Goal: Use online tool/utility: Utilize a website feature to perform a specific function

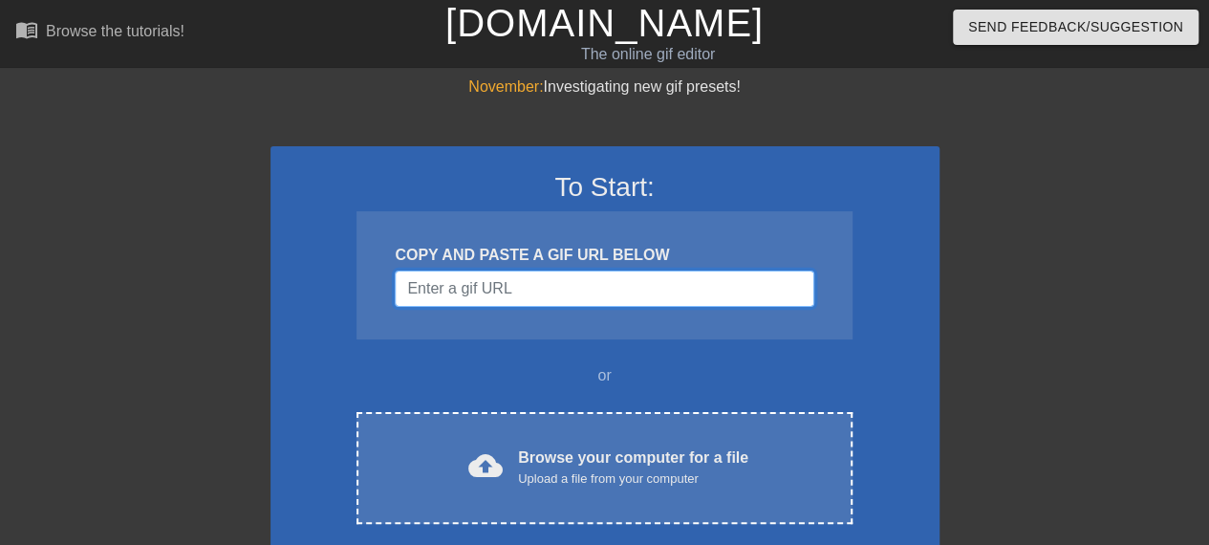
click at [466, 303] on input "Username" at bounding box center [604, 288] width 419 height 36
paste input "[URL][DOMAIN_NAME][DOMAIN_NAME][PERSON_NAME]"
type input "[URL][DOMAIN_NAME][DOMAIN_NAME][PERSON_NAME]"
click at [312, 148] on div "To Start: COPY AND PASTE A GIF URL BELOW or cloud_upload Browse your computer f…" at bounding box center [604, 381] width 669 height 471
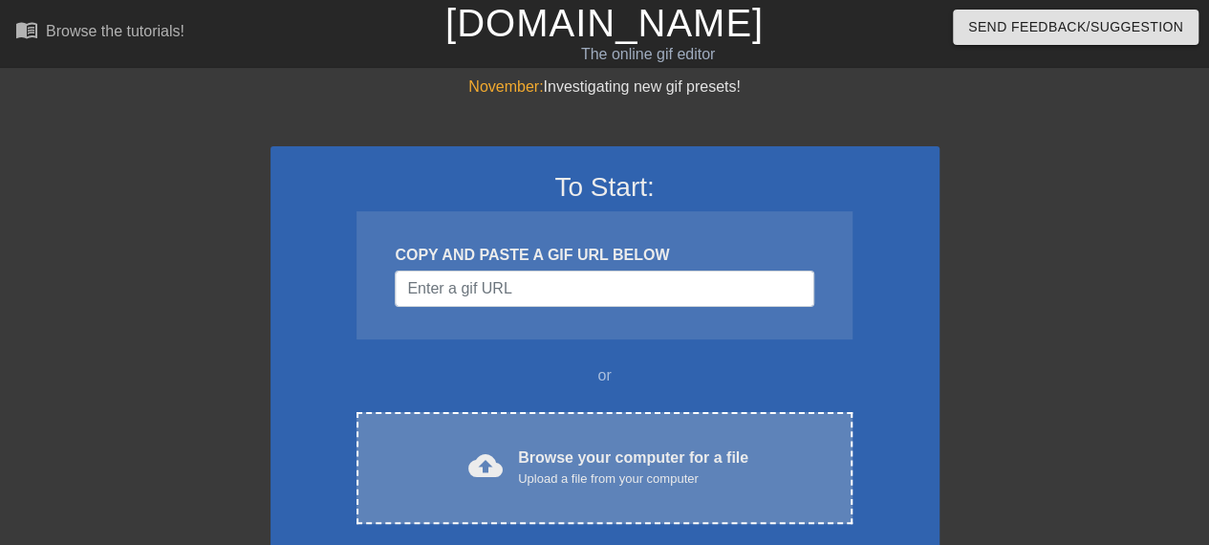
click at [594, 444] on div "cloud_upload Browse your computer for a file Upload a file from your computer C…" at bounding box center [603, 468] width 495 height 112
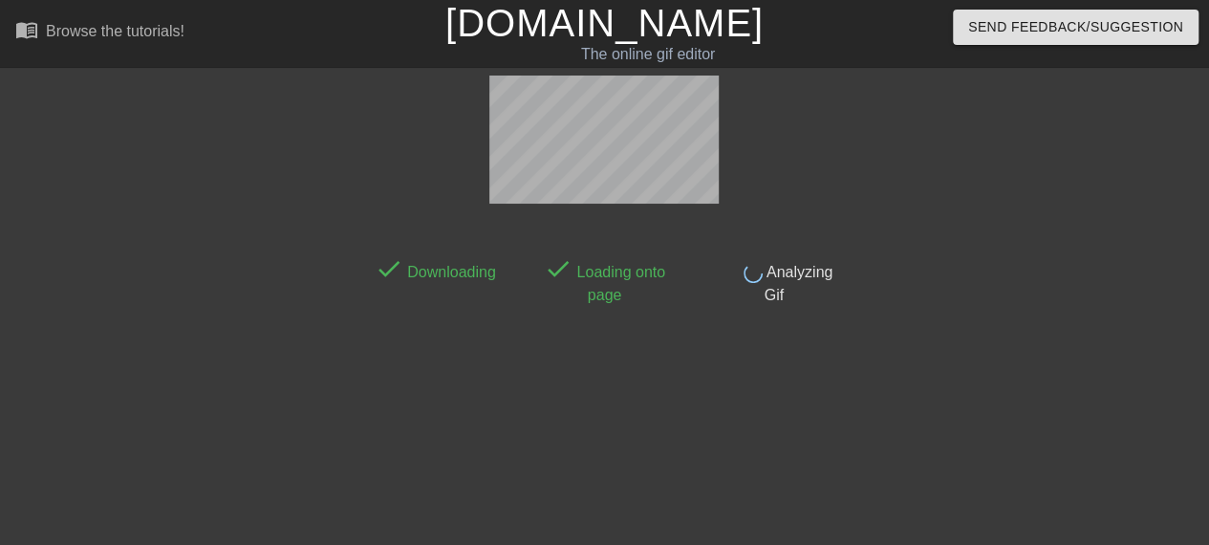
scroll to position [47, 0]
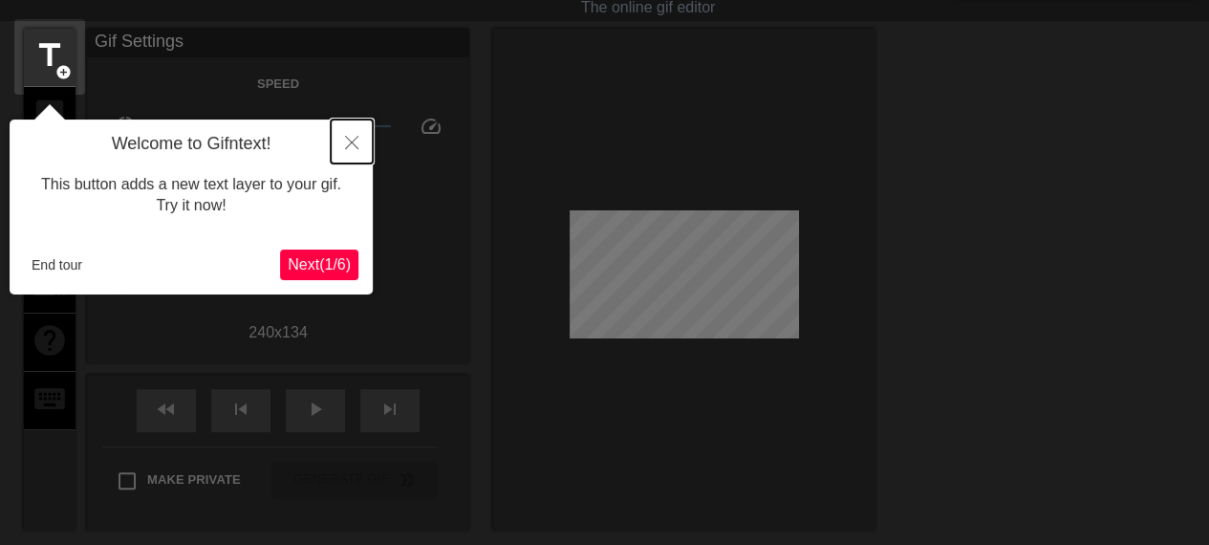
click at [352, 137] on icon "Close" at bounding box center [351, 142] width 13 height 13
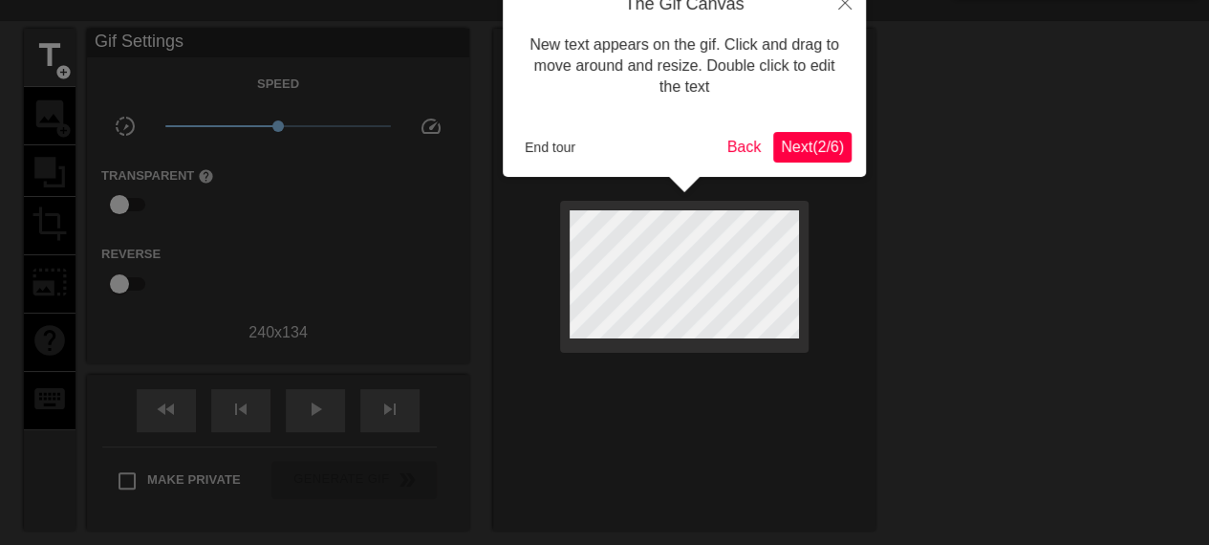
scroll to position [0, 0]
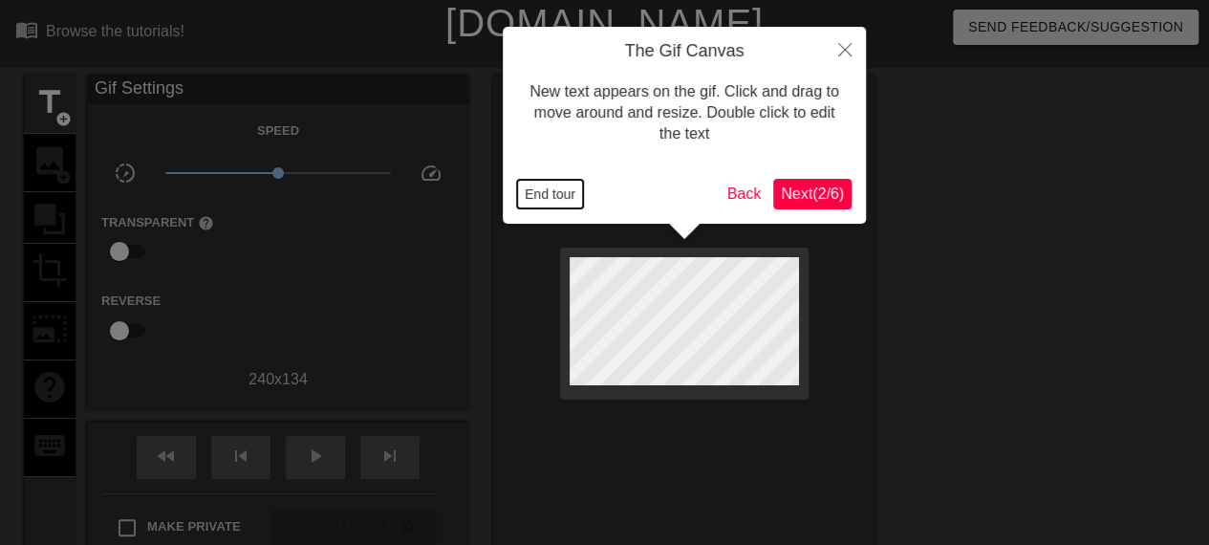
click at [529, 183] on button "End tour" at bounding box center [550, 194] width 66 height 29
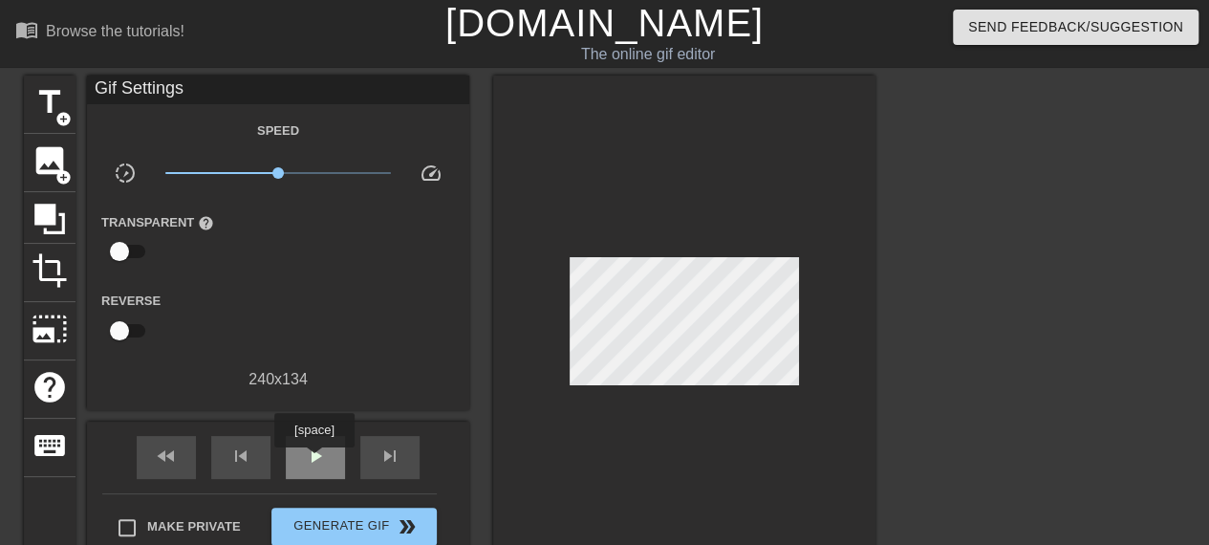
click at [313, 461] on span "play_arrow" at bounding box center [315, 455] width 23 height 23
click at [313, 461] on span "pause" at bounding box center [315, 455] width 23 height 23
drag, startPoint x: 282, startPoint y: 166, endPoint x: 313, endPoint y: 166, distance: 31.5
click at [313, 166] on span "x2.07" at bounding box center [278, 172] width 226 height 23
click at [297, 453] on div "play_arrow" at bounding box center [315, 457] width 59 height 43
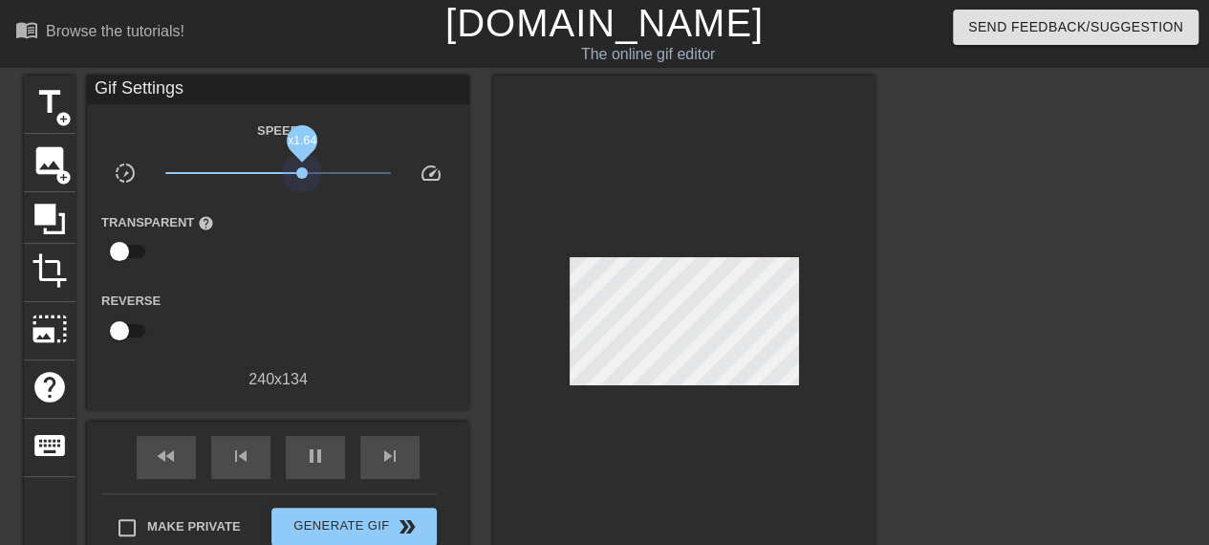
click at [302, 171] on span "x1.64" at bounding box center [278, 172] width 226 height 23
click at [298, 171] on span "x1.51" at bounding box center [297, 172] width 11 height 11
click at [36, 96] on span "title" at bounding box center [50, 102] width 36 height 36
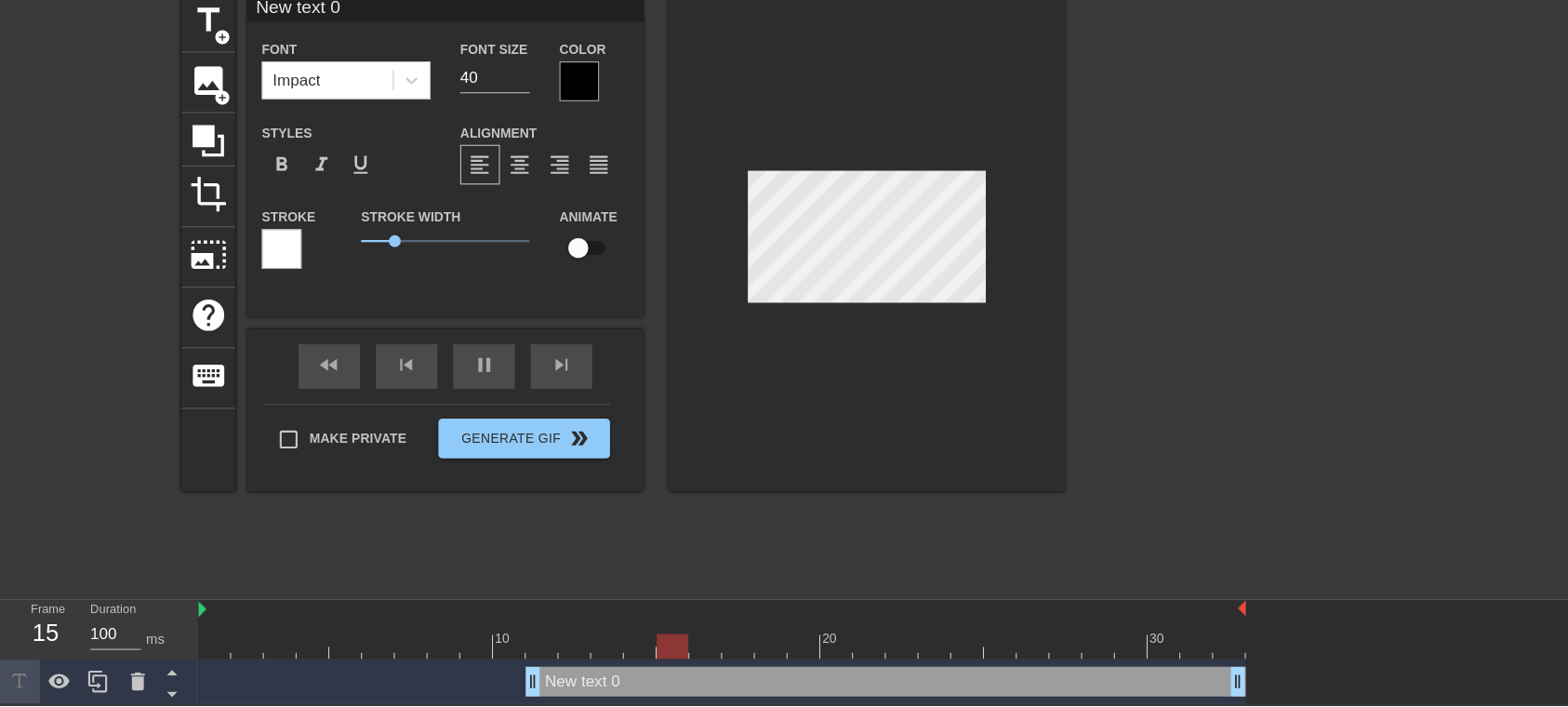
scroll to position [37, 0]
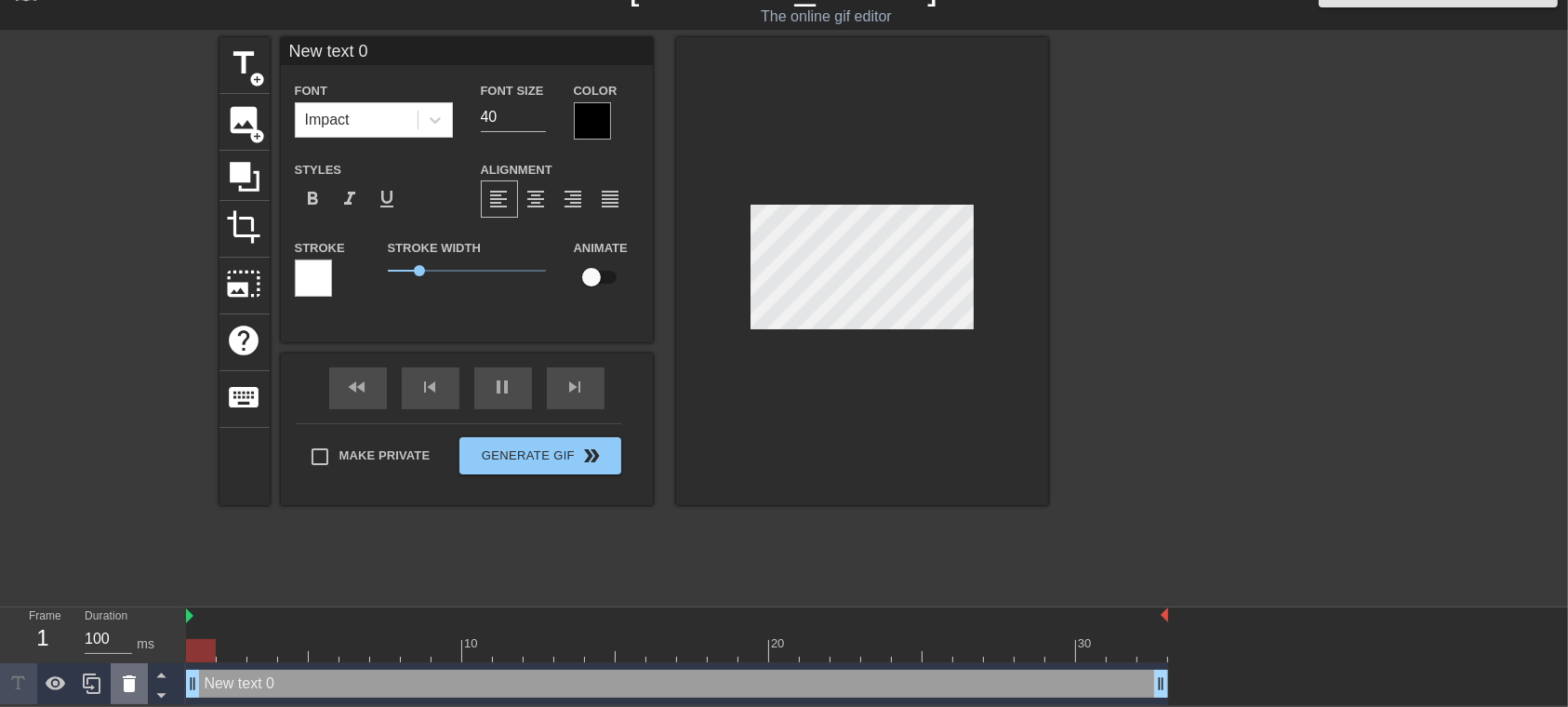
drag, startPoint x: 502, startPoint y: 686, endPoint x: 127, endPoint y: 691, distance: 375.0
click at [127, 530] on div "Frame 1 Duration 100 ms 10 20 30 New text 0 drag_handle drag_handle" at bounding box center [784, 656] width 1568 height 97
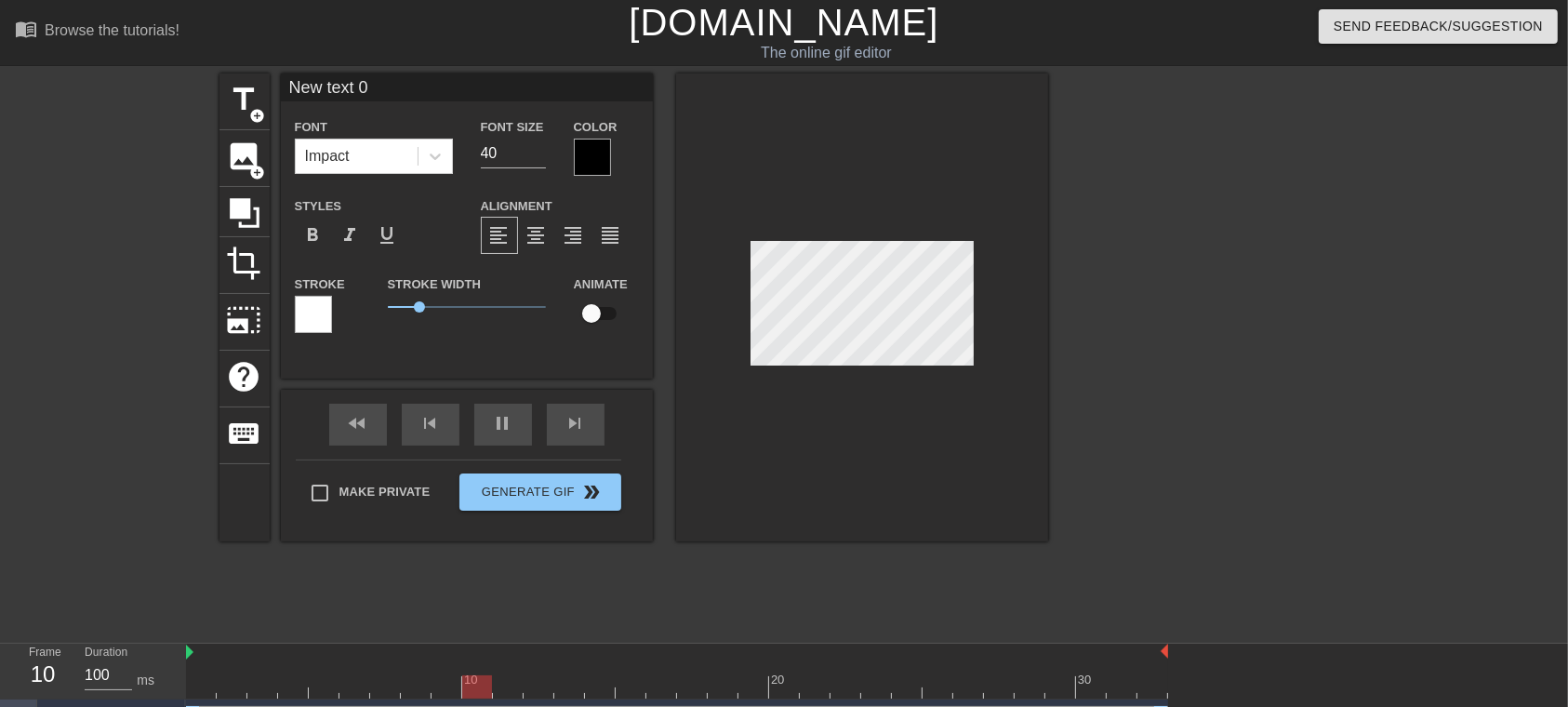
click at [588, 160] on div at bounding box center [593, 157] width 37 height 37
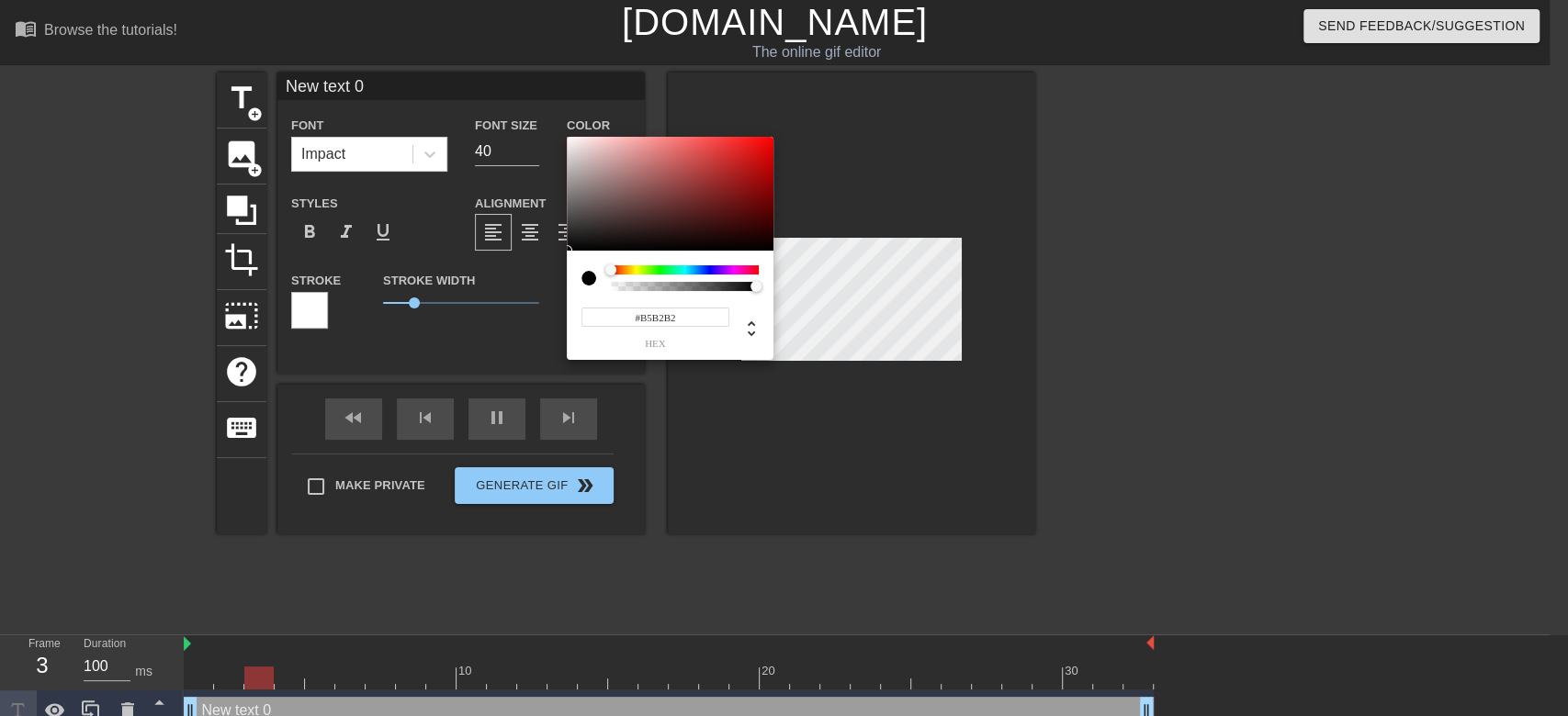
type input "#FFFFFF"
drag, startPoint x: 566, startPoint y: 158, endPoint x: 531, endPoint y: 78, distance: 87.3
click at [531, 78] on div "#FFFFFF hex" at bounding box center [784, 358] width 1568 height 716
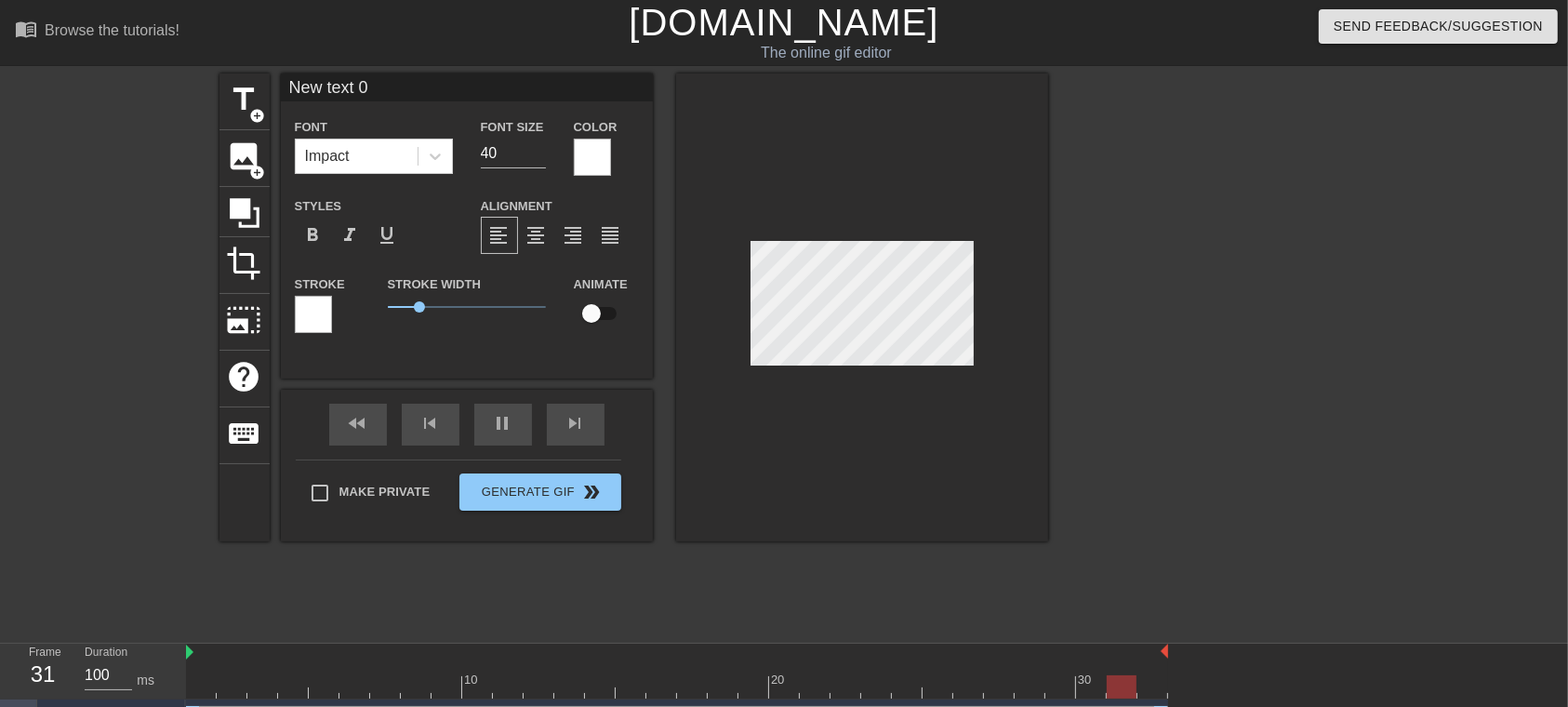
click at [310, 300] on div at bounding box center [313, 315] width 37 height 37
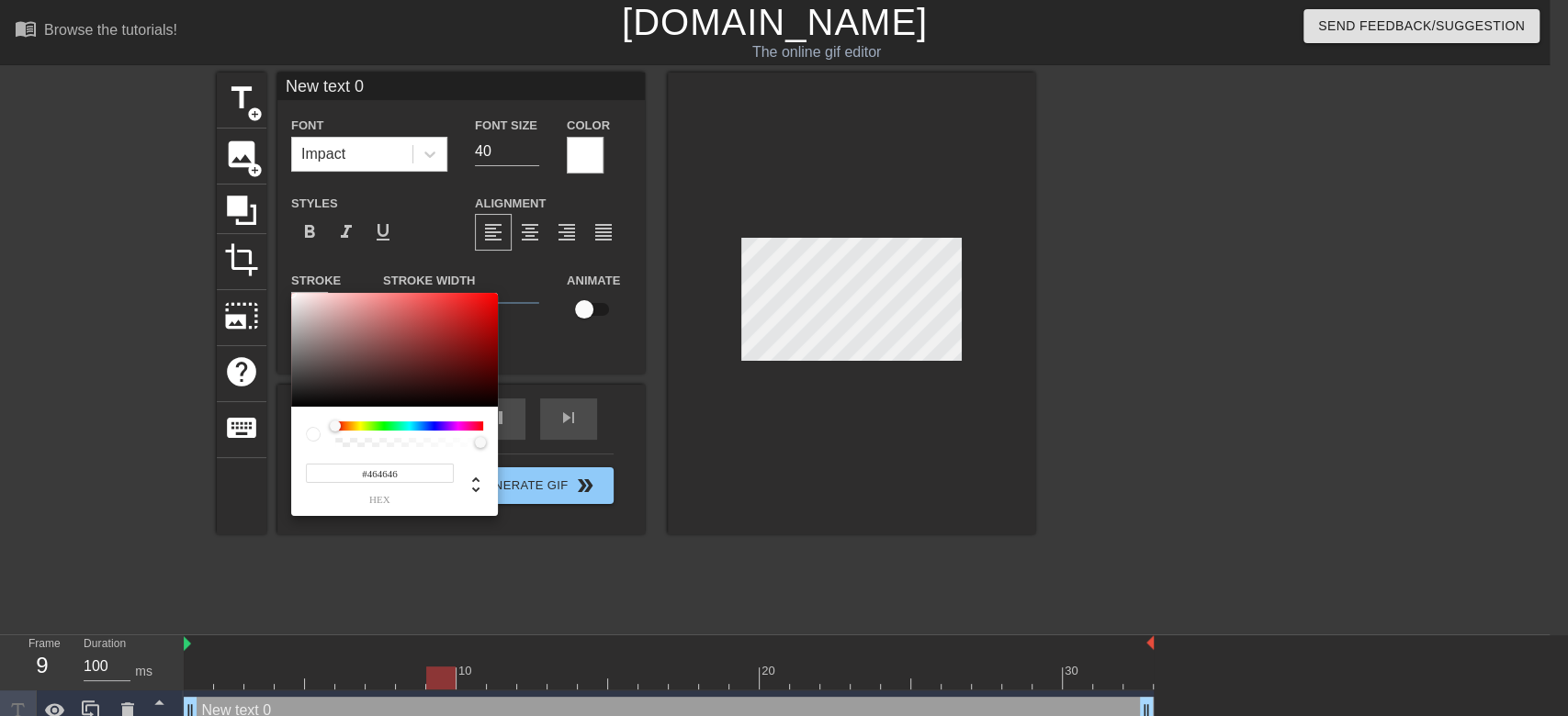
type input "#000000"
drag, startPoint x: 300, startPoint y: 361, endPoint x: 208, endPoint y: 449, distance: 127.3
click at [208, 449] on div "#000000 hex" at bounding box center [784, 358] width 1568 height 716
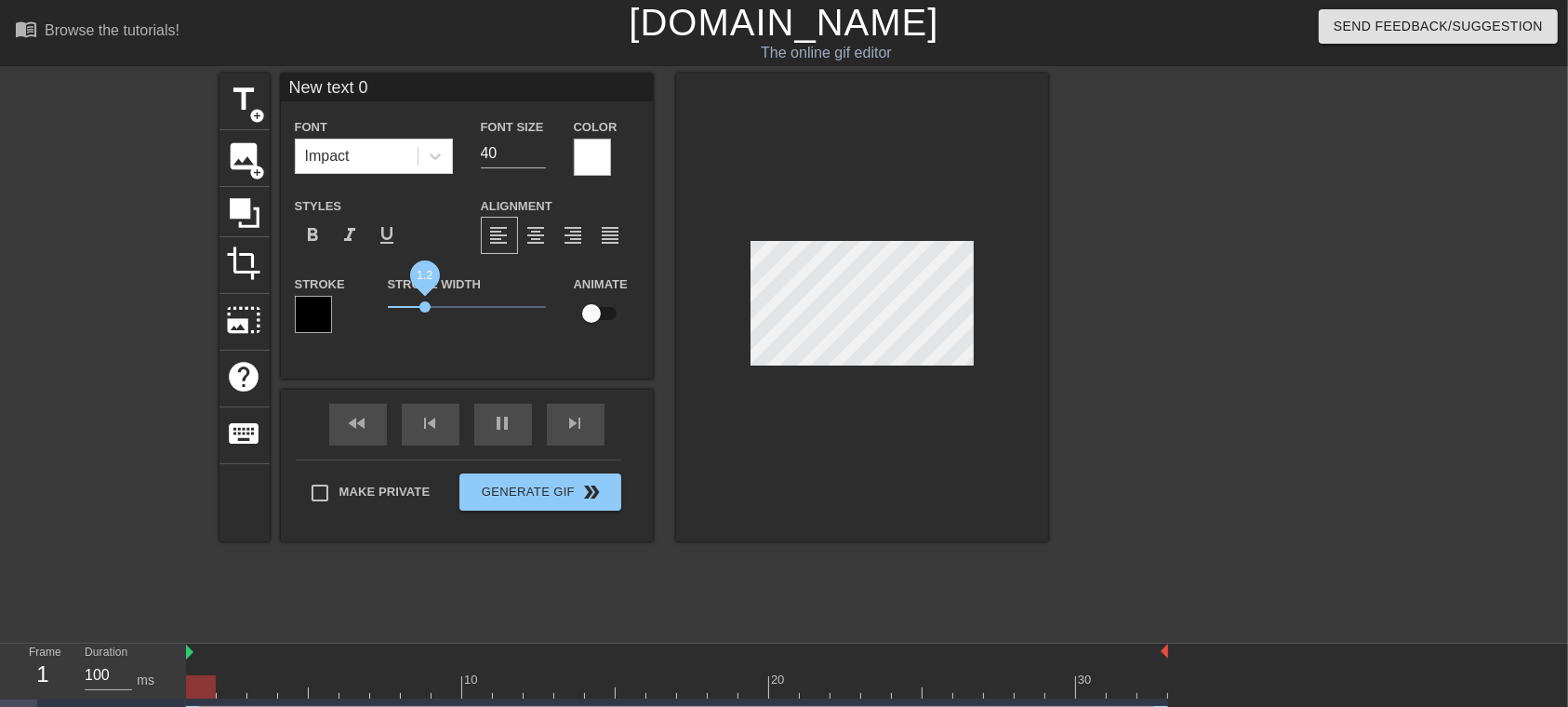
click at [426, 309] on span "1.2" at bounding box center [424, 307] width 11 height 11
type input "T"
type textarea "T"
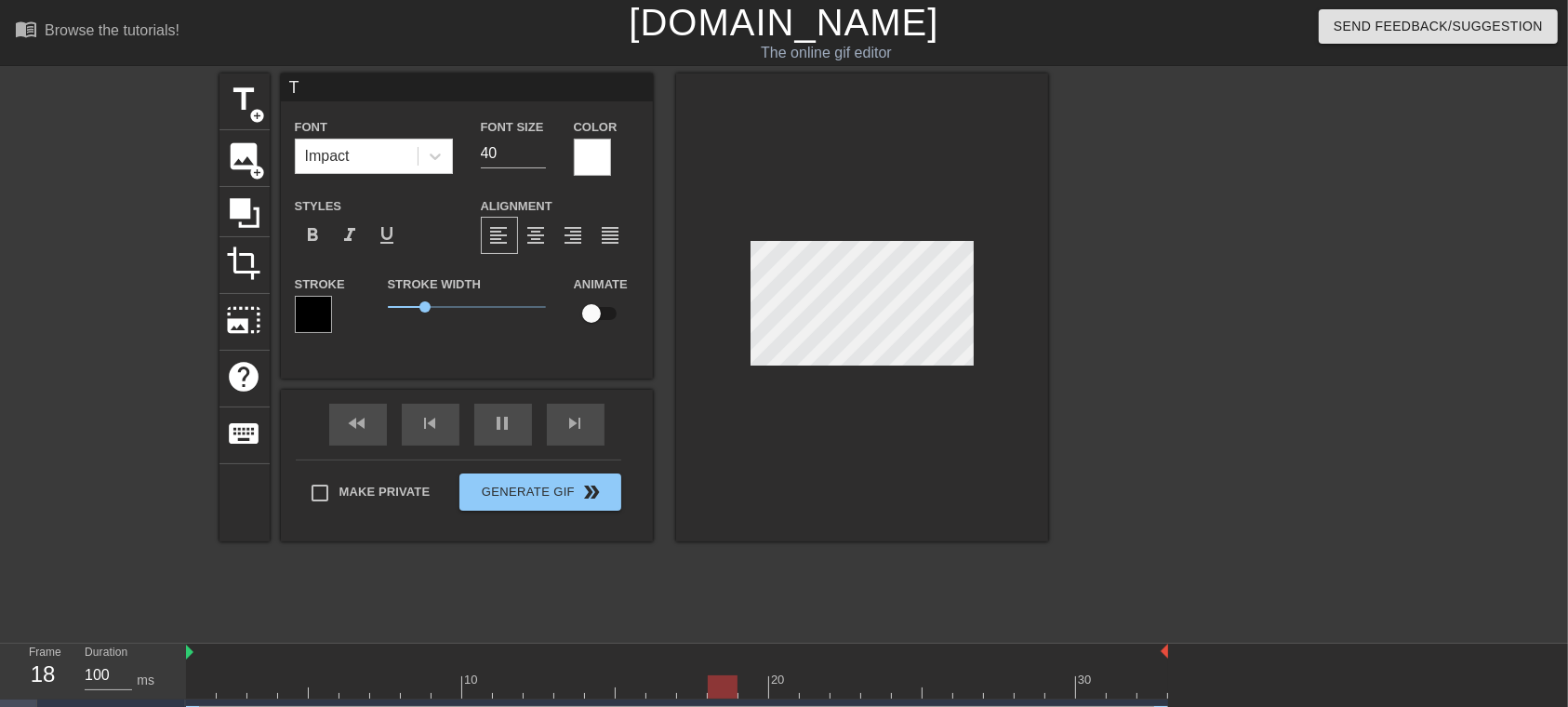
type input "To"
type textarea "To"
type input "Tou"
type textarea "Tou"
type input "Toug"
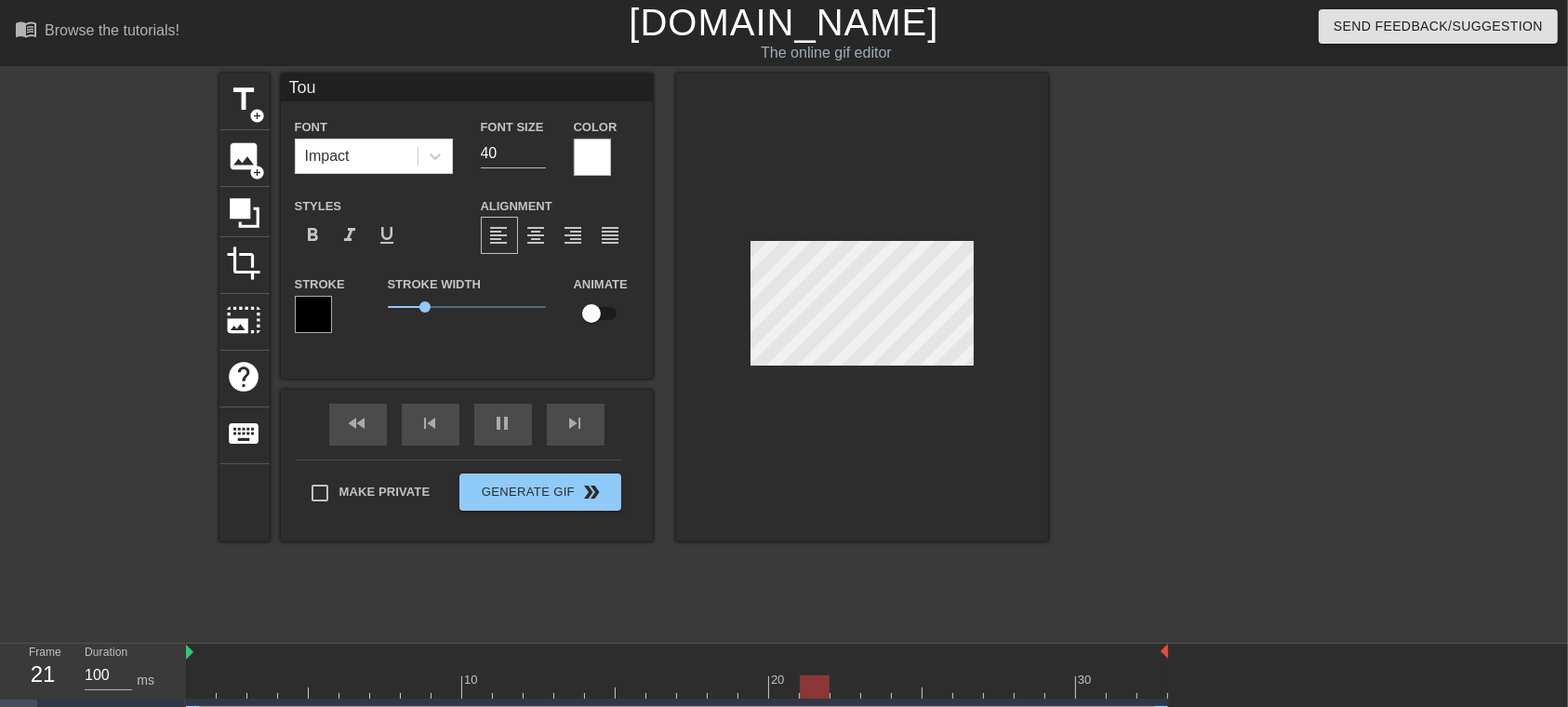
type textarea "Toug"
type input "Tough"
type textarea "Tough"
type input "Tough"
type textarea "Tough b"
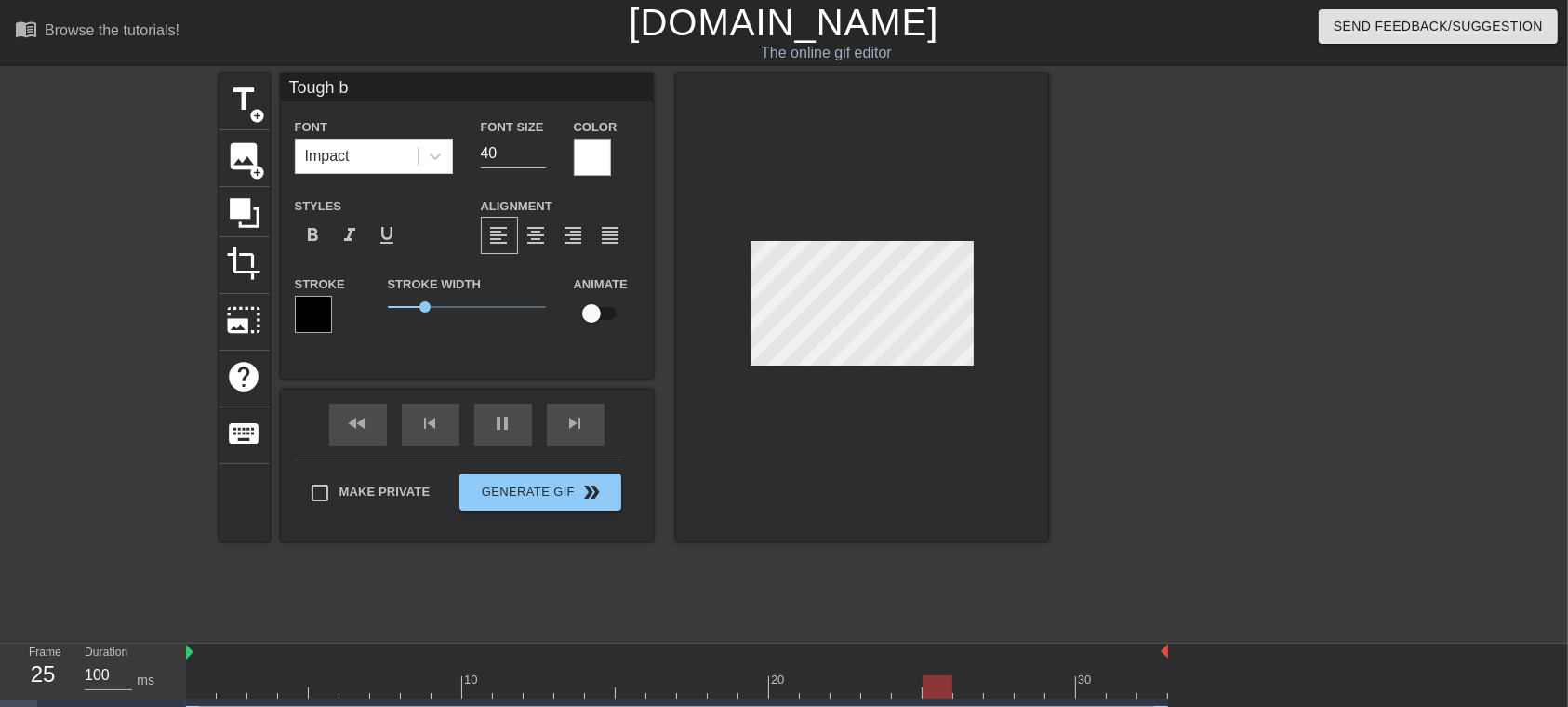
type input "Tough br"
type textarea "Tough br"
type input "Tough bre"
type textarea "Tough bre"
type input "Tough brea"
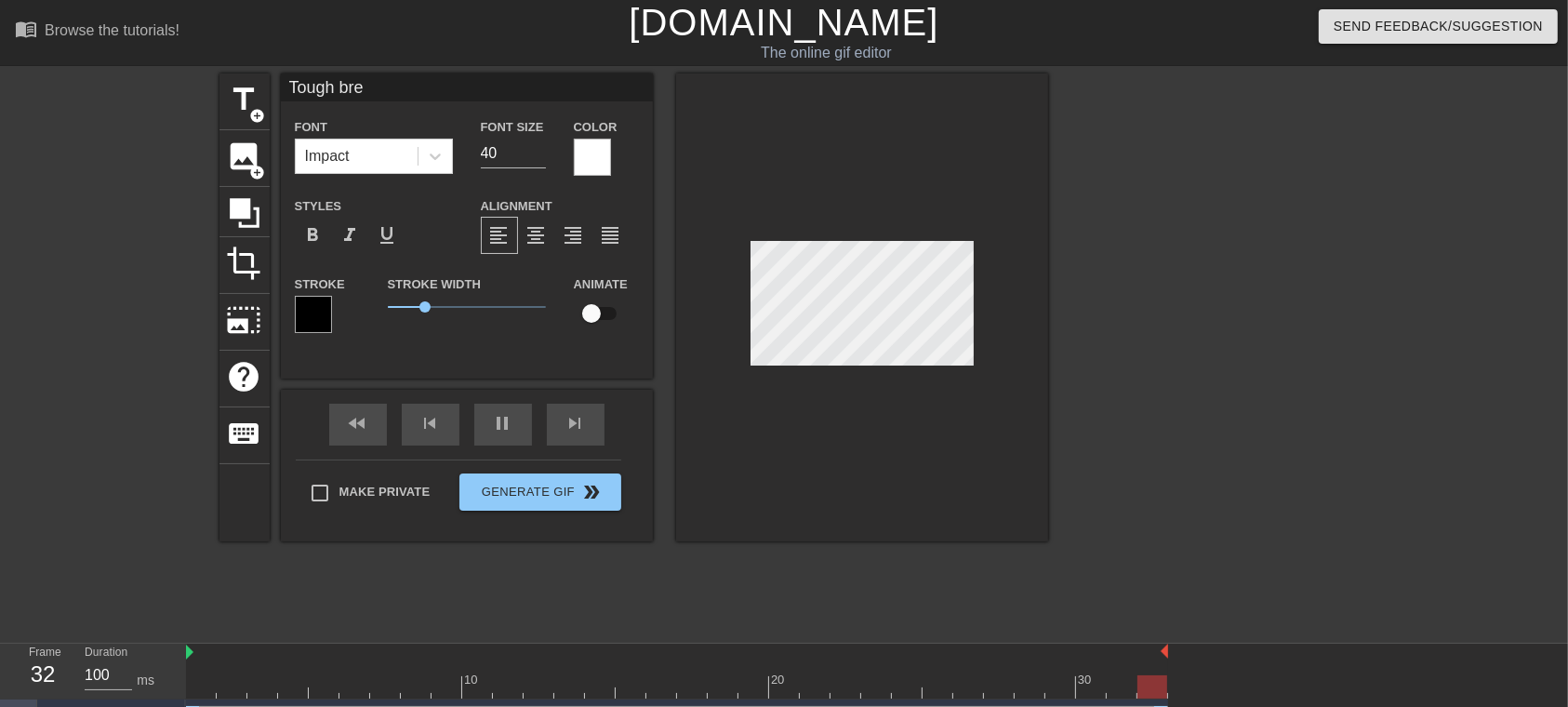
type textarea "Tough brea"
type input "Tough break"
type textarea "Tough break"
type input "Tough break"
type textarea "Tough break"
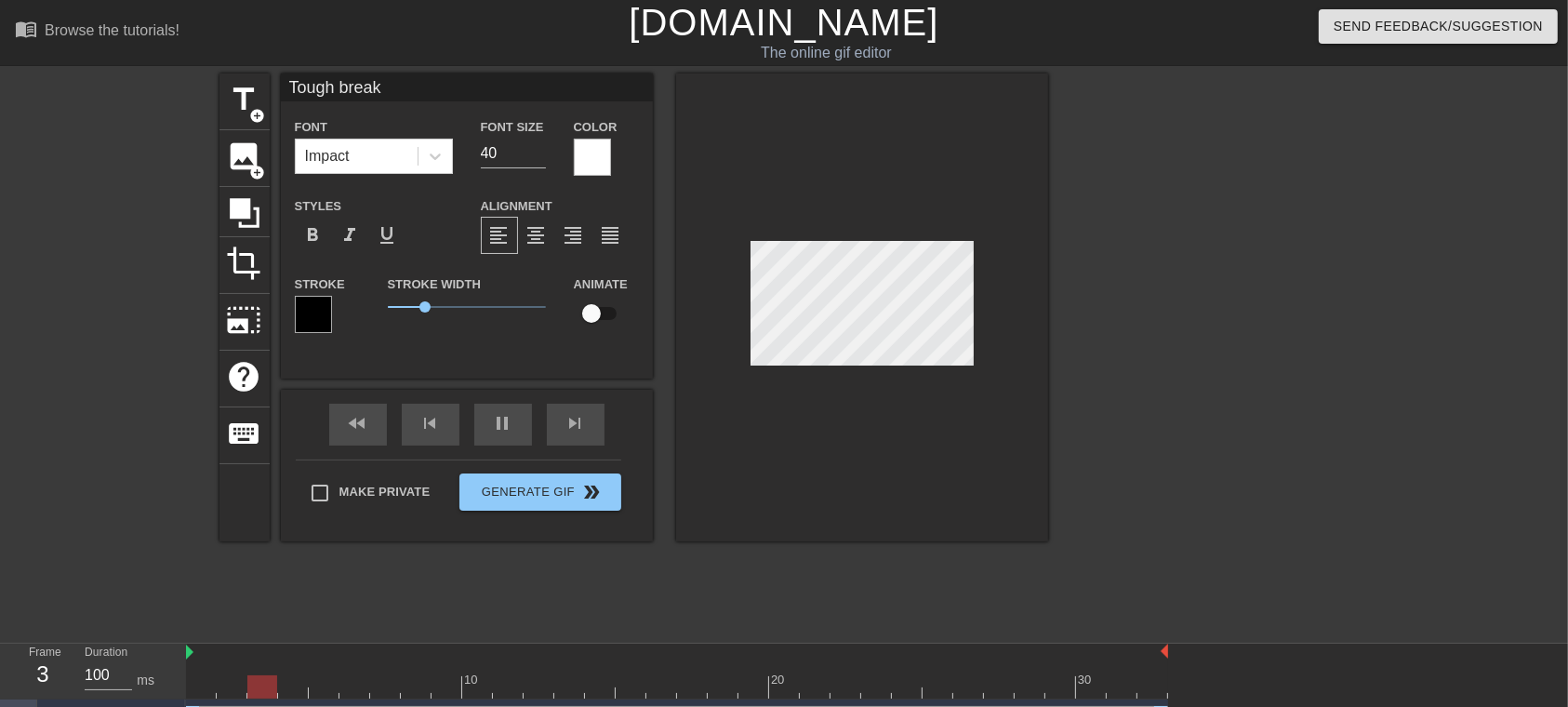
type input "Tough break k"
type textarea "Tough break k"
type input "Tough break ki"
type textarea "Tough break ki"
type input "Tough break kid"
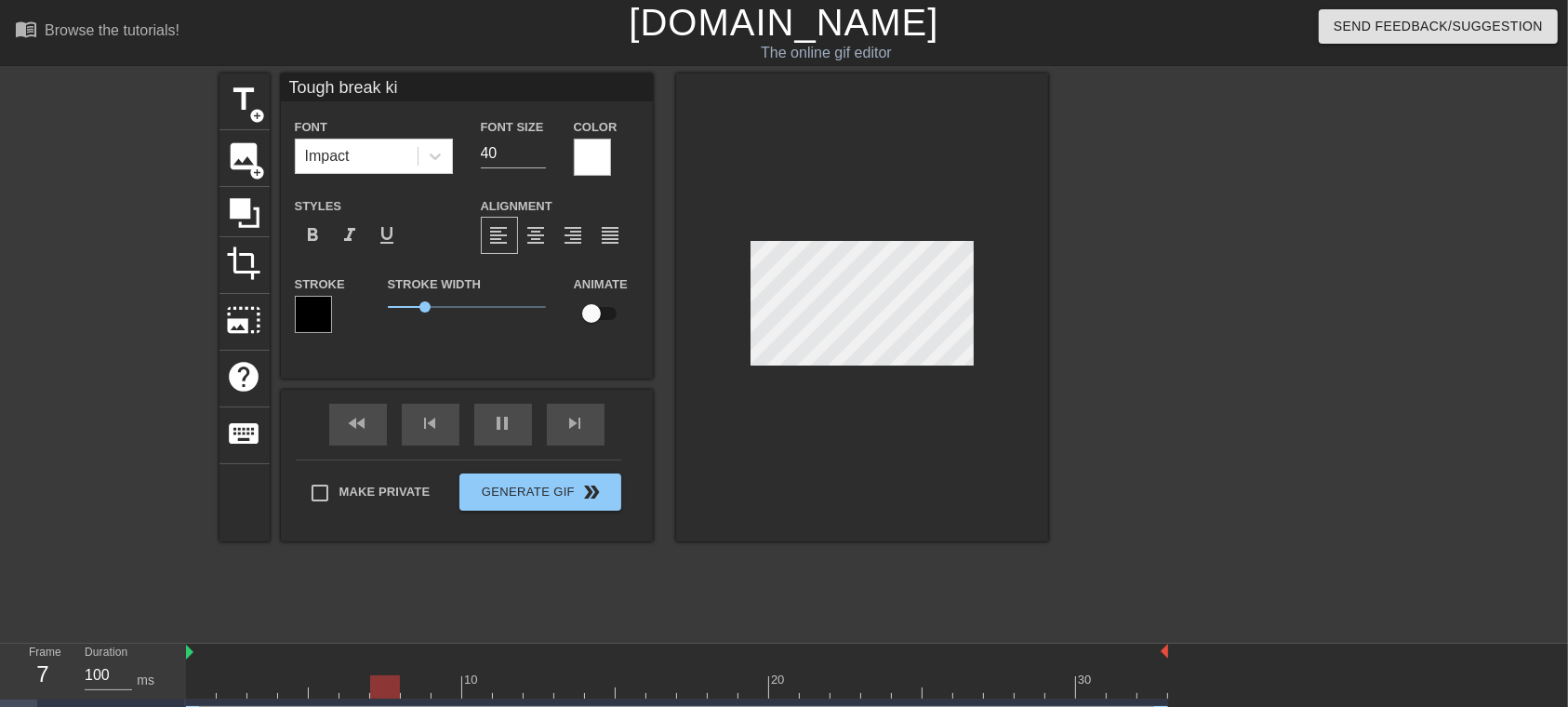
type textarea "Tough break kid"
type input "Tough break kid,"
type textarea "Tough break kid,"
type input "Tough break kid,"
type textarea "Tough break kid,"
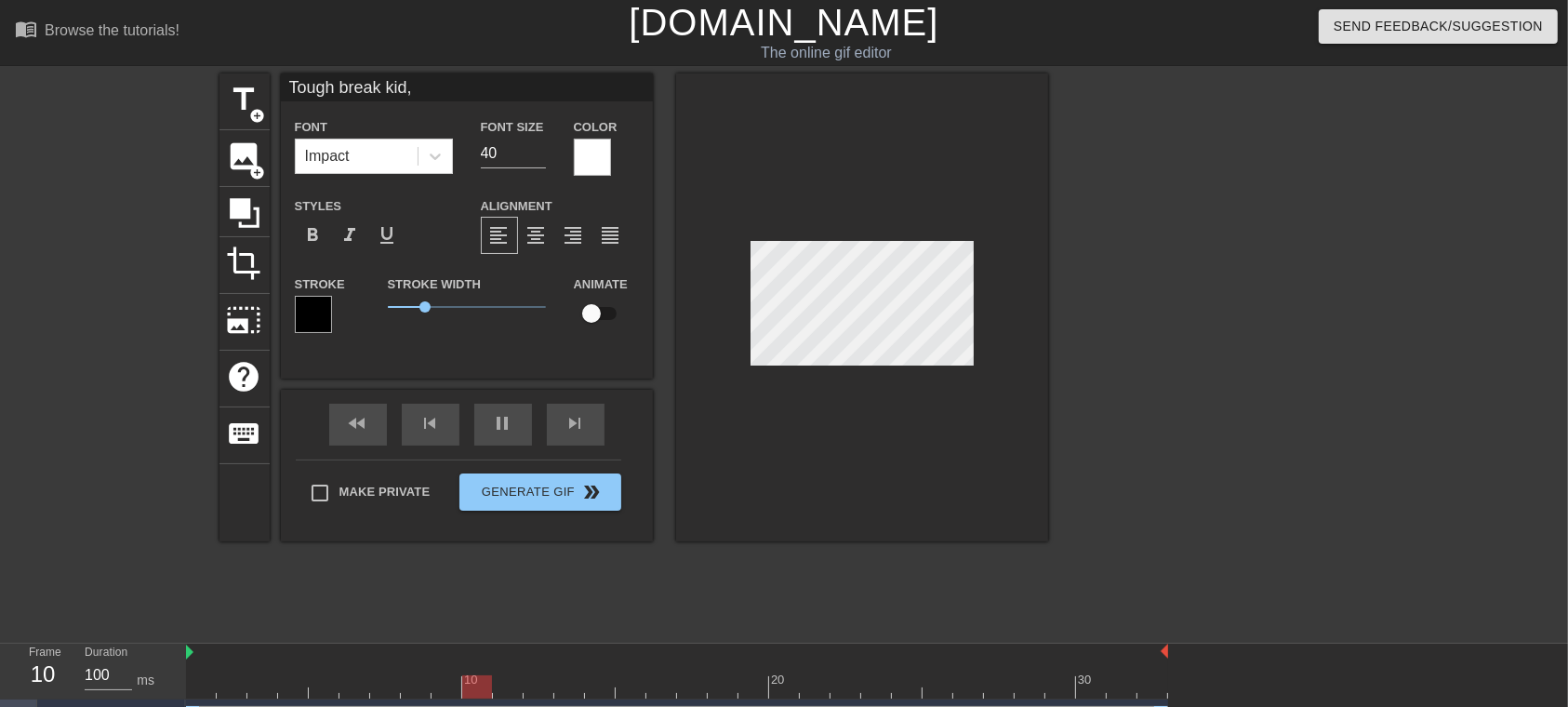
type input "Tough break kid, y"
type textarea "Tough break kid, y"
type input "Tough break kid,"
type textarea "Tough break kid,"
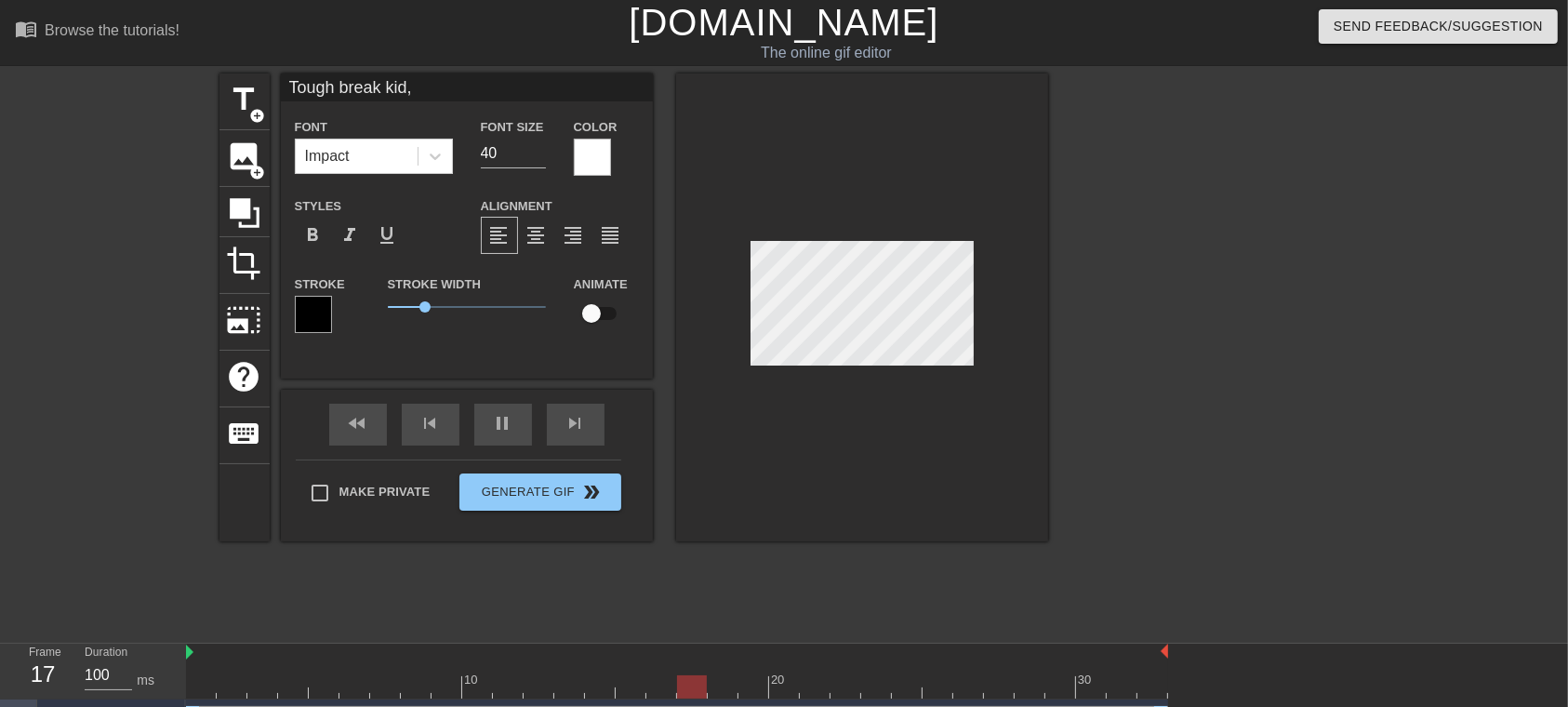
type input "Tough break kid,"
type textarea "Tough break kid,"
click at [535, 159] on input "39" at bounding box center [513, 153] width 65 height 30
click at [535, 159] on input "38" at bounding box center [513, 153] width 65 height 30
click at [535, 159] on input "37" at bounding box center [513, 153] width 65 height 30
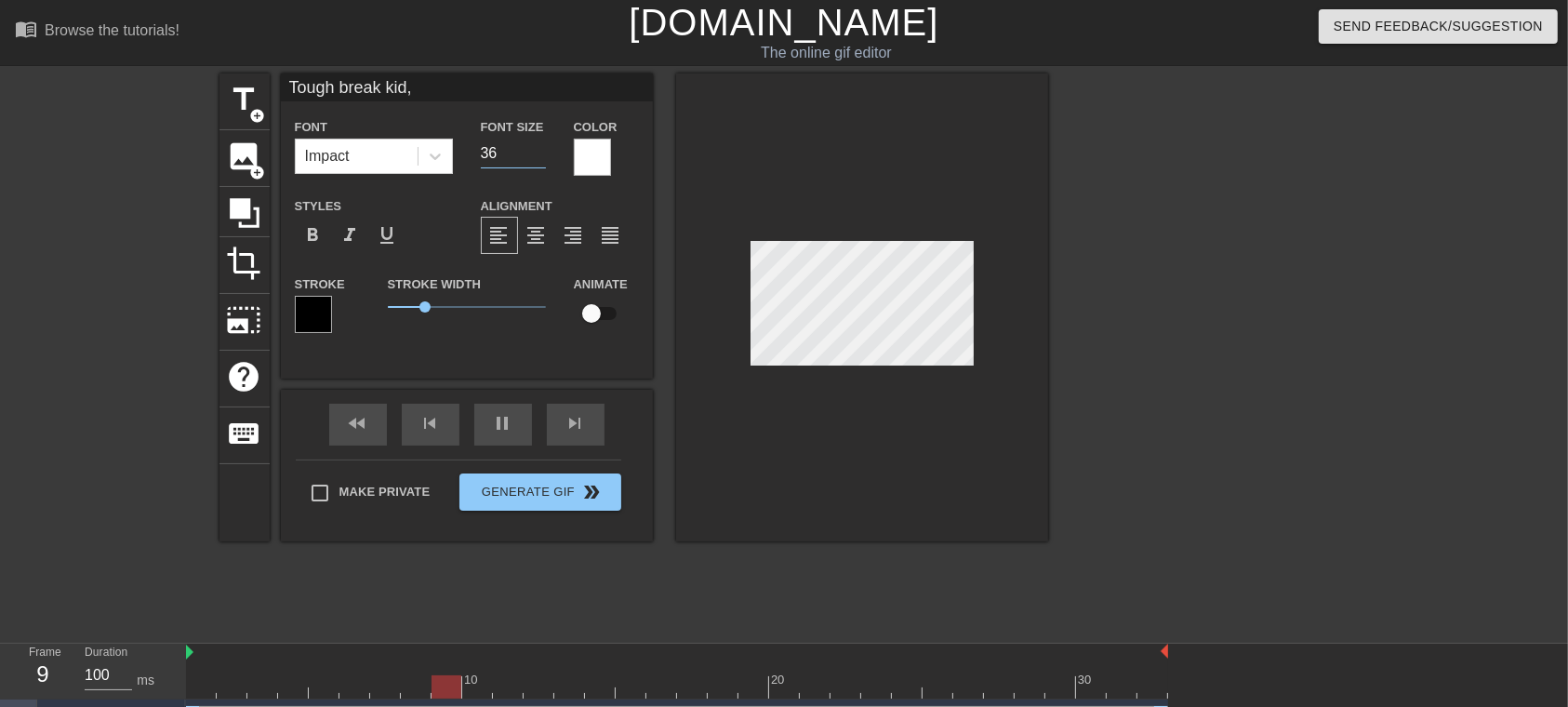
click at [535, 159] on input "36" at bounding box center [513, 153] width 65 height 30
click at [535, 159] on input "35" at bounding box center [513, 153] width 65 height 30
click at [535, 159] on input "34" at bounding box center [513, 153] width 65 height 30
click at [535, 159] on input "33" at bounding box center [513, 153] width 65 height 30
click at [535, 159] on input "32" at bounding box center [513, 153] width 65 height 30
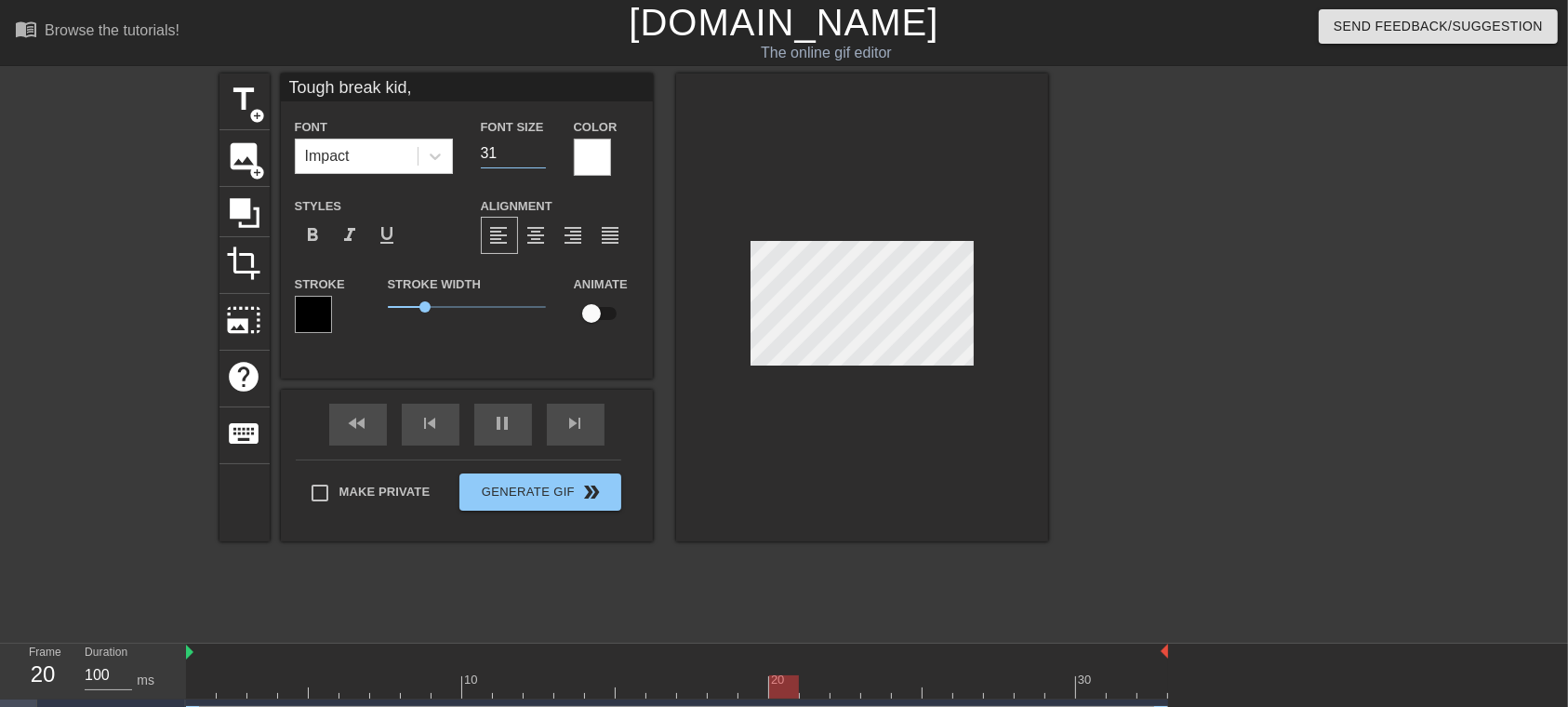
click at [535, 159] on input "31" at bounding box center [513, 153] width 65 height 30
click at [535, 159] on input "30" at bounding box center [513, 153] width 65 height 30
click at [535, 159] on input "29" at bounding box center [513, 153] width 65 height 30
click at [535, 159] on input "28" at bounding box center [513, 153] width 65 height 30
click at [535, 159] on input "27" at bounding box center [513, 153] width 65 height 30
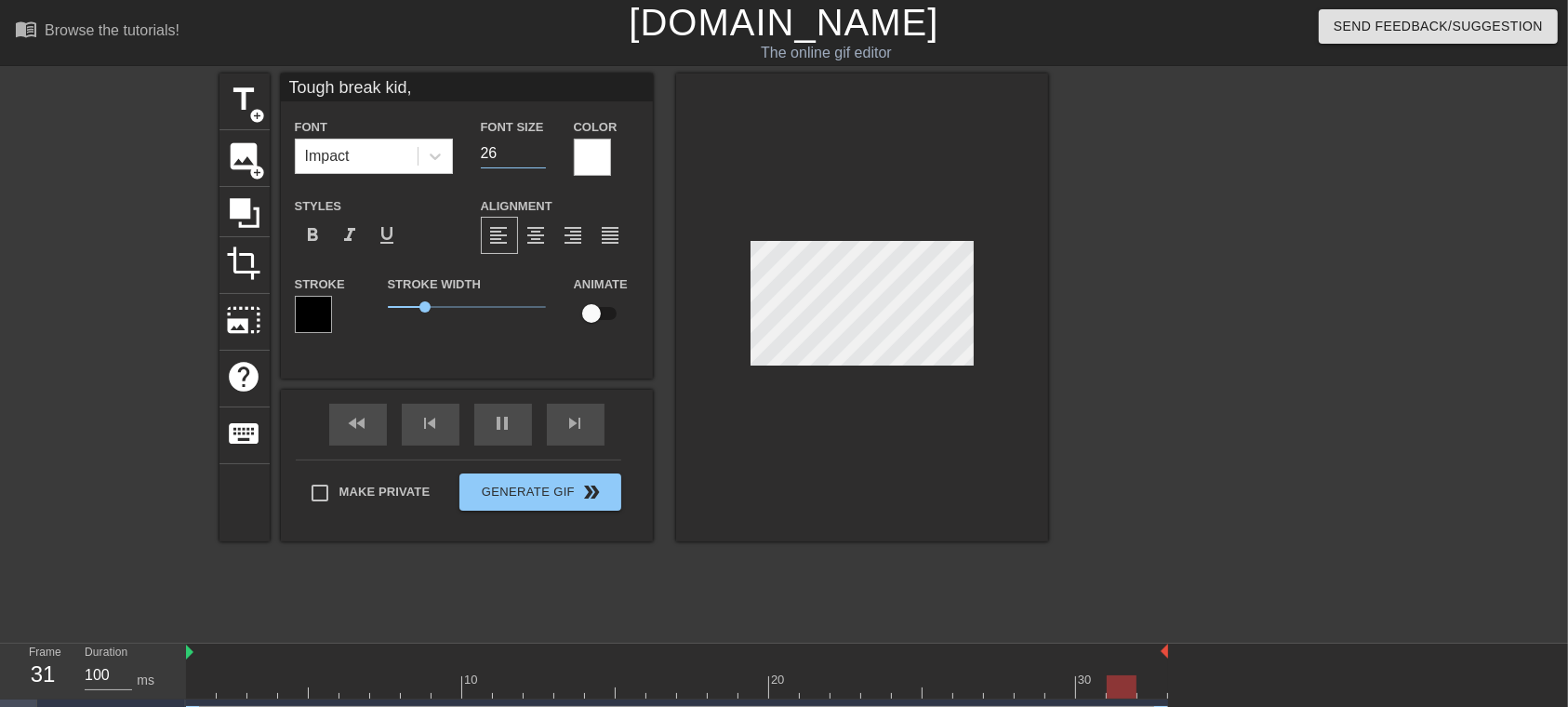
click at [535, 159] on input "26" at bounding box center [513, 153] width 65 height 30
type input "25"
click at [535, 159] on input "25" at bounding box center [513, 153] width 65 height 30
type input "Tough break kid,"
type textarea "Tough break kid,"
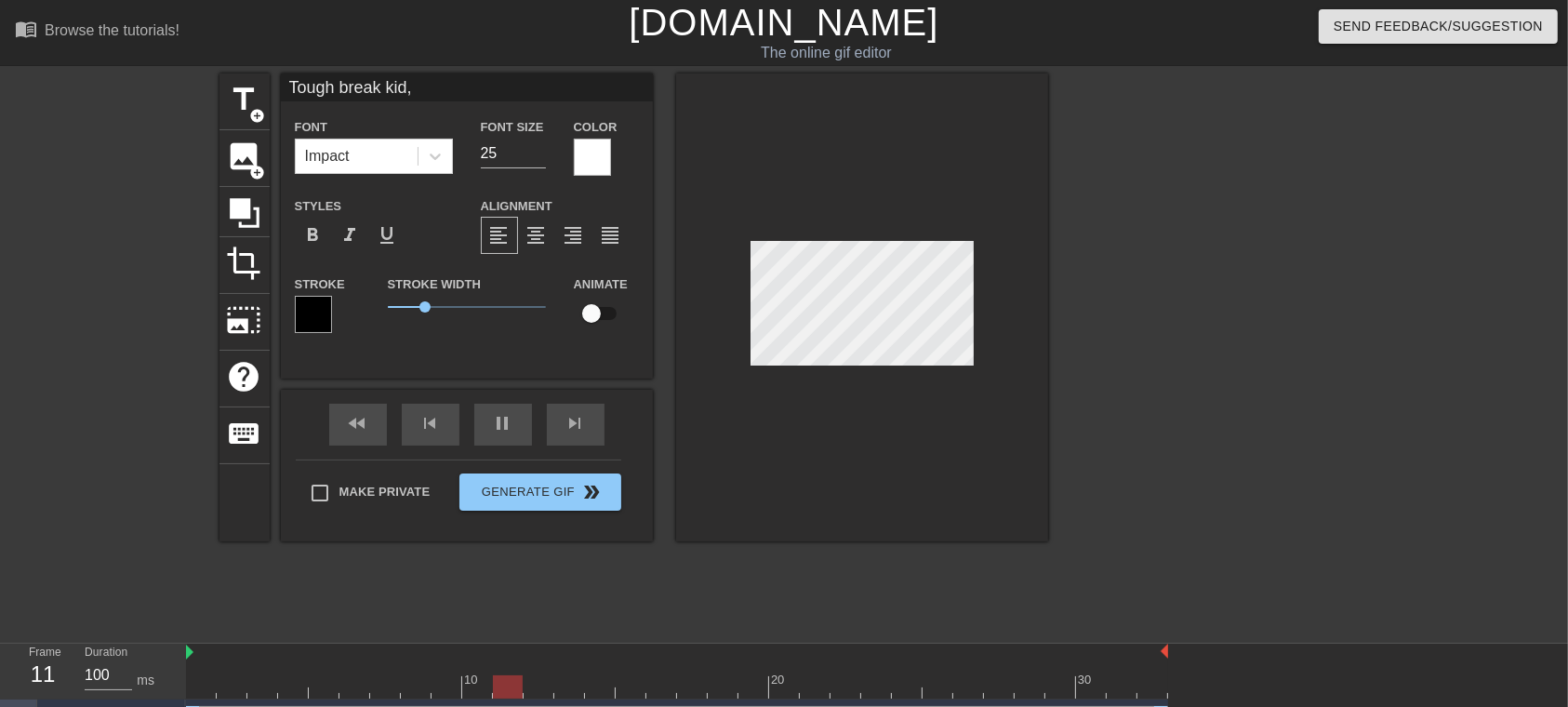
type input "Tough break kid, y"
type textarea "Tough break kid, y"
type input "Tough break kid, yo"
type textarea "Tough break kid, yo"
type input "Tough break kid, you"
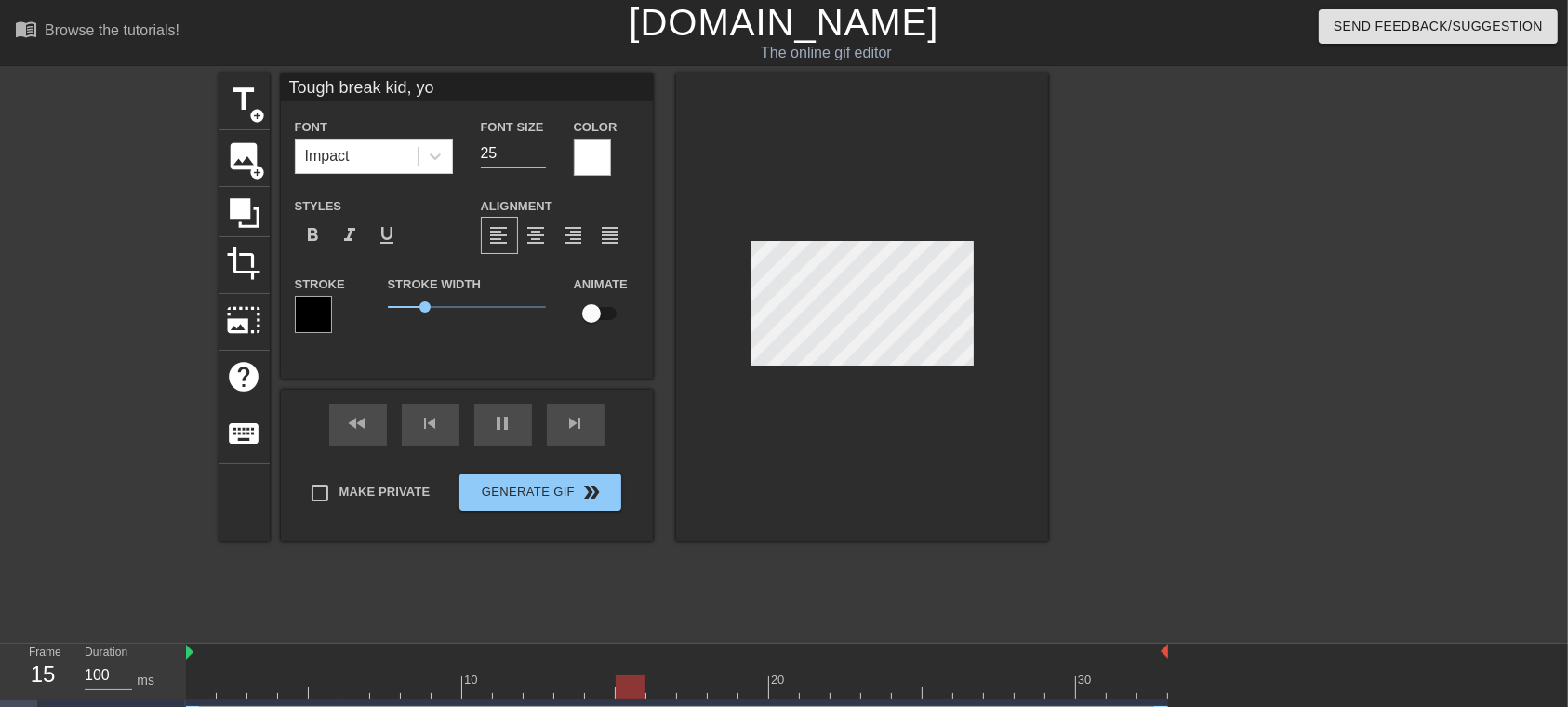
type textarea "Tough break kid, you"
type input "Tough break kid, you"
type textarea "Tough break kid, you d"
type input "Tough break kid, you di"
type textarea "Tough break kid, you di"
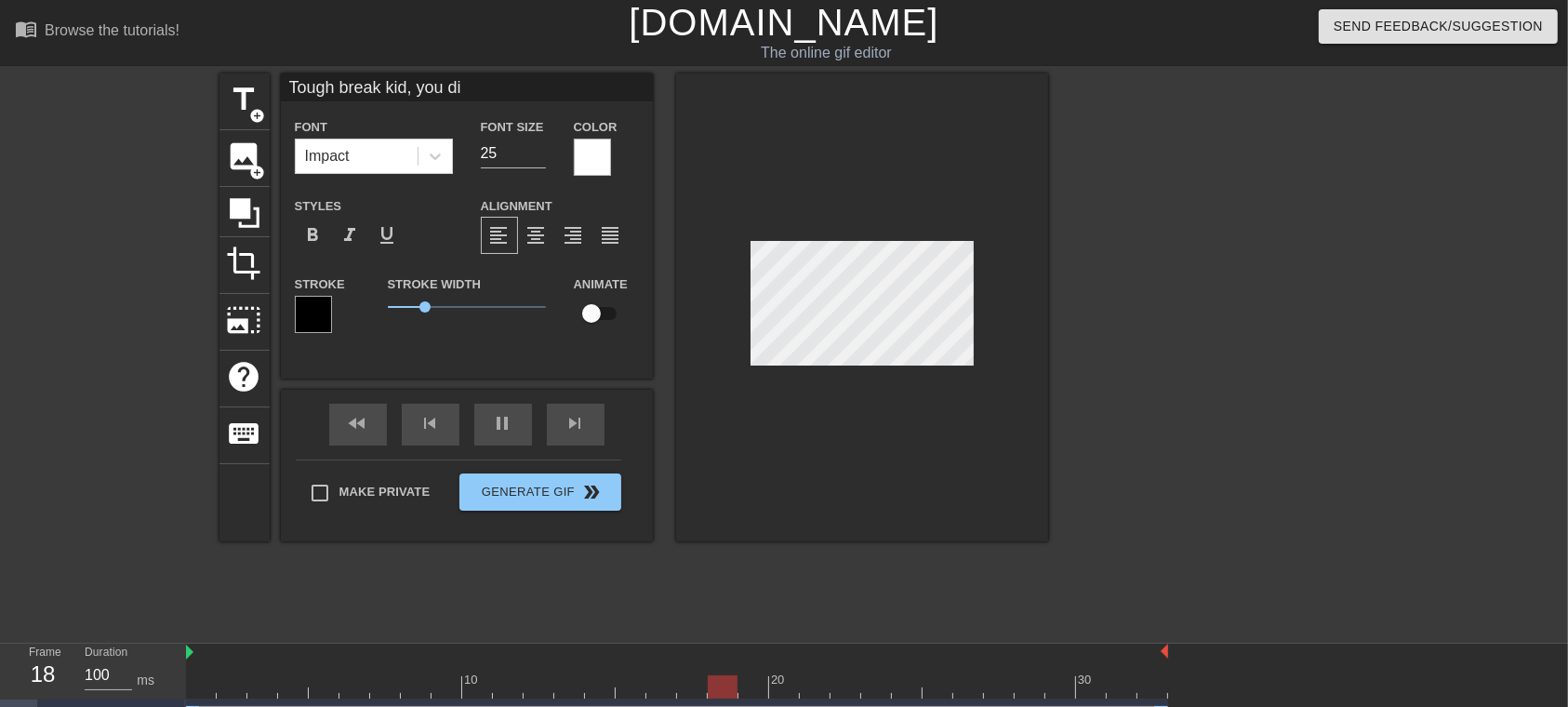
type input "Tough break kid, you die"
type textarea "Tough break kid, you die"
type input "Tough break kid, you died"
type textarea "Tough break kid, you died"
type input "Tough break kid, you died."
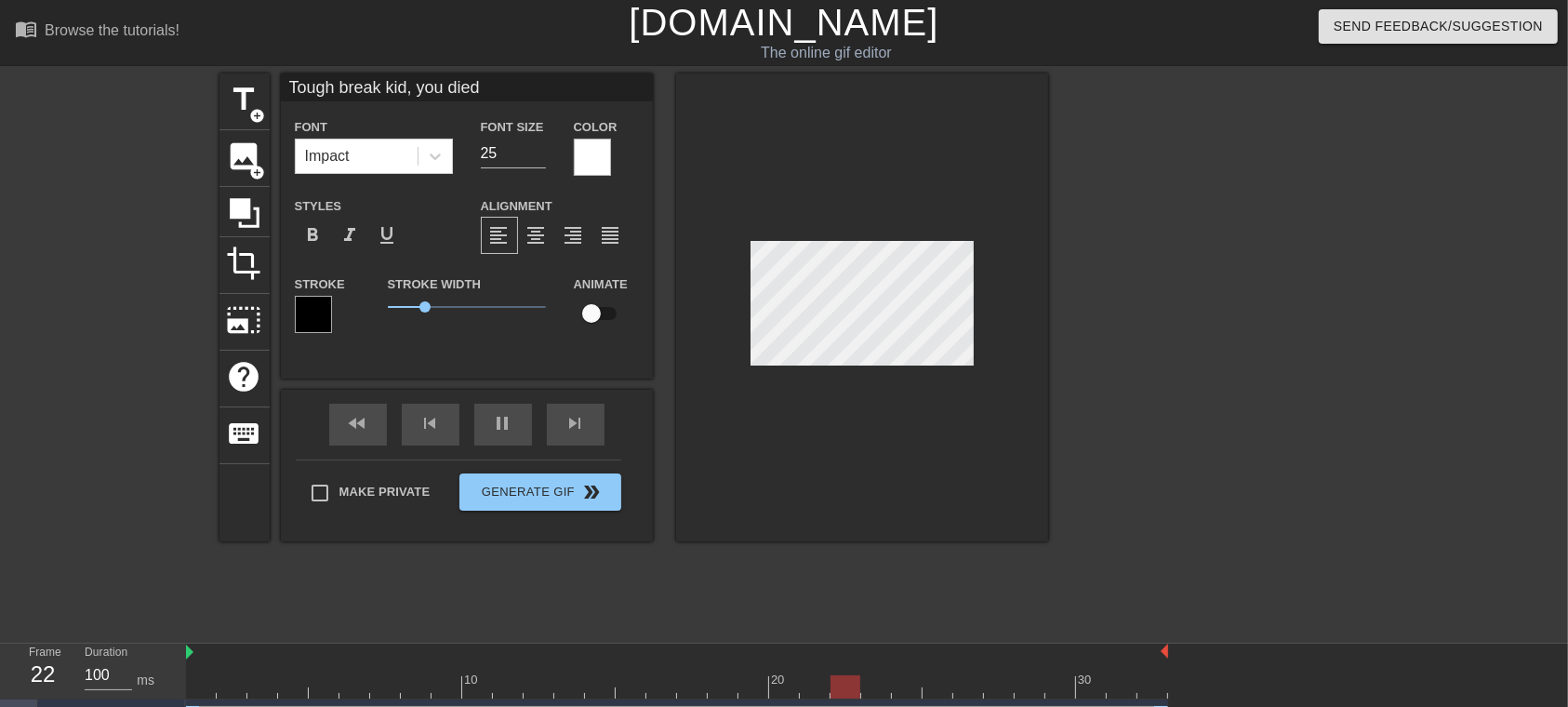
type textarea "Tough break kid, you died."
type input "Tough break kid, you died."
type textarea "Tough break kid, you died."
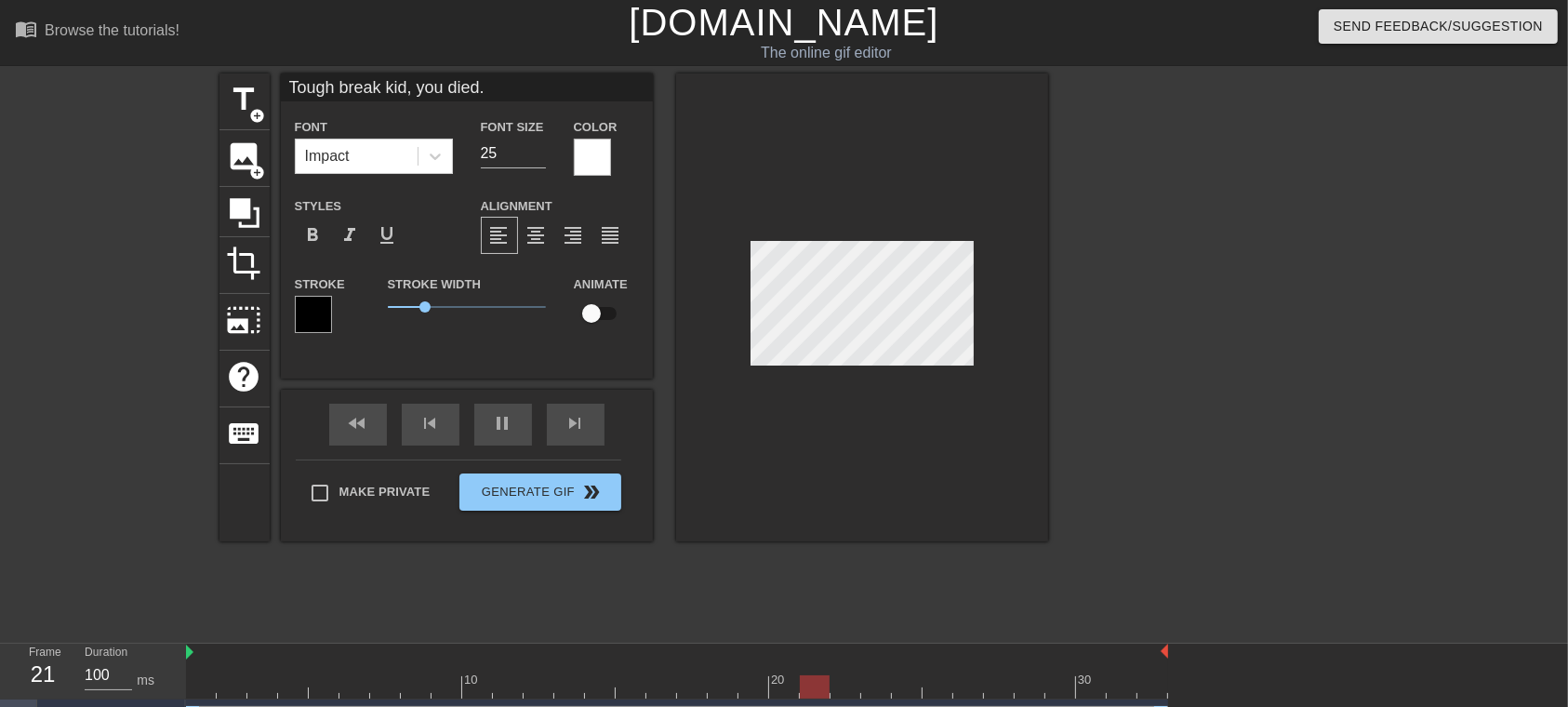
type input "Tough break kid, you died.H"
type textarea "Tough break kid, you died. H"
type input "Tough break kid, you died.He"
type textarea "Tough break kid, you died. He"
type input "Tough break kid, you died.Her"
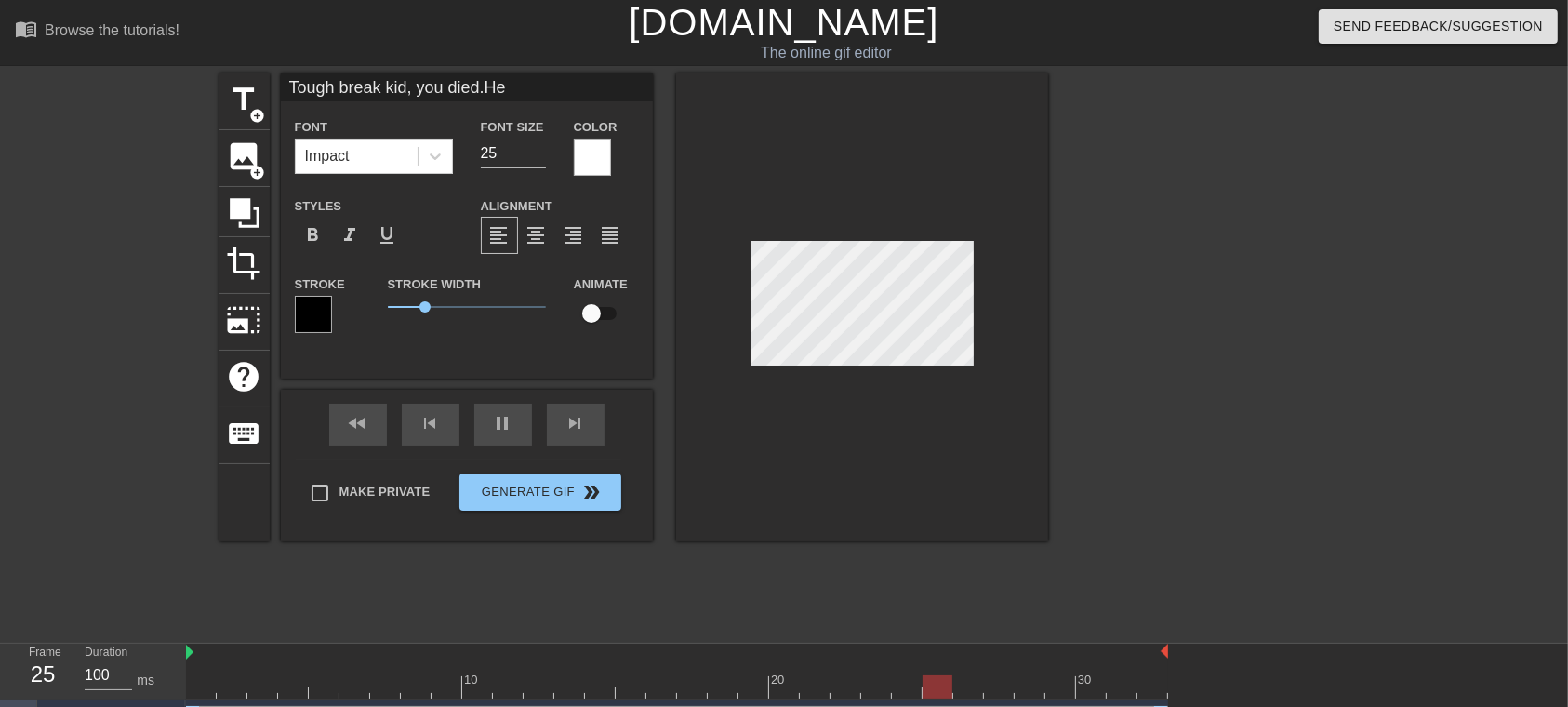
type textarea "Tough break kid, you died. Her"
type input "Tough break kid, you died.Here"
type textarea "Tough break kid, you died. Here"
type input "Tough break kid, you died.Here'"
type textarea "Tough break kid, you died. Here'"
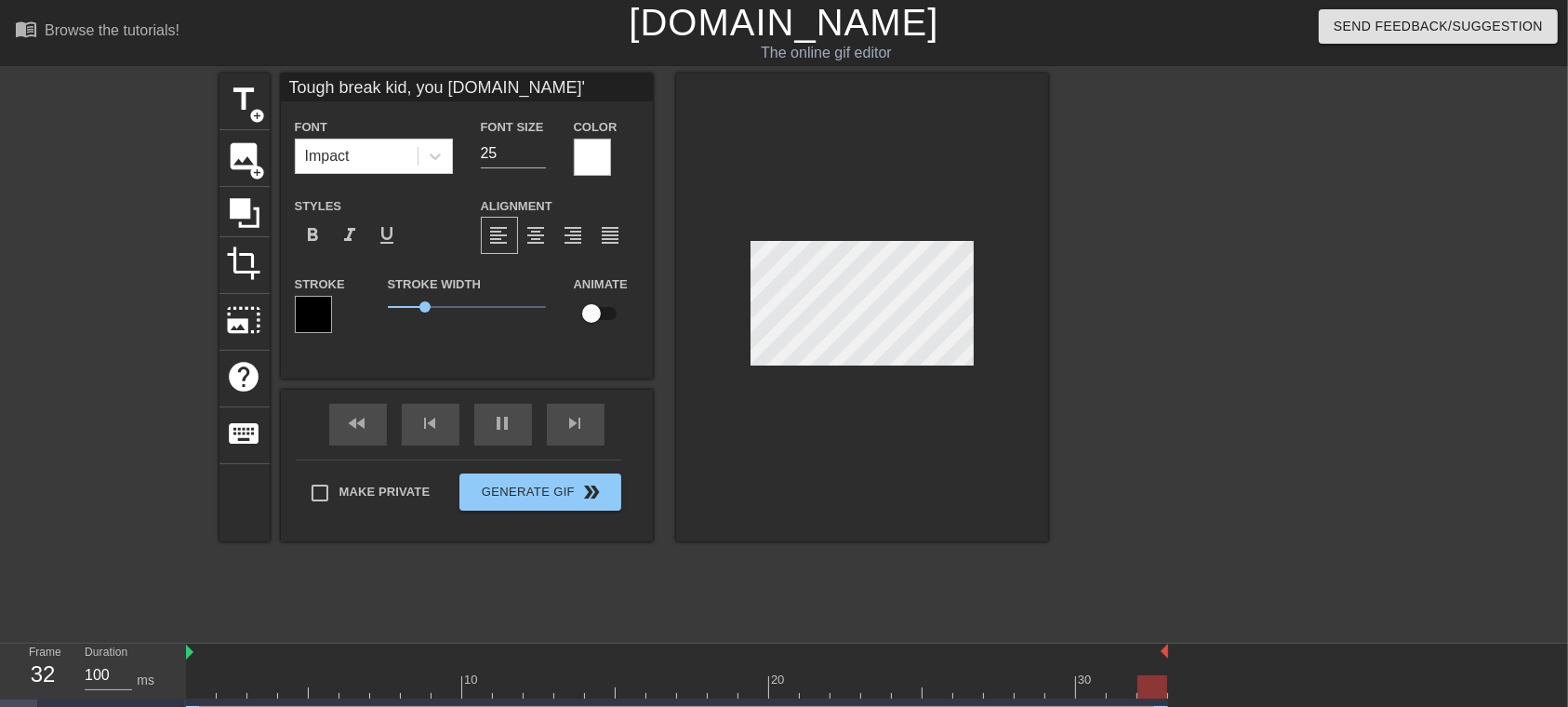
type input "Tough break kid, you died.Here"
type textarea "Tough break kid, you died. Here"
type input "Tough break kid, you died.Her"
type textarea "Tough break kid, you died. Her"
type input "Tough break kid, you died.He"
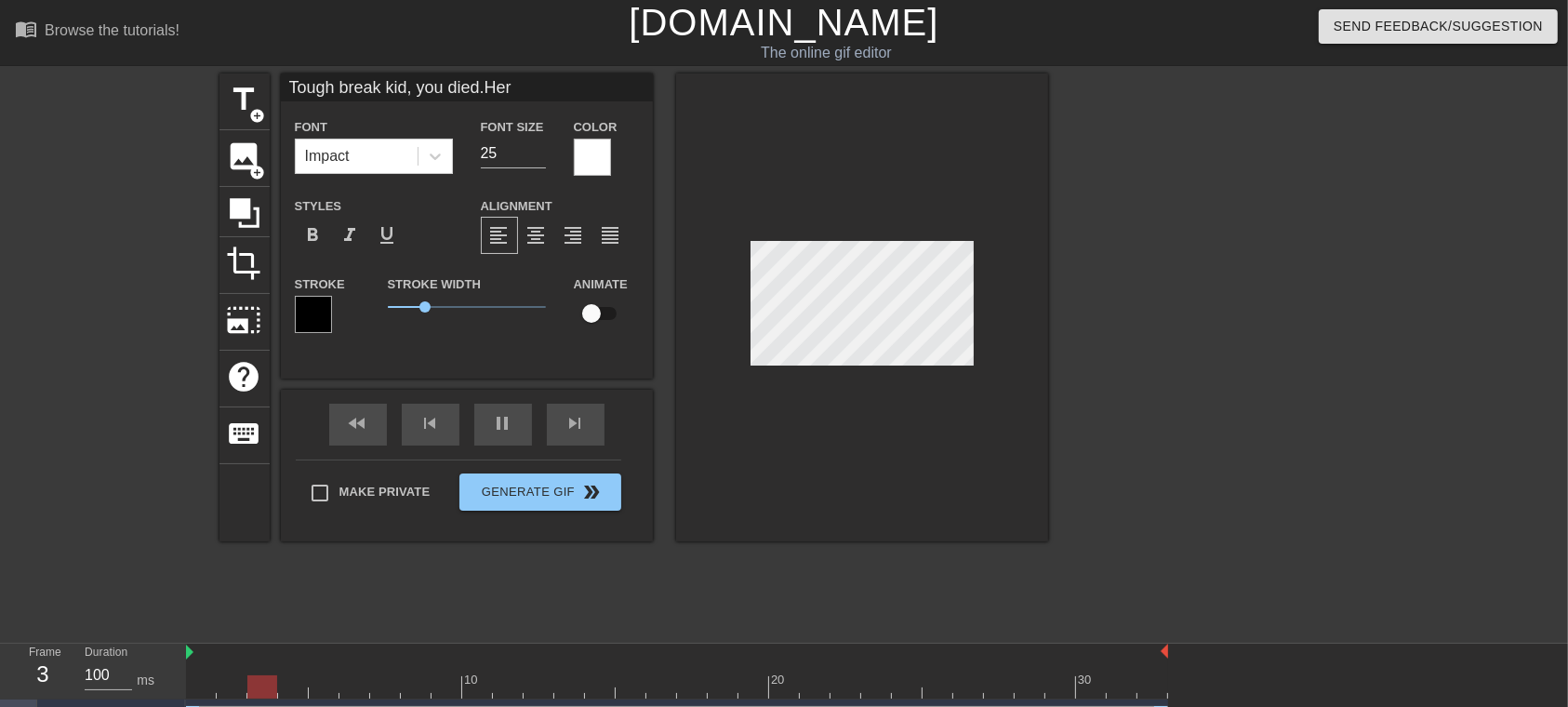
type textarea "Tough break kid, you died. He"
type input "Tough break kid, you died.H"
type textarea "Tough break kid, you died. H"
type input "Tough break kid, you died."
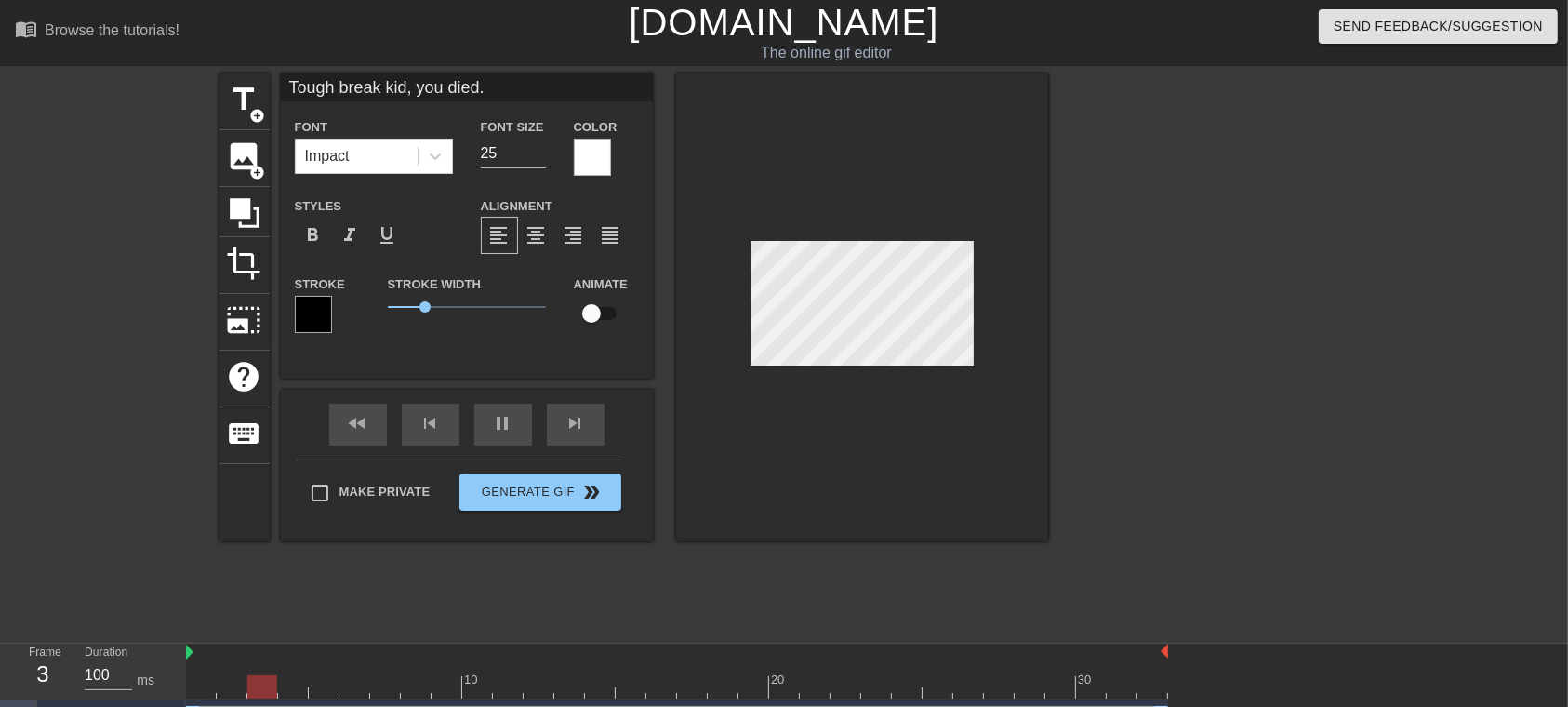
type textarea "Tough break kid, you died."
type input "Tough break kid, you died."
type textarea "Tough break kid, you died."
type input "Tough break kid, you died./"
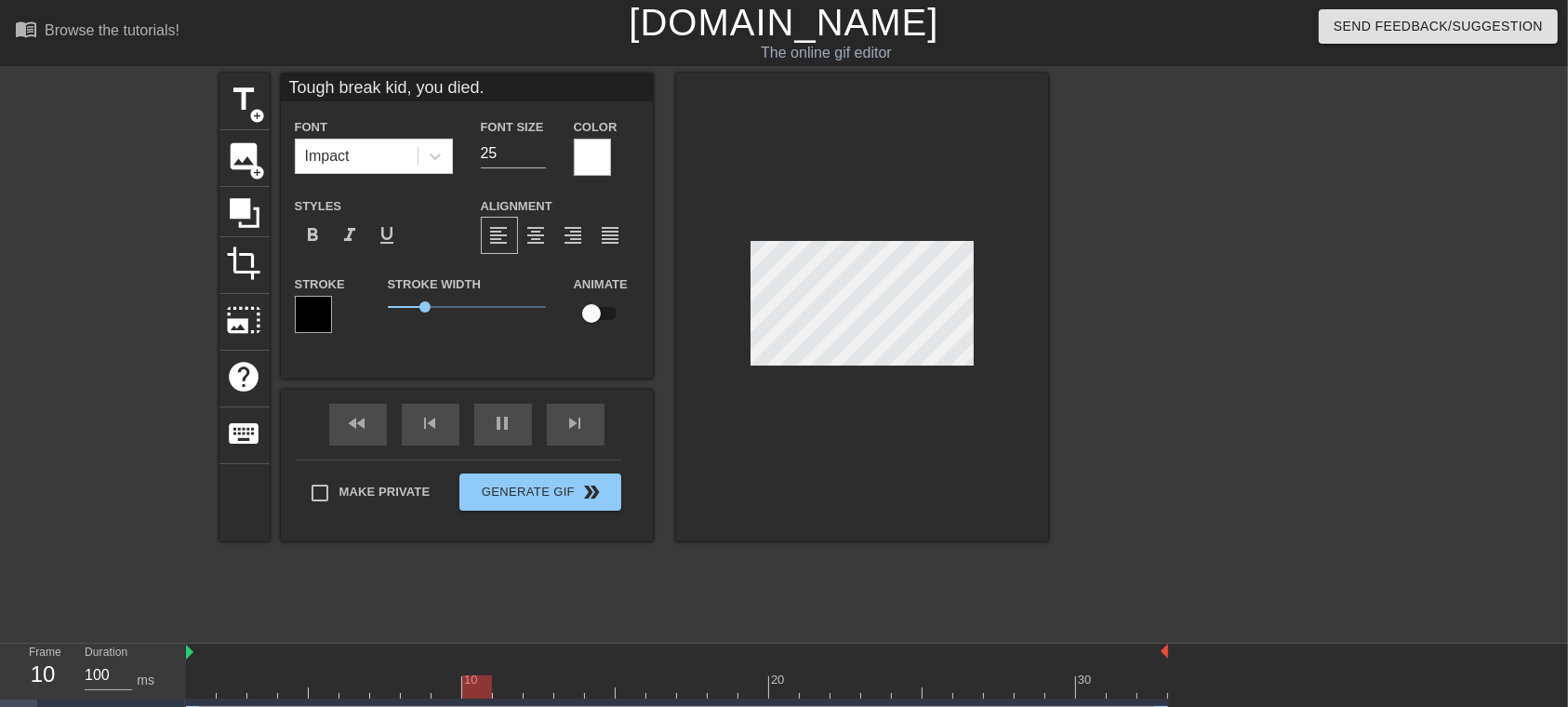
type textarea "Tough break kid, you died./"
type input "Tough break kid, you died./"
type textarea "Tough break kid, you died./"
type input "Tough break kid, you died./"
type textarea "Tough break kid, you died./"
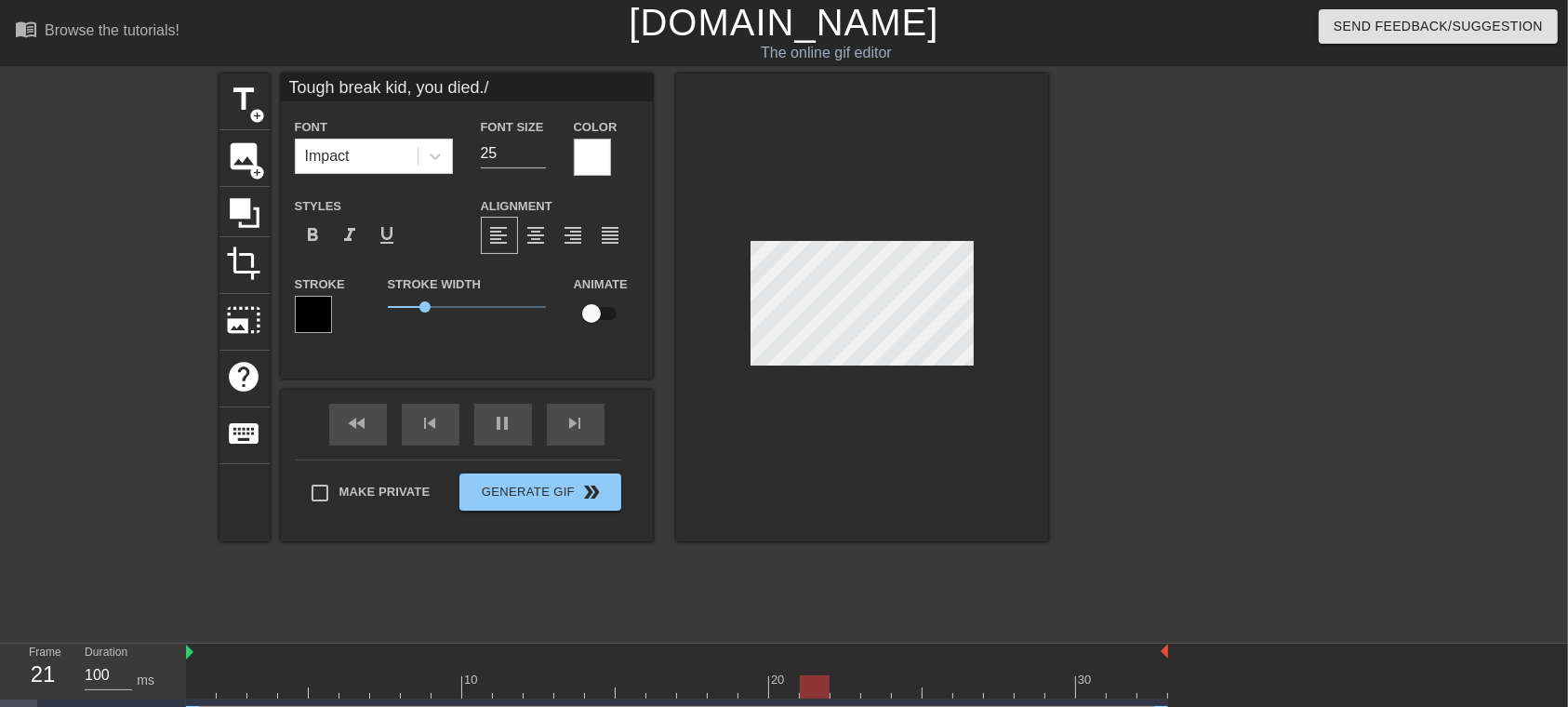
type input "Tough break kid, you died."
type textarea "Tough break kid, you died."
type input "Tough break kid, you died"
type textarea "Tough break kid, you died"
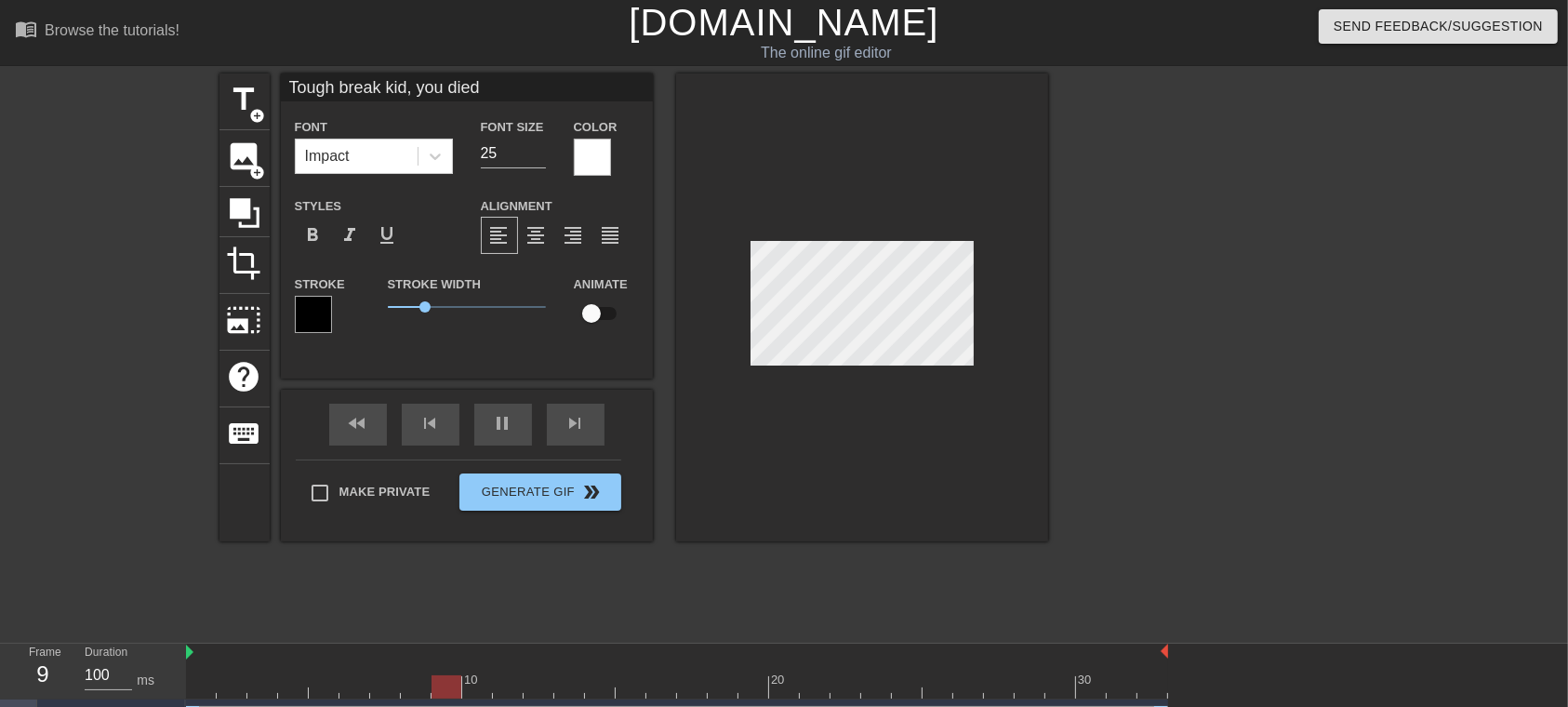
type input "Tough break kid, you died."
type textarea "Tough break kid, you died."
type input "Tough break kid, you died."
type textarea "Tough break kid, you died."
type input "Tough break kid, you died. H"
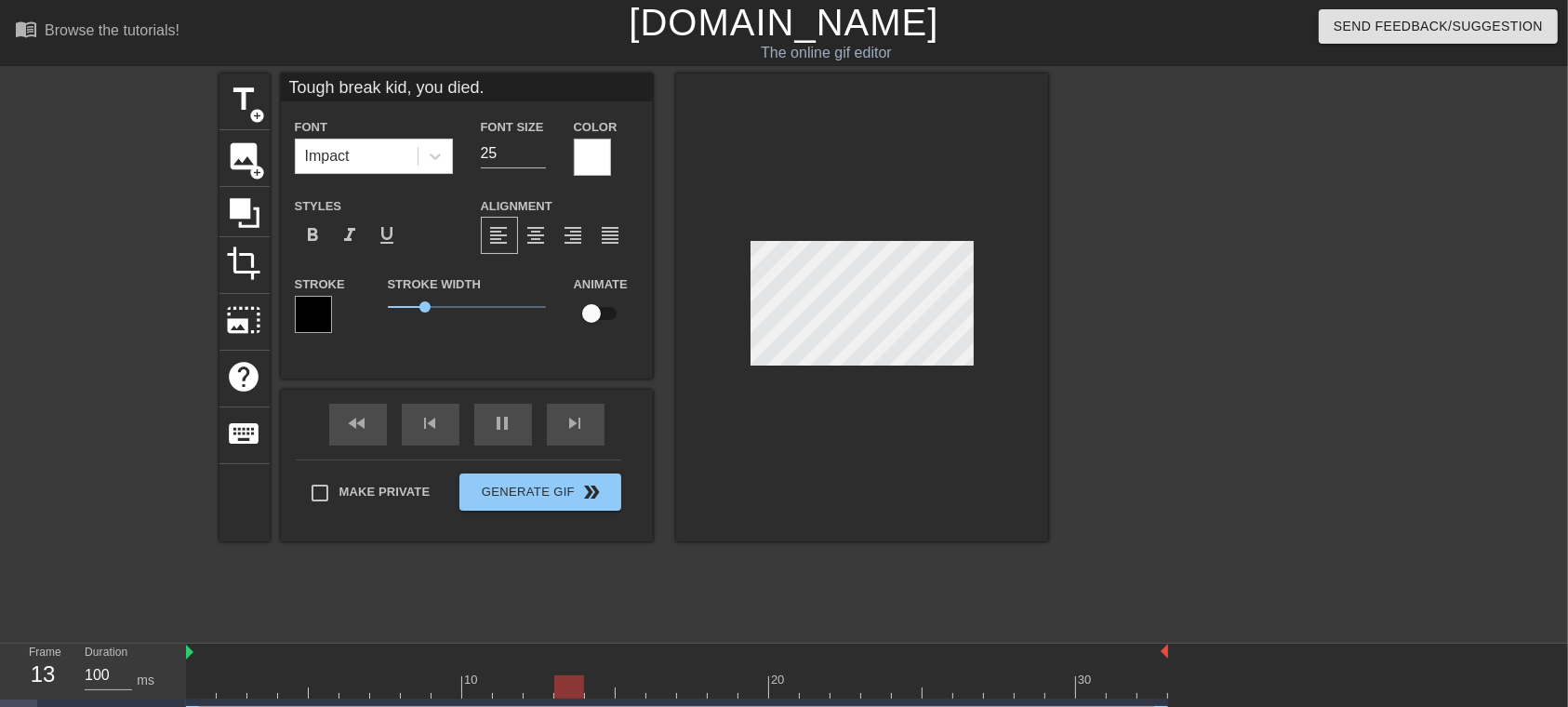
type textarea "Tough break kid, you died. H"
type input "Tough break kid, you died. He"
type textarea "Tough break kid, you died. He"
type input "Tough break kid, you died. Her"
type textarea "Tough break kid, you died. Here"
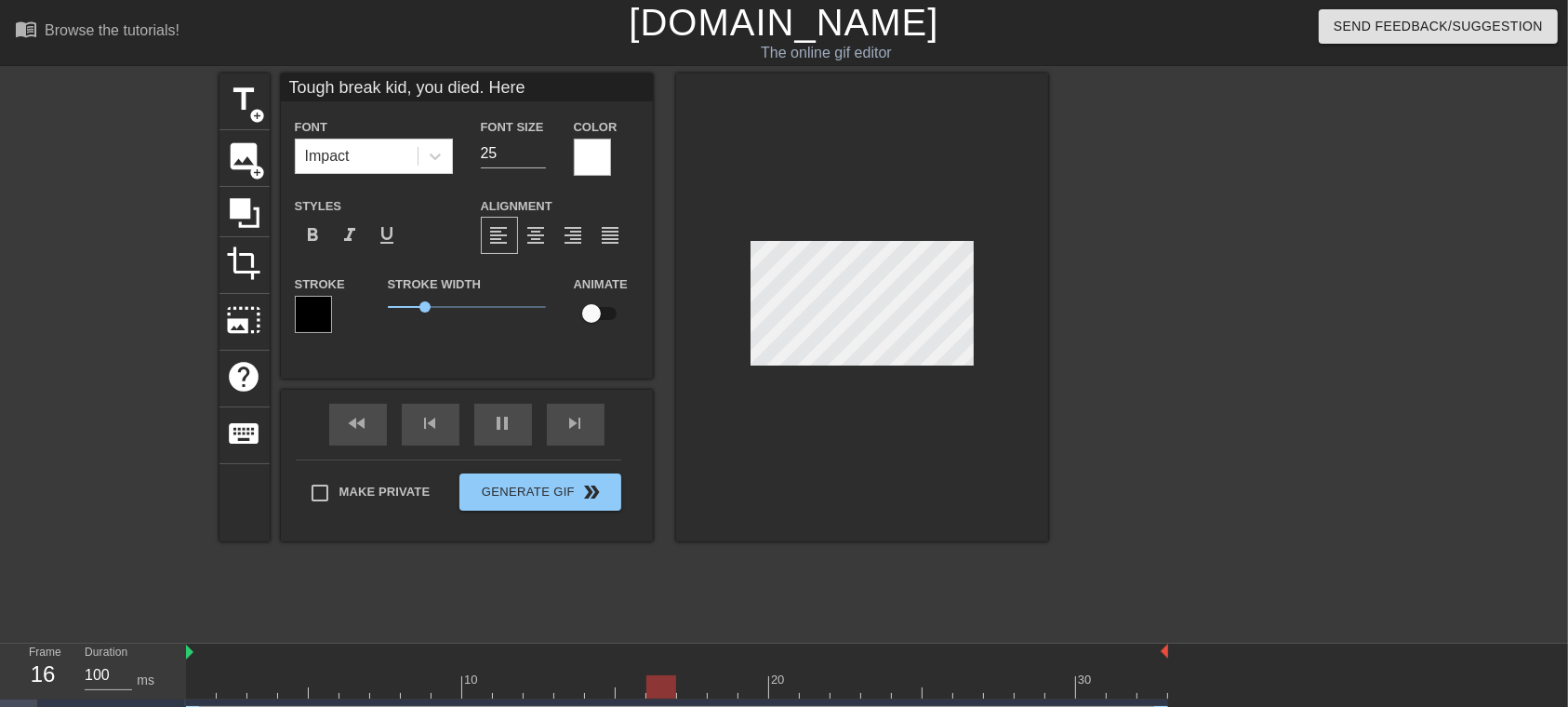
type input "Tough break kid, you died. Here'"
type textarea "Tough break kid, you died. Here's"
type input "Tough break kid, you died. Here's"
type textarea "Tough break kid, you died. Here's"
type input "Tough break kid, you died. Here's a"
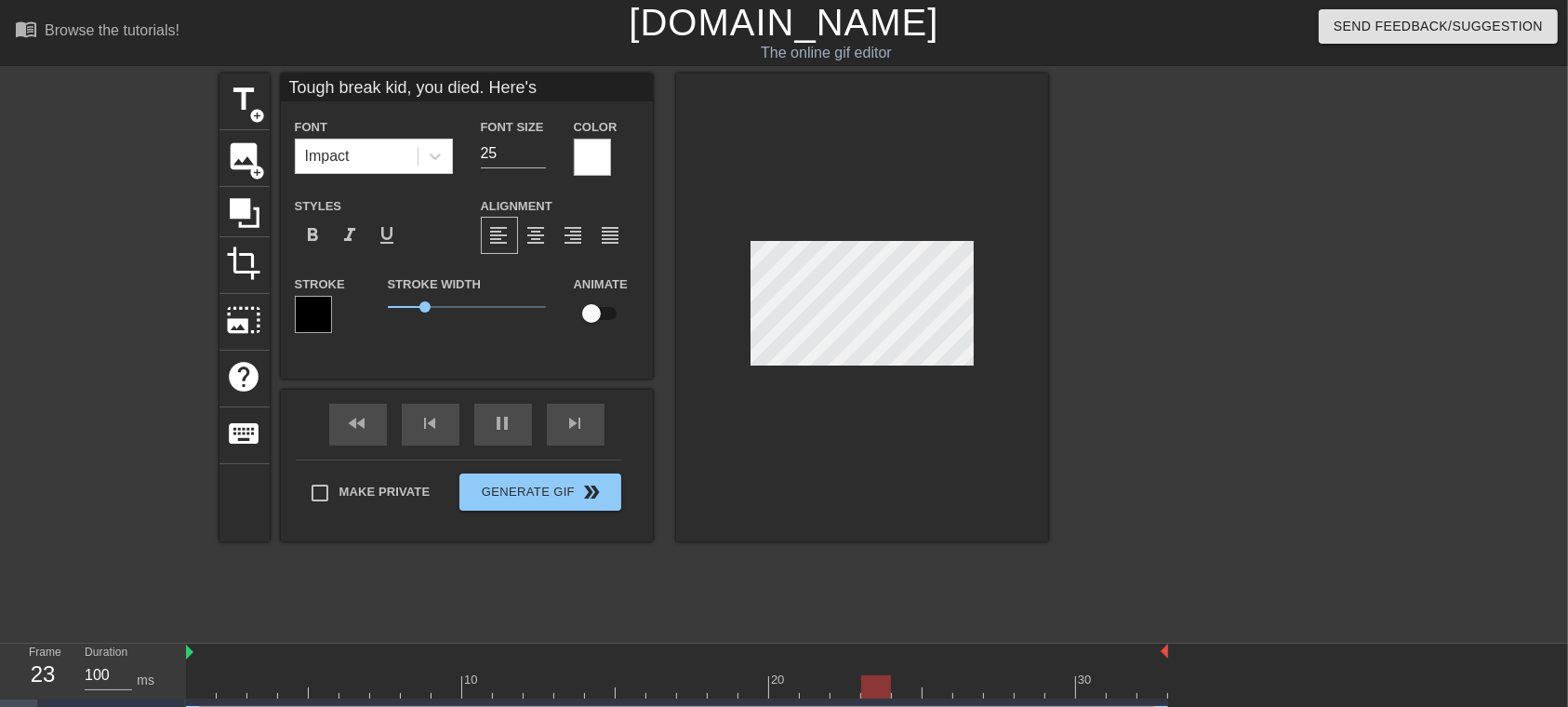
type textarea "Tough break kid, you died. Here's a"
type input "Tough break kid, you died. Here's a"
type textarea "Tough break kid, you died. Here's a"
type input "Tough break kid, you died. Here's a p"
type textarea "Tough break kid, you died. Here's a p"
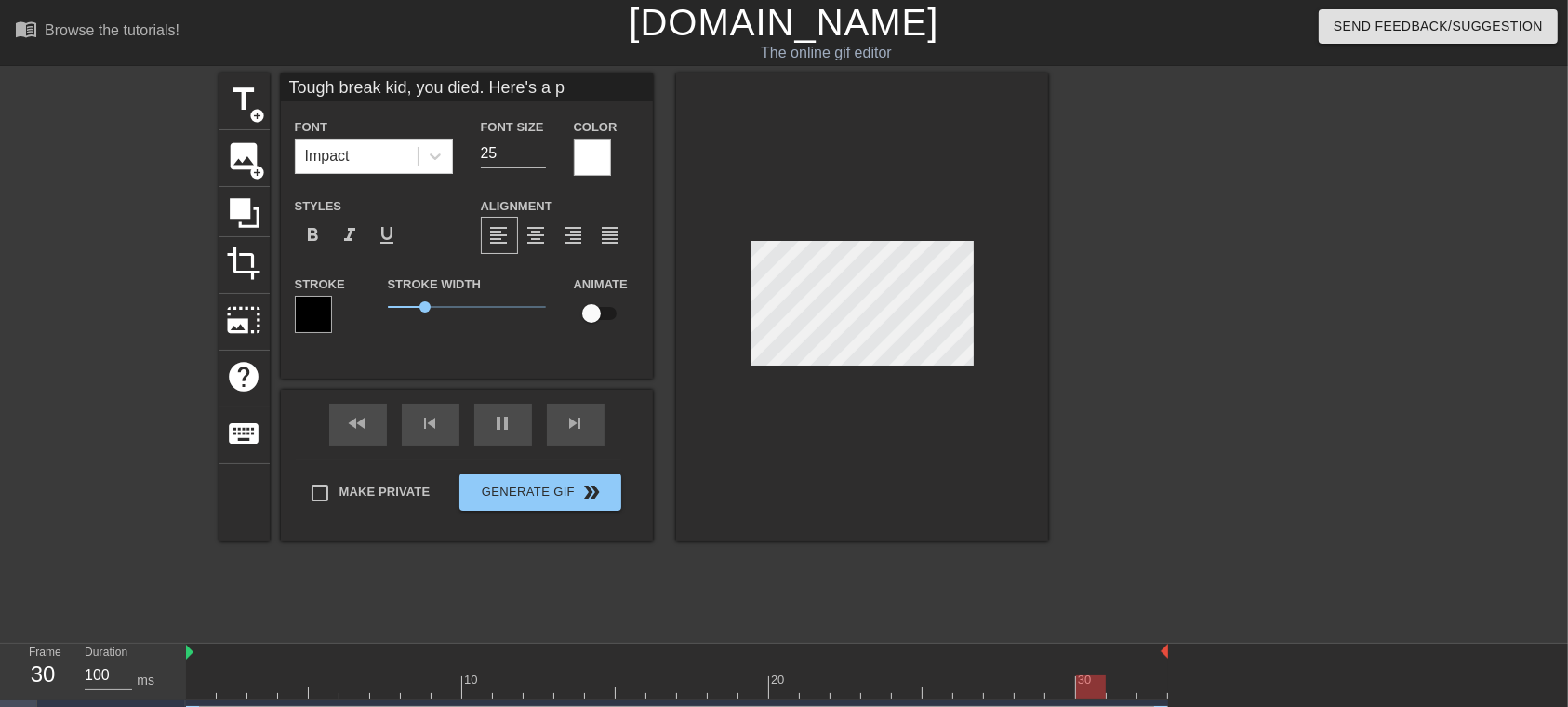
type input "Tough break kid, you died. Here's a pe"
type textarea "Tough break kid, you died. Here's a pe"
type input "Tough break kid, you died. Here's a pep"
type textarea "Tough break kid, you died. Here's a pep"
type input "Tough break kid, you died. Here's a pepp"
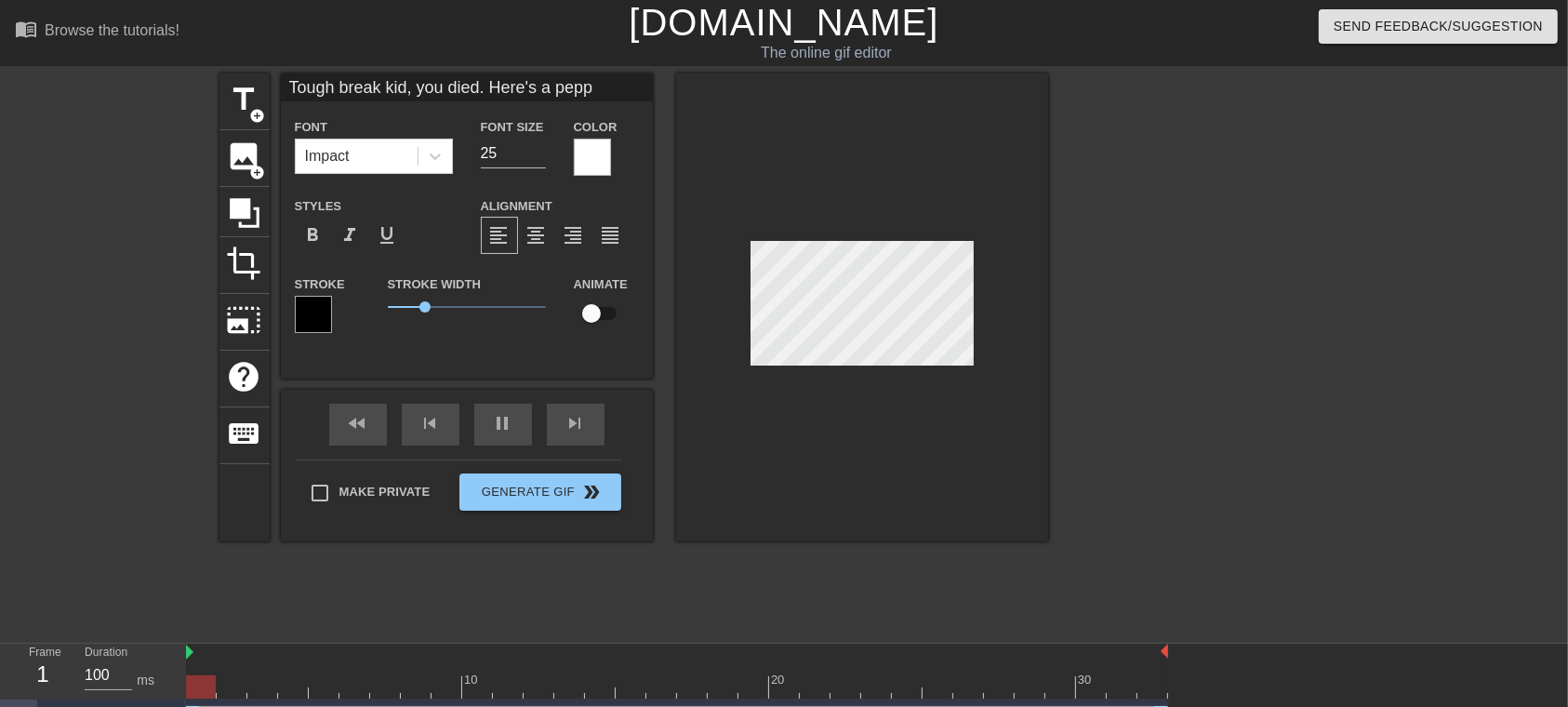
type textarea "Tough break kid, you died. Here's a pepp"
type input "Tough break kid, you died. Here's a peppe"
type textarea "Tough break kid, you died. Here's a peppe"
type input "Tough break kid, you died. Here's a pepper"
type textarea "Tough break kid, you died. Here's a pepper"
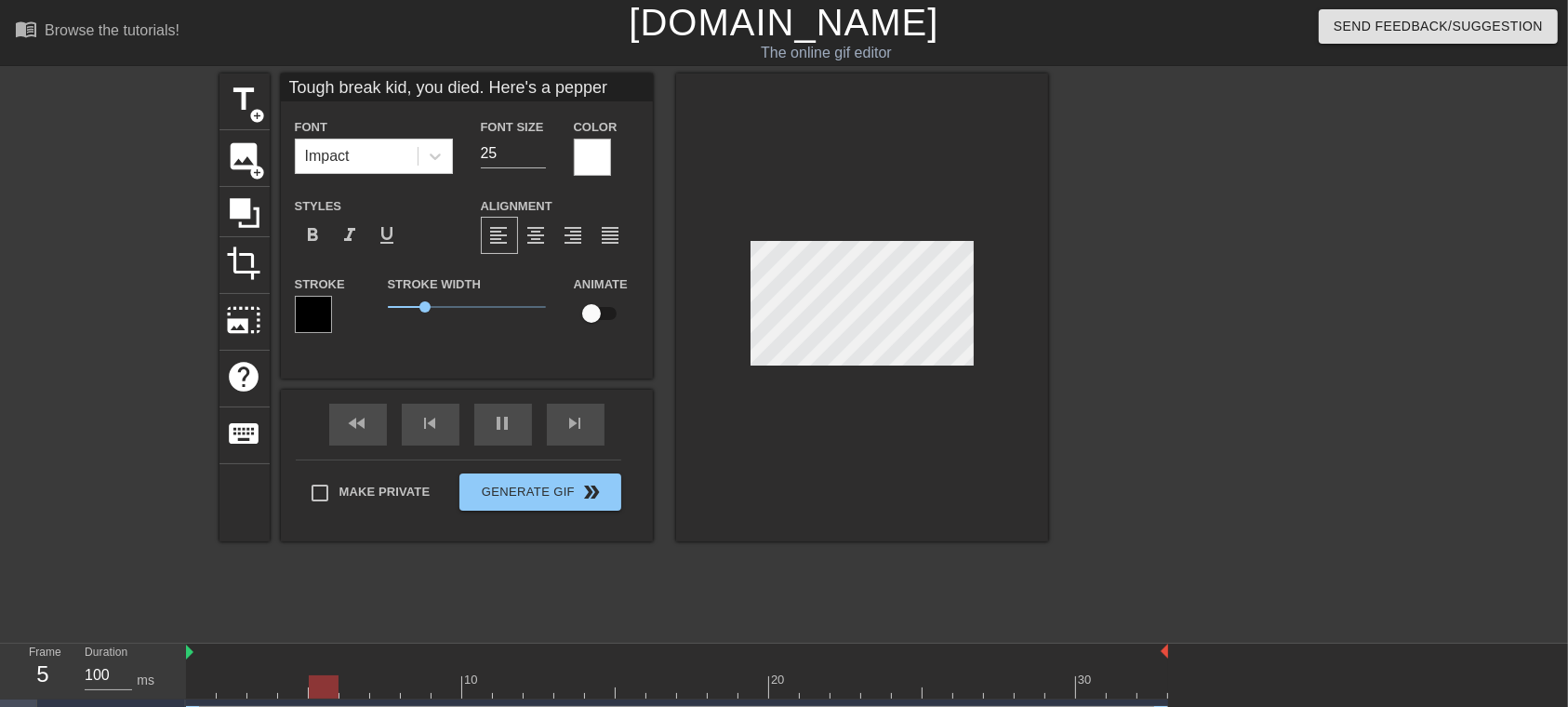
type input "Tough break kid, you died. Here's a pepperm"
type textarea "Tough break kid, you died. Here's a pepperm"
type input "Tough break kid, you died. Here's a peppermi"
type textarea "Tough break kid, you died. Here's a peppermi"
type input "Tough break kid, you died. Here's a peppermin"
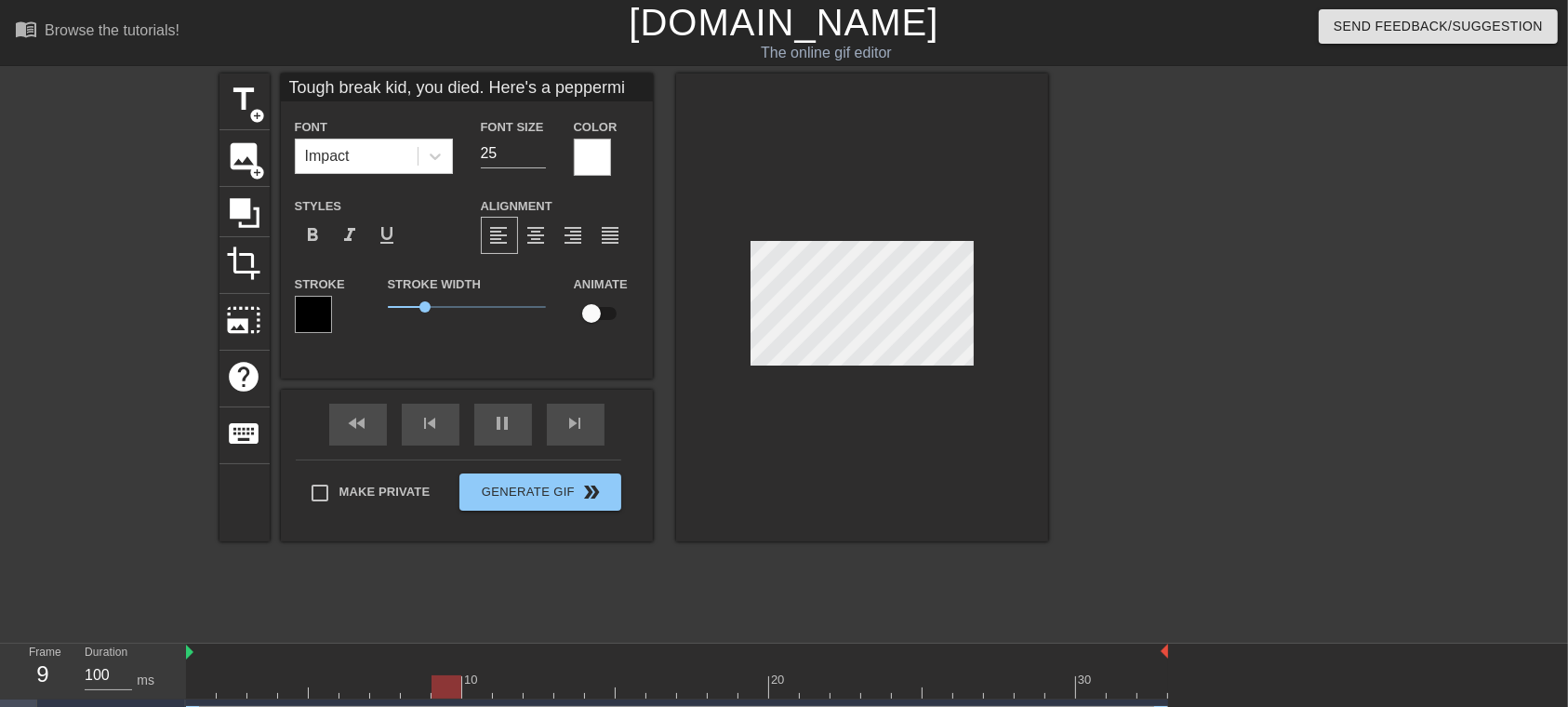
type textarea "Tough break kid, you died. Here's a peppermin"
type input "Tough break kid, you died. Here's a pepperming"
type textarea "Tough break kid, you died. Here's a pepperming"
type input "Tough break kid, you died. Here's a peppermin"
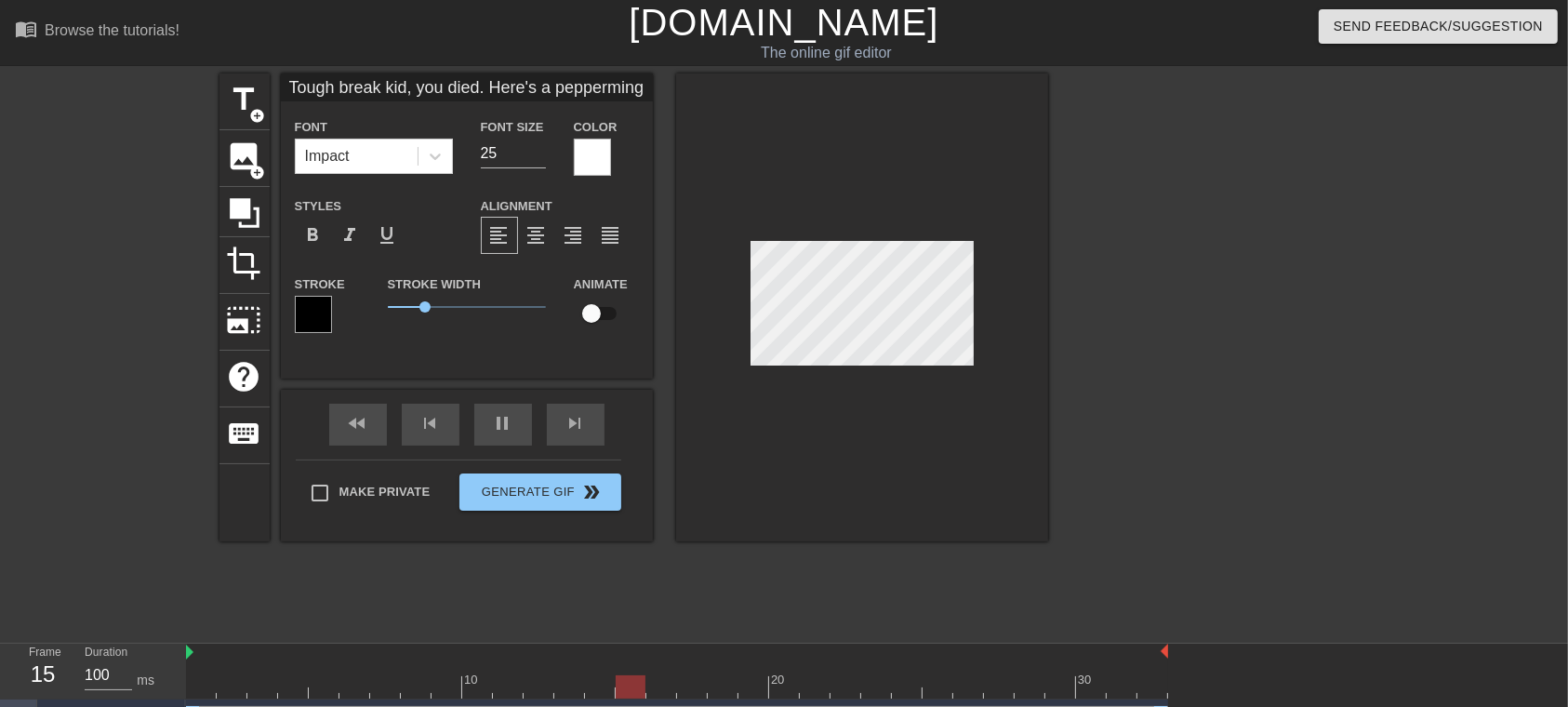
type textarea "Tough break kid, you died. Here's a peppermin"
type input "Tough break kid, you died. Here's a peppermint"
type textarea "Tough break kid, you died. Here's a peppermint"
type input "Tough break kid, you died. Here's a peppermint."
type textarea "Tough break kid, you died. Here's a peppermint."
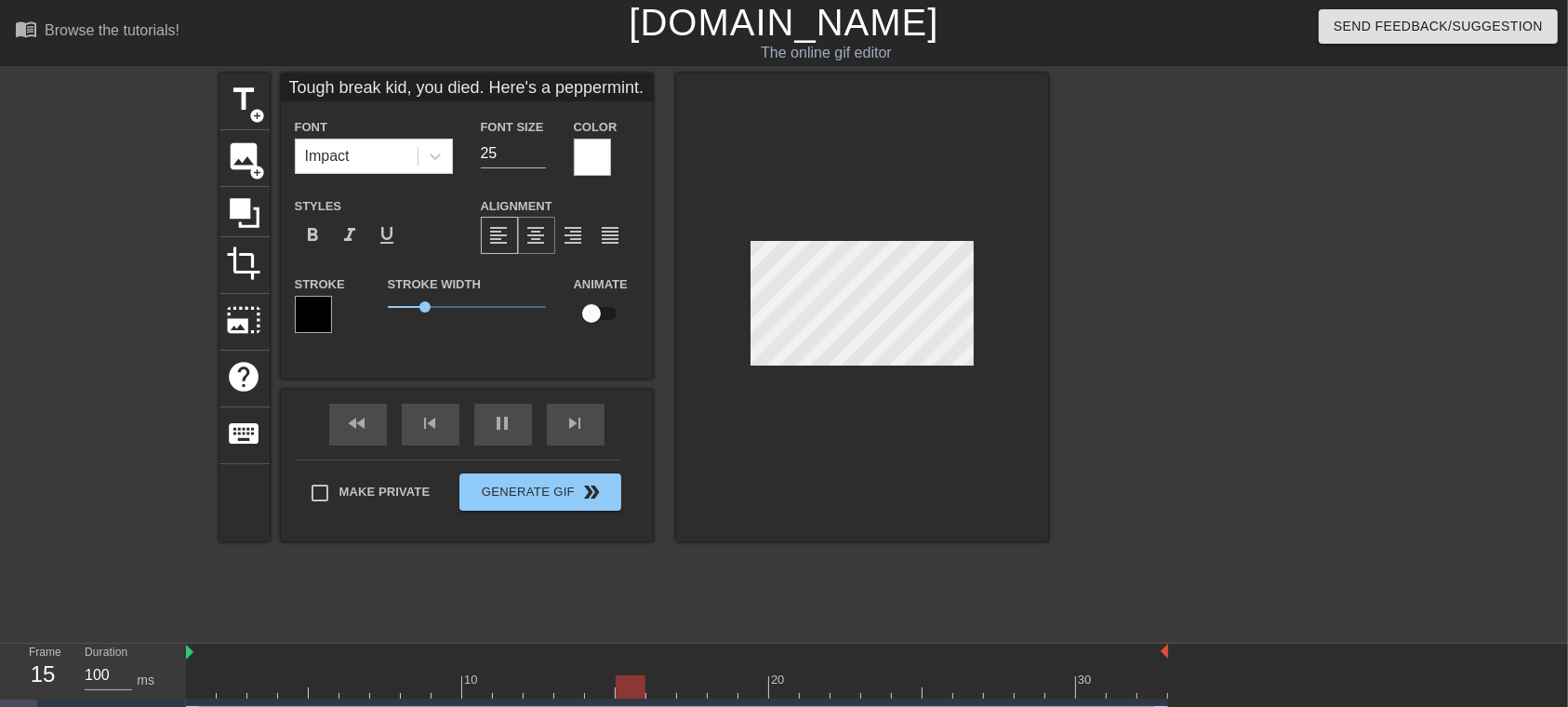
click at [534, 236] on span "format_align_center" at bounding box center [536, 235] width 22 height 22
type input "Tough break kid, you died. Here's a peppermint."
type input "24"
click at [534, 156] on input "24" at bounding box center [513, 153] width 65 height 30
type input "Tough break kid, you died. Here's a peppermint."
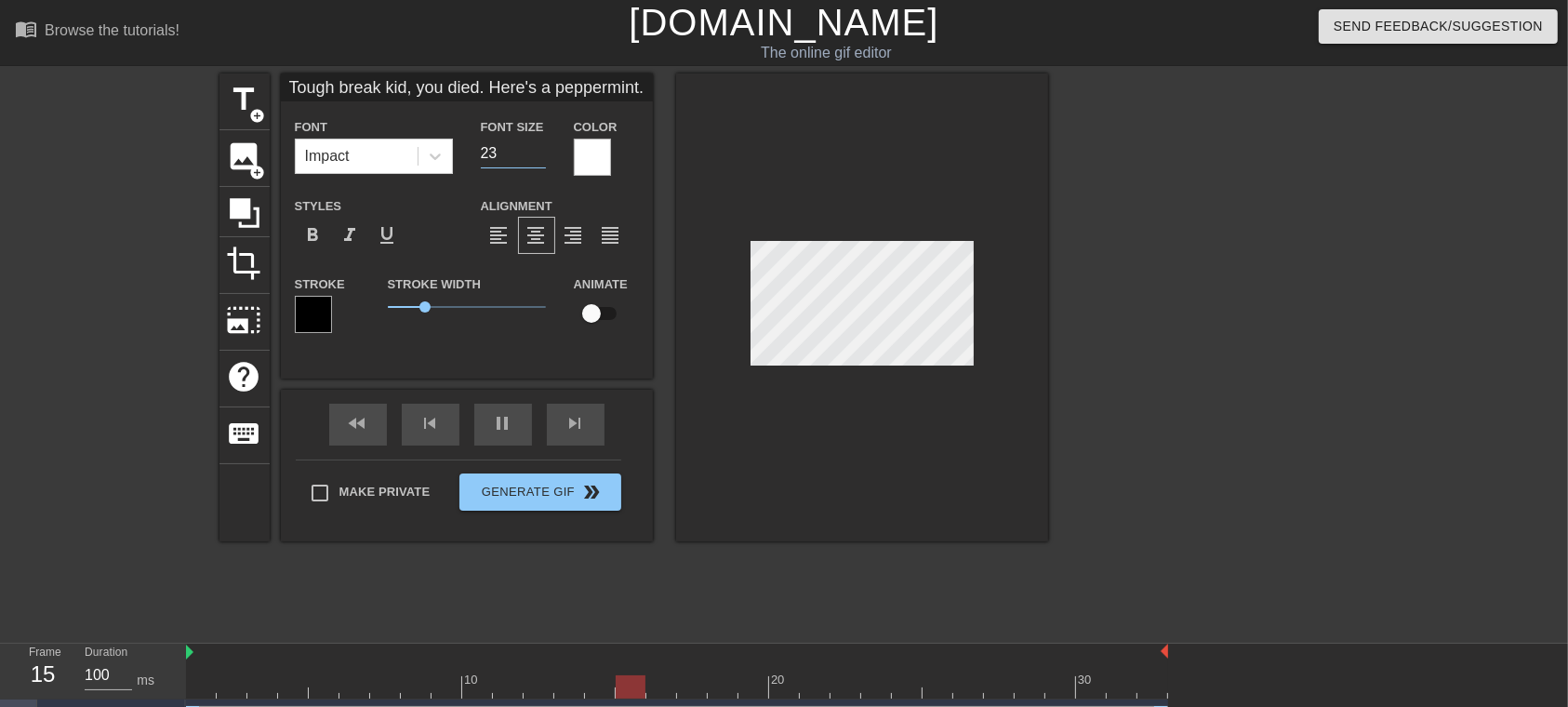
type input "23"
click at [534, 156] on input "23" at bounding box center [513, 153] width 65 height 30
type input "Tough break kid, you died. Here's a peppermint."
type input "22"
click at [534, 156] on input "22" at bounding box center [513, 153] width 65 height 30
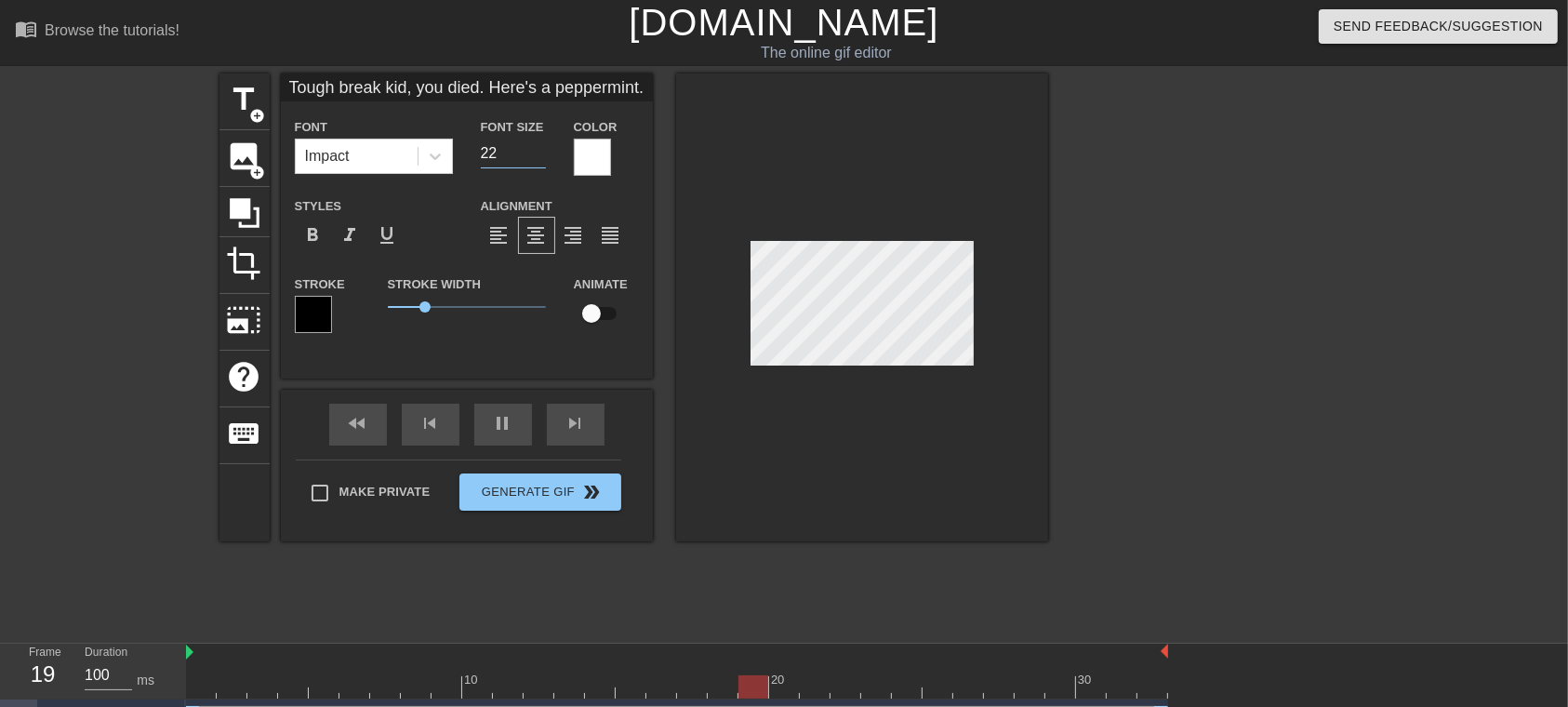
type input "Tough break kid, you died. Here's a peppermint."
type input "21"
click at [534, 156] on input "21" at bounding box center [513, 153] width 65 height 30
type input "Tough break kid, you died. Here's a peppermint."
type input "20"
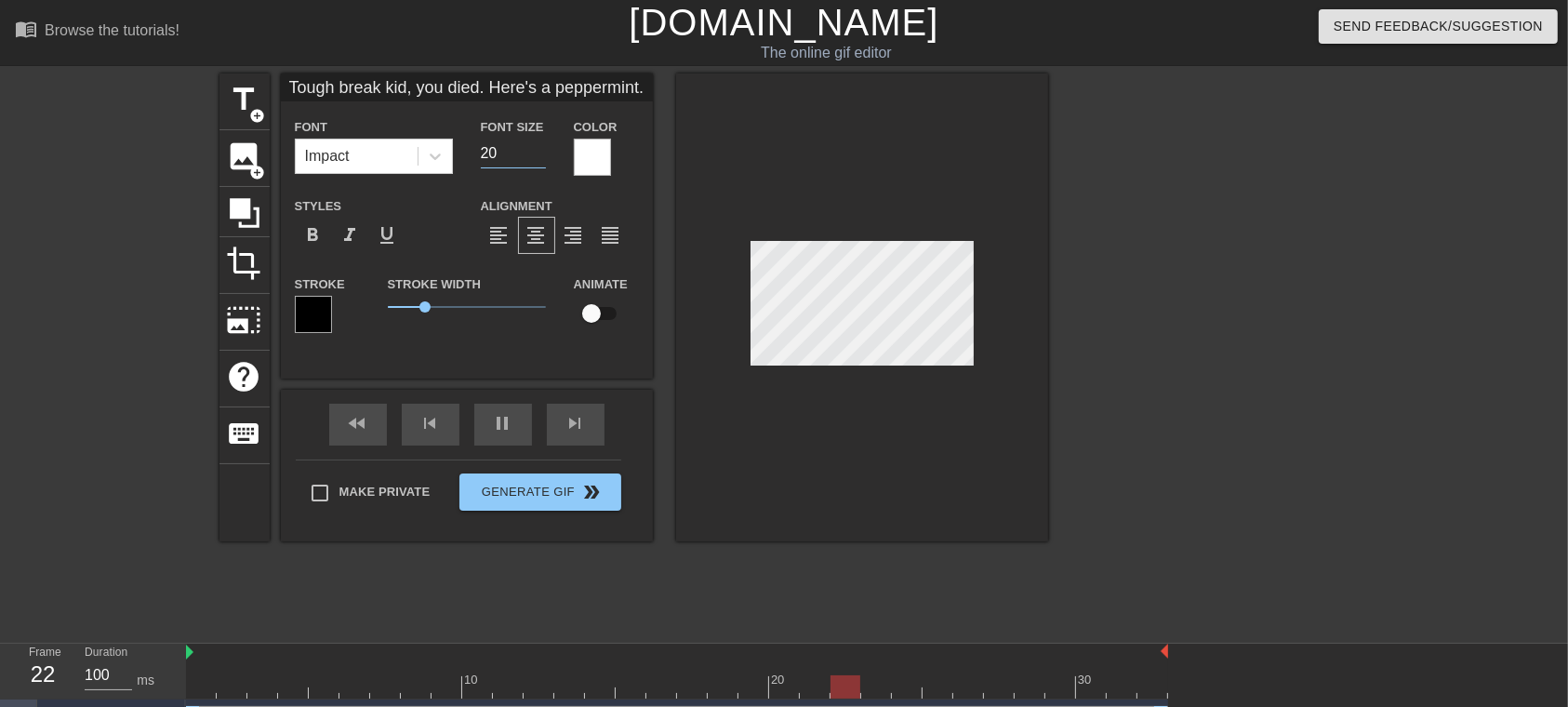
click at [534, 156] on input "20" at bounding box center [513, 153] width 65 height 30
click at [1021, 373] on div at bounding box center [862, 307] width 372 height 468
click at [1091, 368] on div at bounding box center [1210, 352] width 279 height 558
click at [242, 323] on span "photo_size_select_large" at bounding box center [244, 320] width 35 height 35
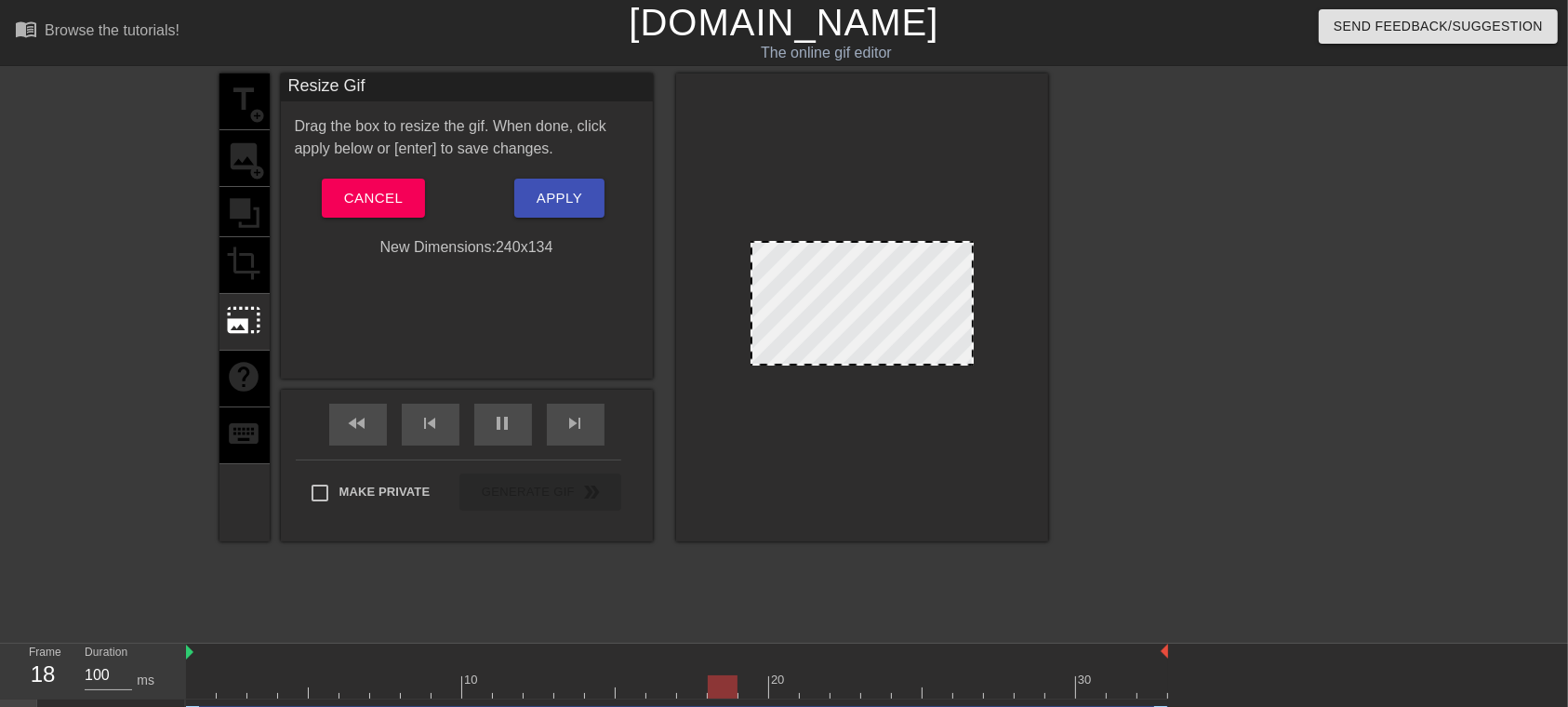
drag, startPoint x: 967, startPoint y: 364, endPoint x: 1078, endPoint y: 443, distance: 136.2
click at [1078, 443] on div "title add_circle image add_circle crop photo_size_select_large help keyboard Re…" at bounding box center [784, 352] width 1568 height 558
drag, startPoint x: 972, startPoint y: 365, endPoint x: 1042, endPoint y: 416, distance: 86.6
click at [1042, 416] on div at bounding box center [862, 307] width 372 height 468
click at [395, 197] on span "Cancel" at bounding box center [374, 198] width 58 height 24
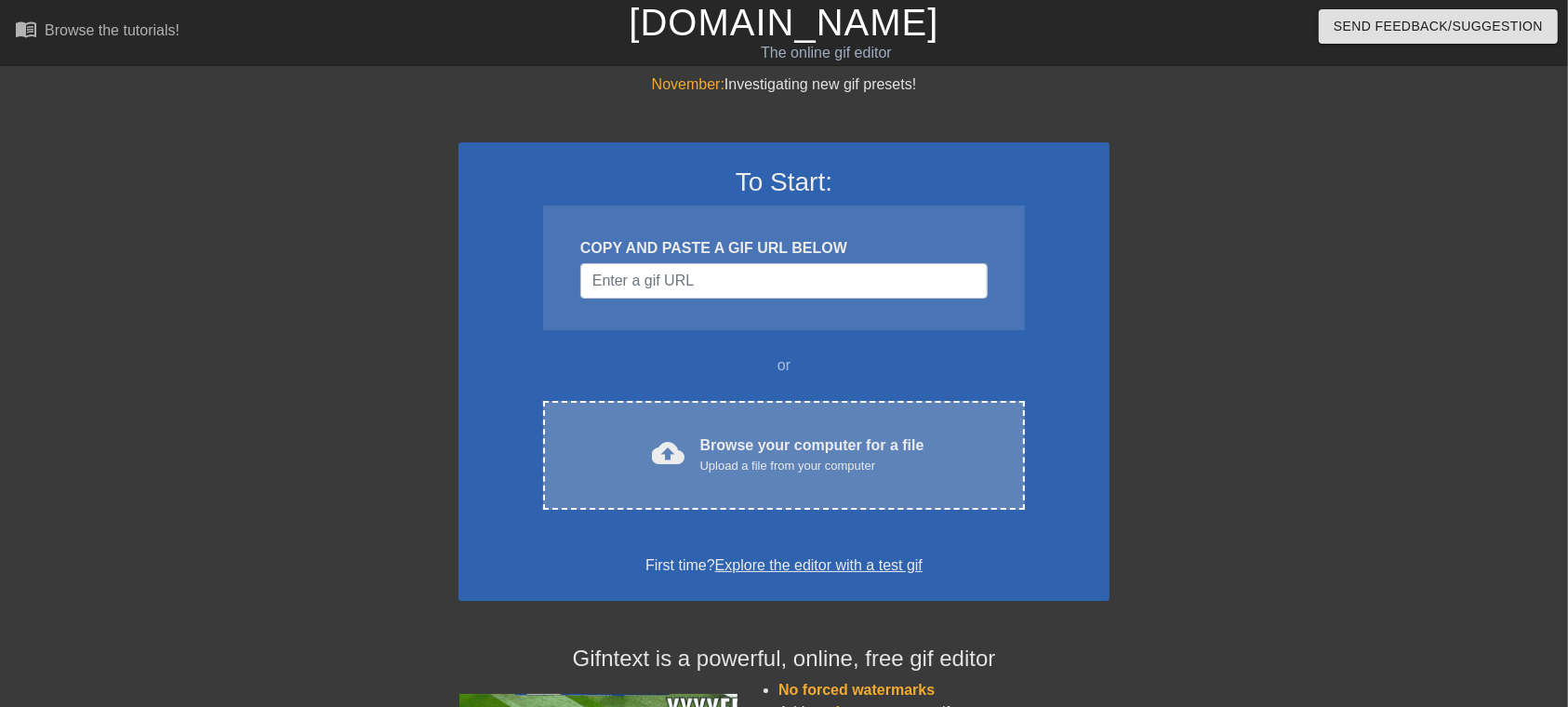
click at [730, 438] on div "Browse your computer for a file Upload a file from your computer" at bounding box center [813, 455] width 224 height 41
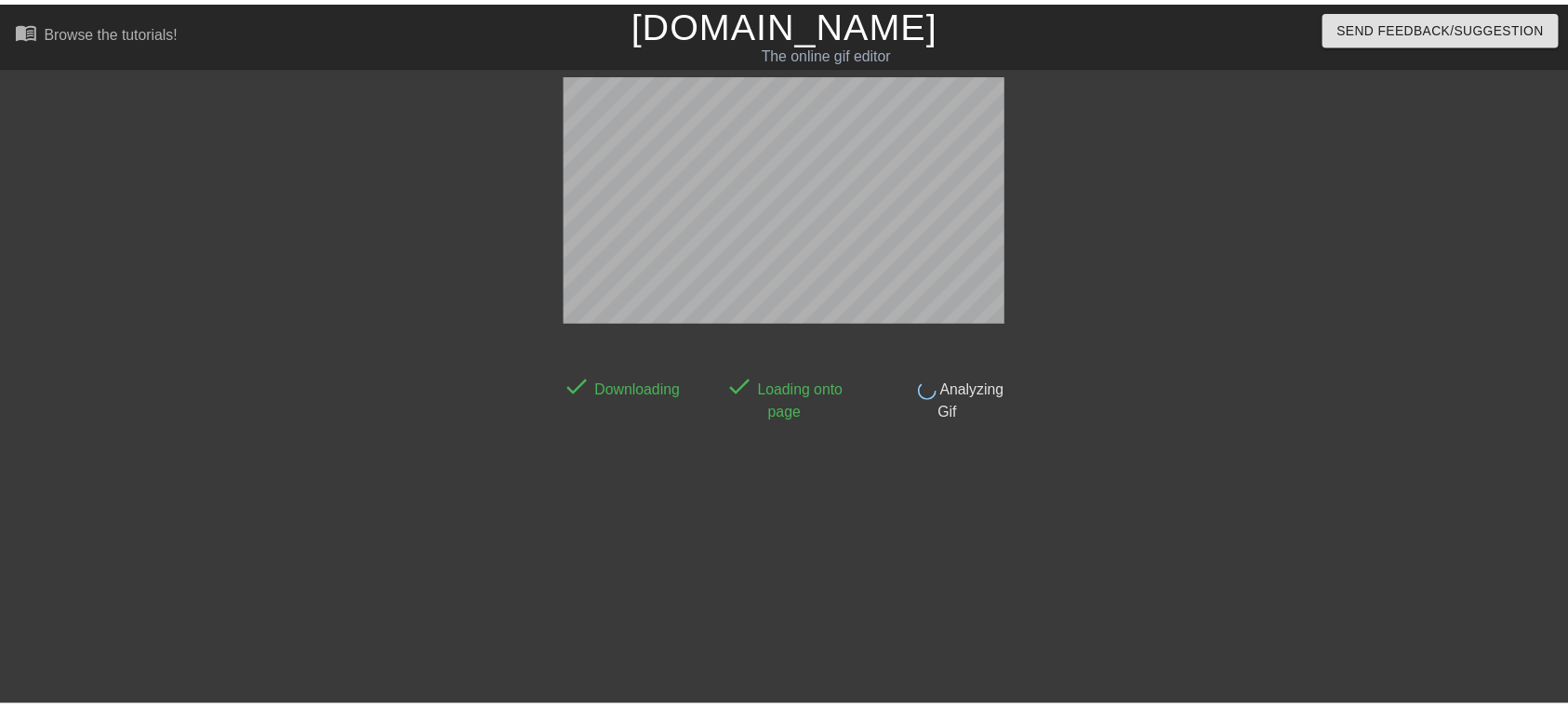
scroll to position [45, 0]
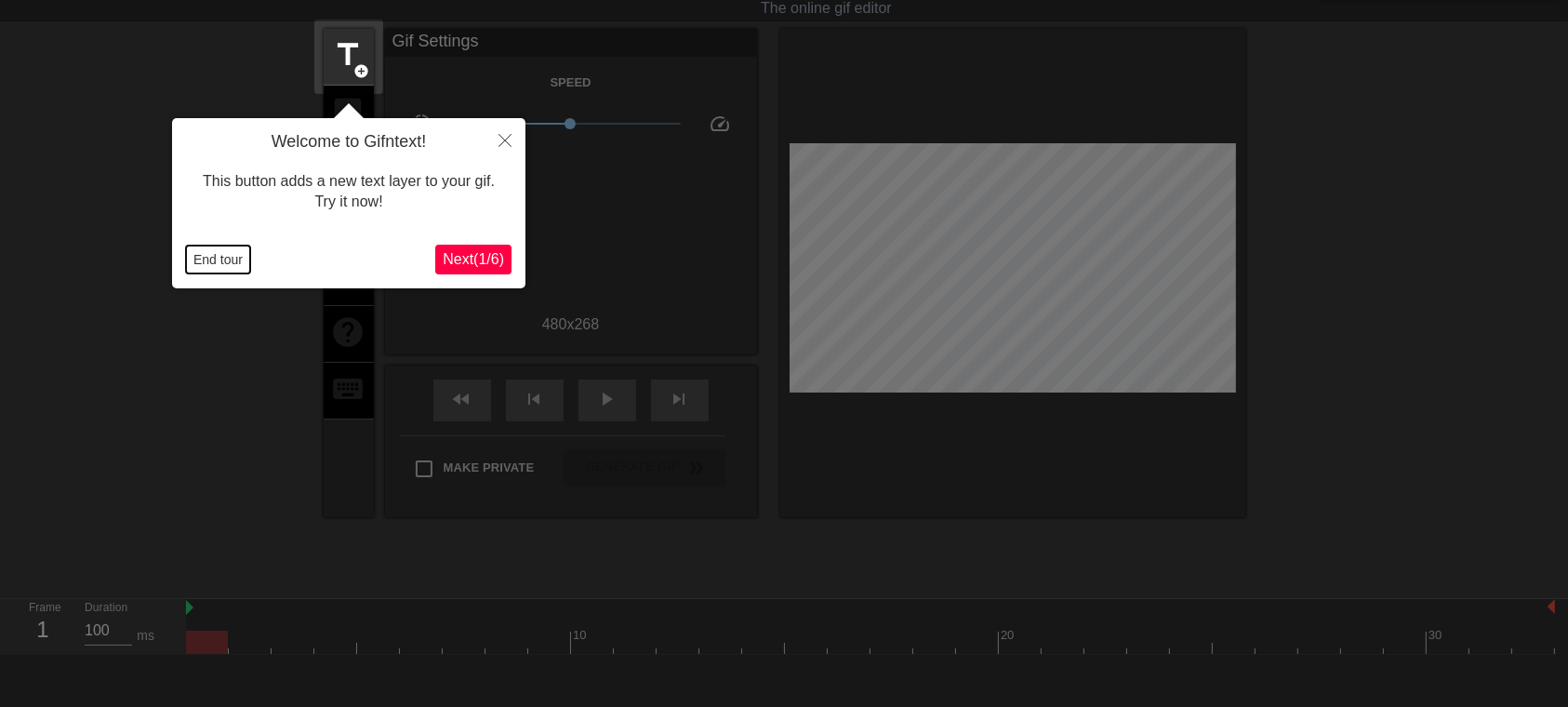
click at [223, 260] on button "End tour" at bounding box center [218, 259] width 64 height 28
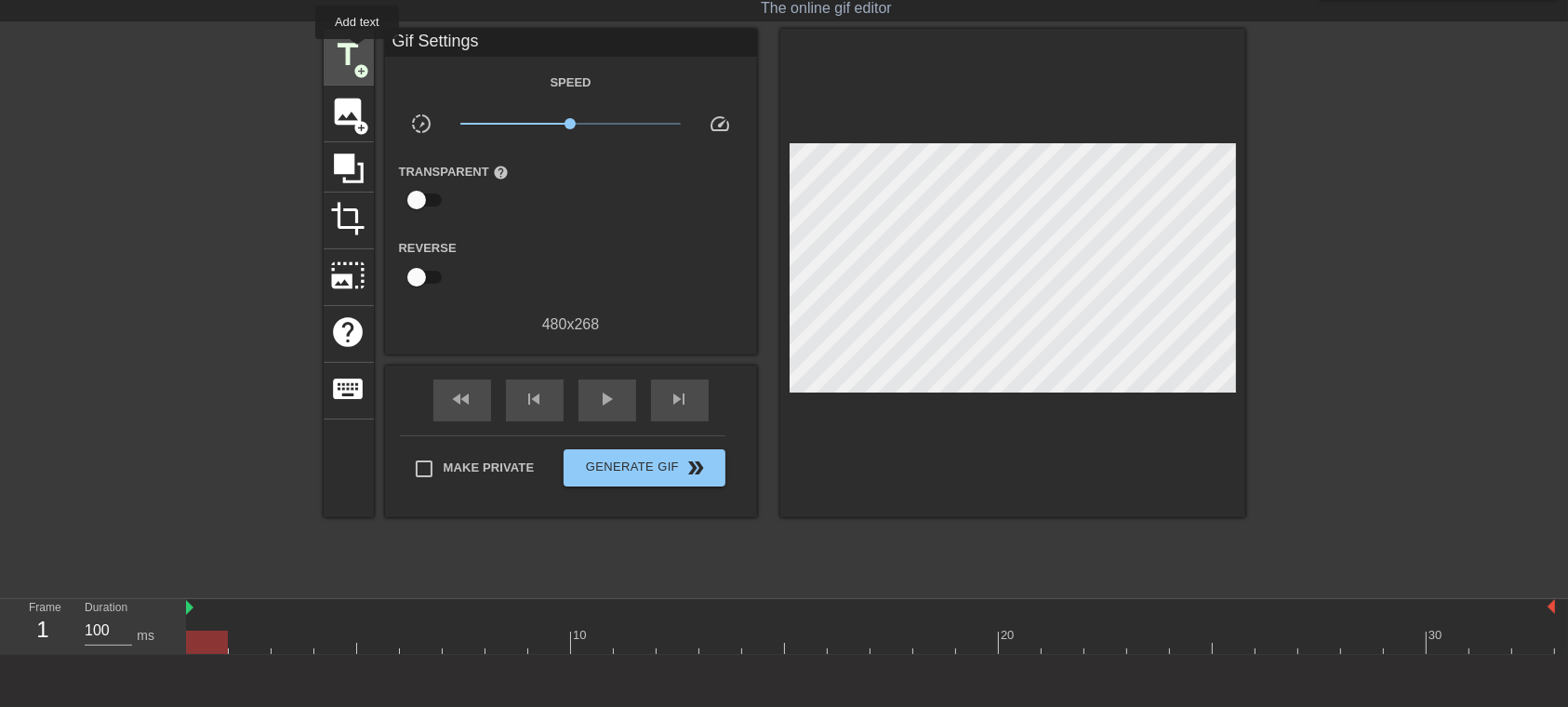
click at [359, 53] on span "title" at bounding box center [348, 55] width 35 height 35
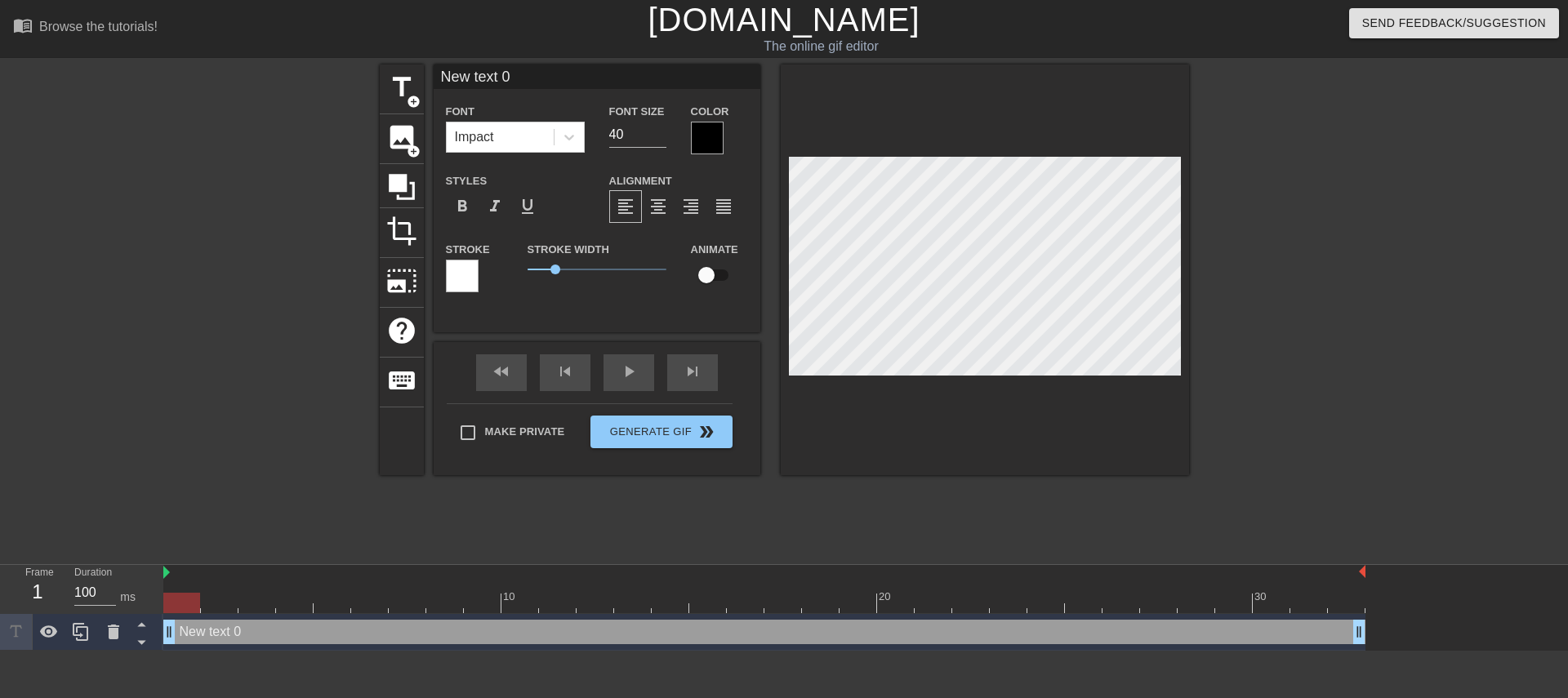
scroll to position [3, 3]
type input "T"
type textarea "T"
type input "To"
type textarea "To"
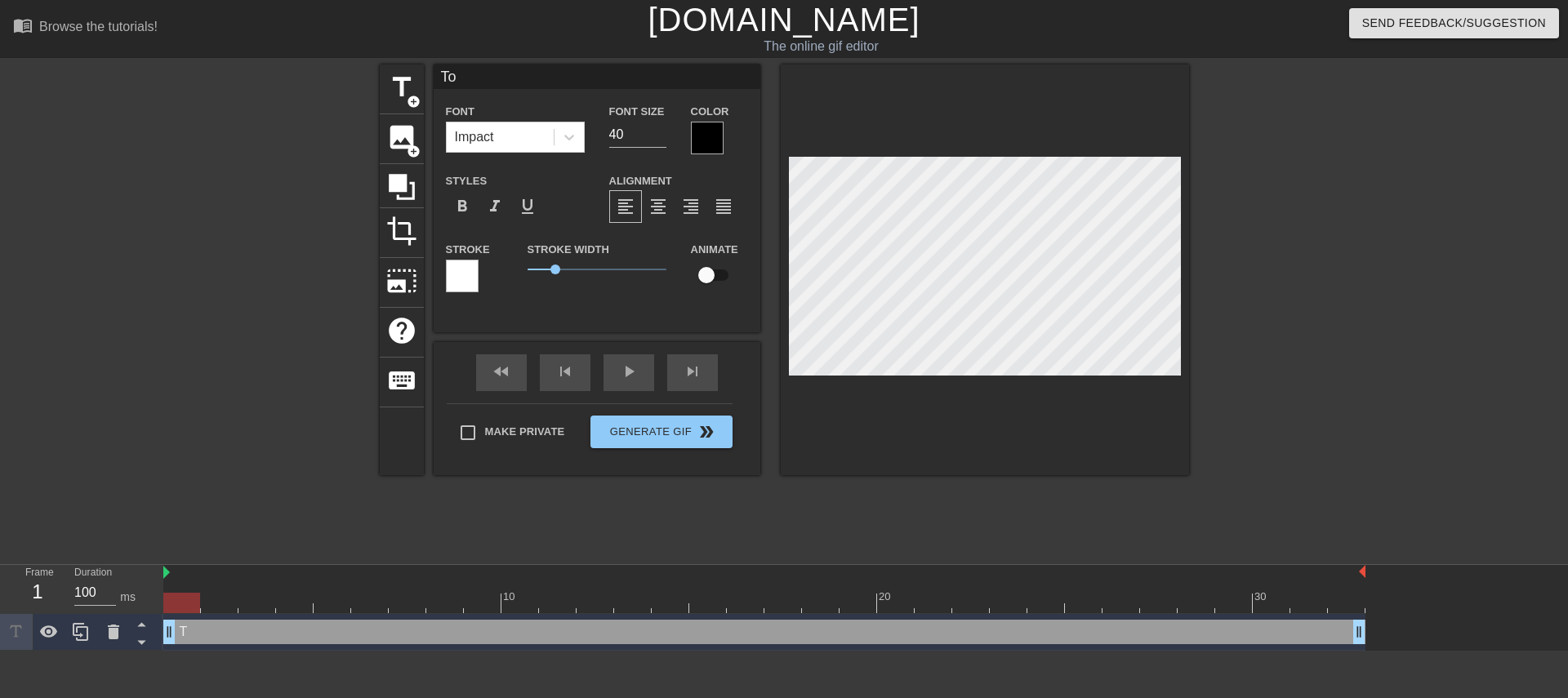
type input "Tou"
type textarea "Tou"
type input "Toug"
type textarea "Toug"
type input "Tough"
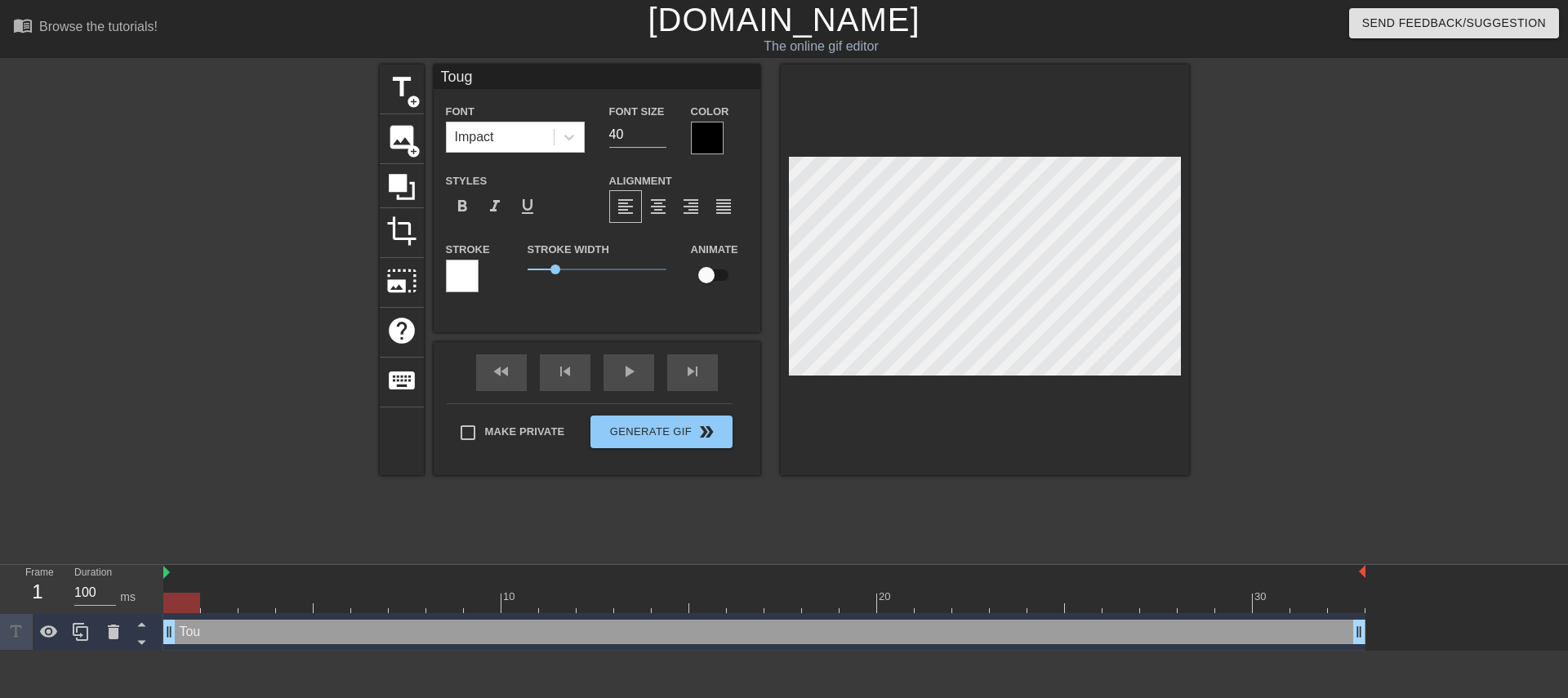
type textarea "Tough"
type input "Tough"
type textarea "Tough"
type input "Tough b"
type textarea "Tough b"
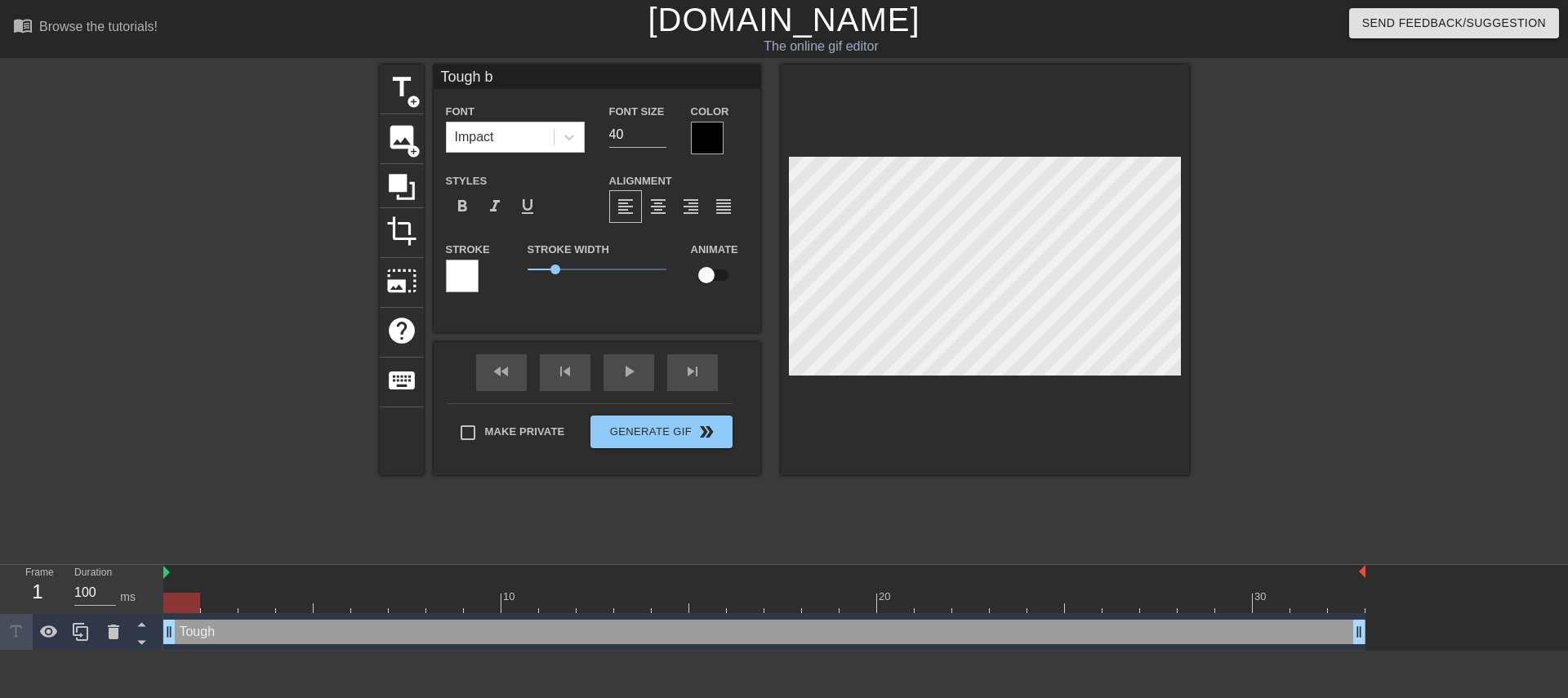
type input "Tough br"
type textarea "Tough br"
type input "Tough bre"
type textarea "Tough bre"
type input "Tough brea"
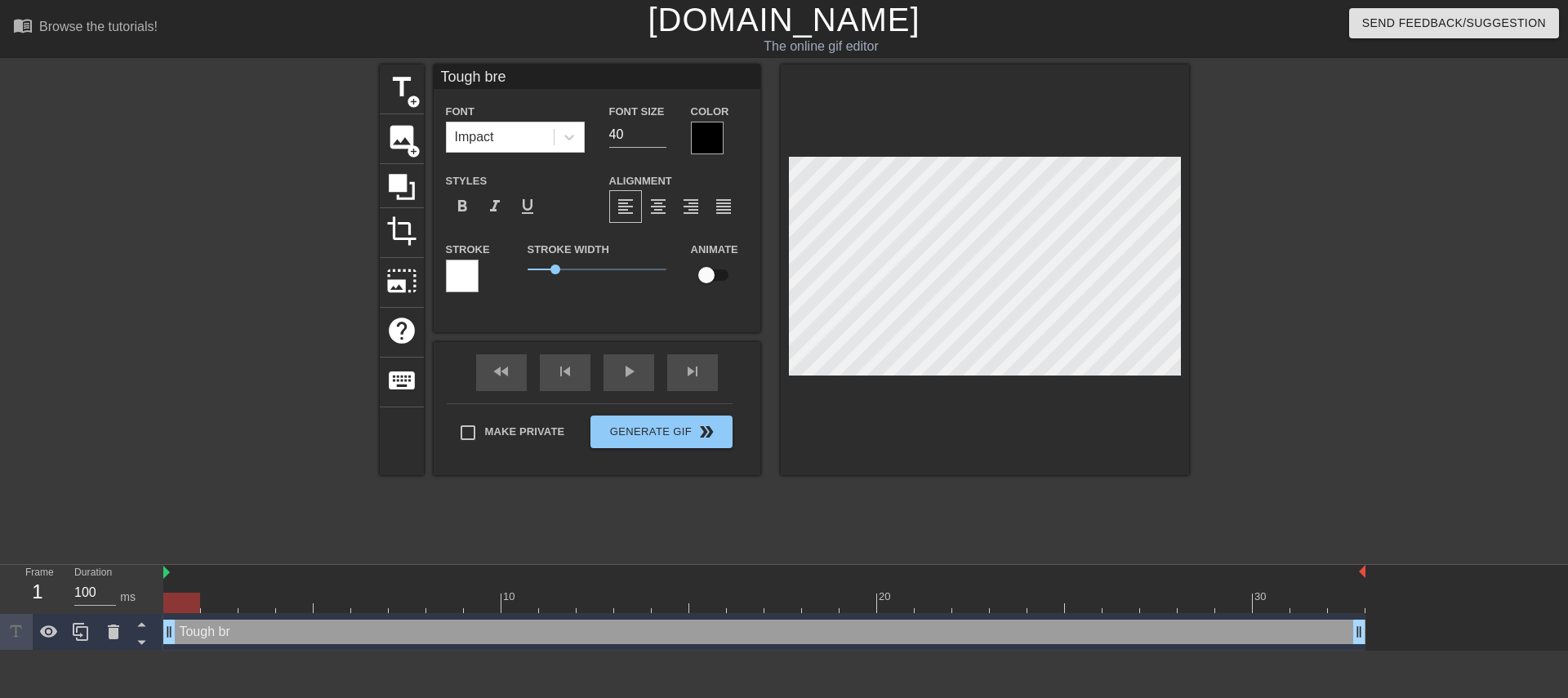
type textarea "Tough brea"
type input "Tough break"
type textarea "Tough break"
type input "Tough break,"
type textarea "Tough break,"
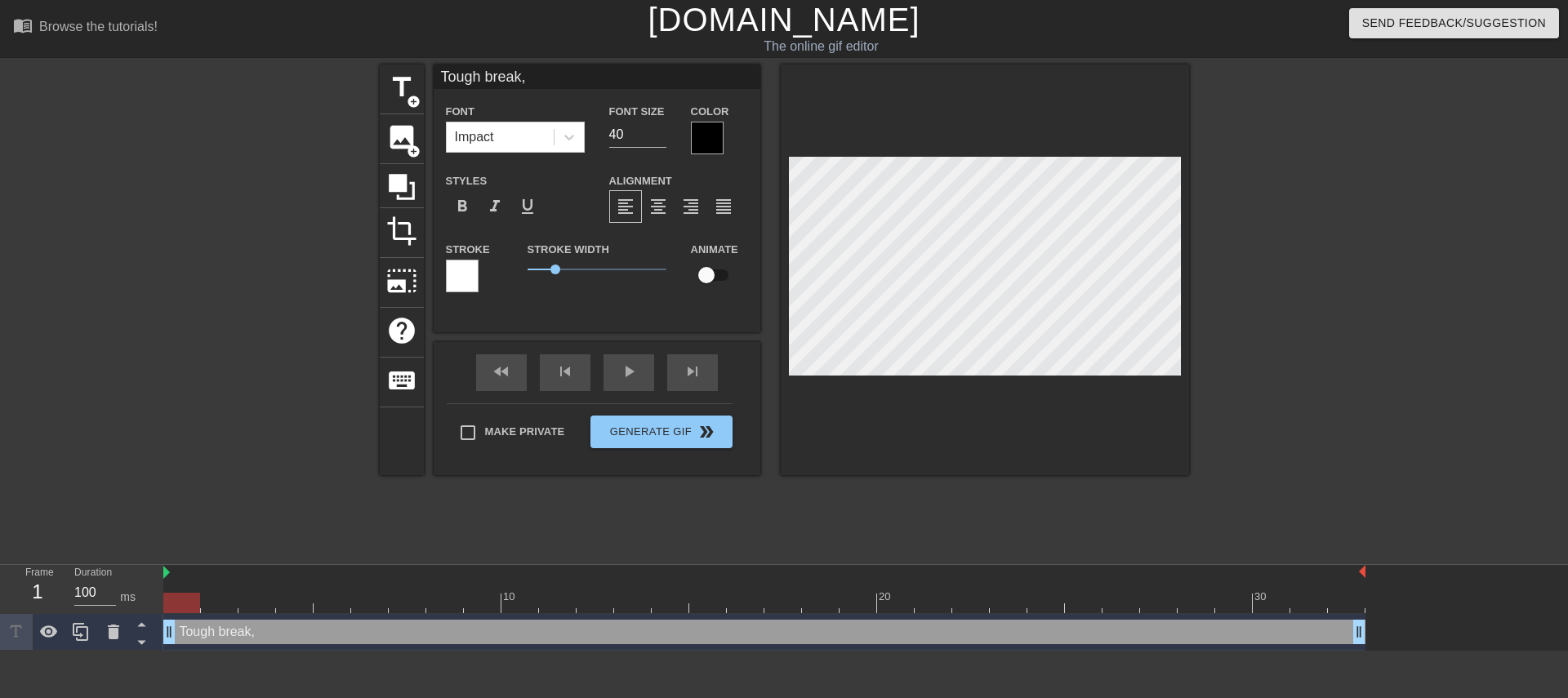
type input "Tough break,"
type textarea "Tough break,"
type input "Tough break, k"
type textarea "Tough break, k"
type input "Tough break, ki"
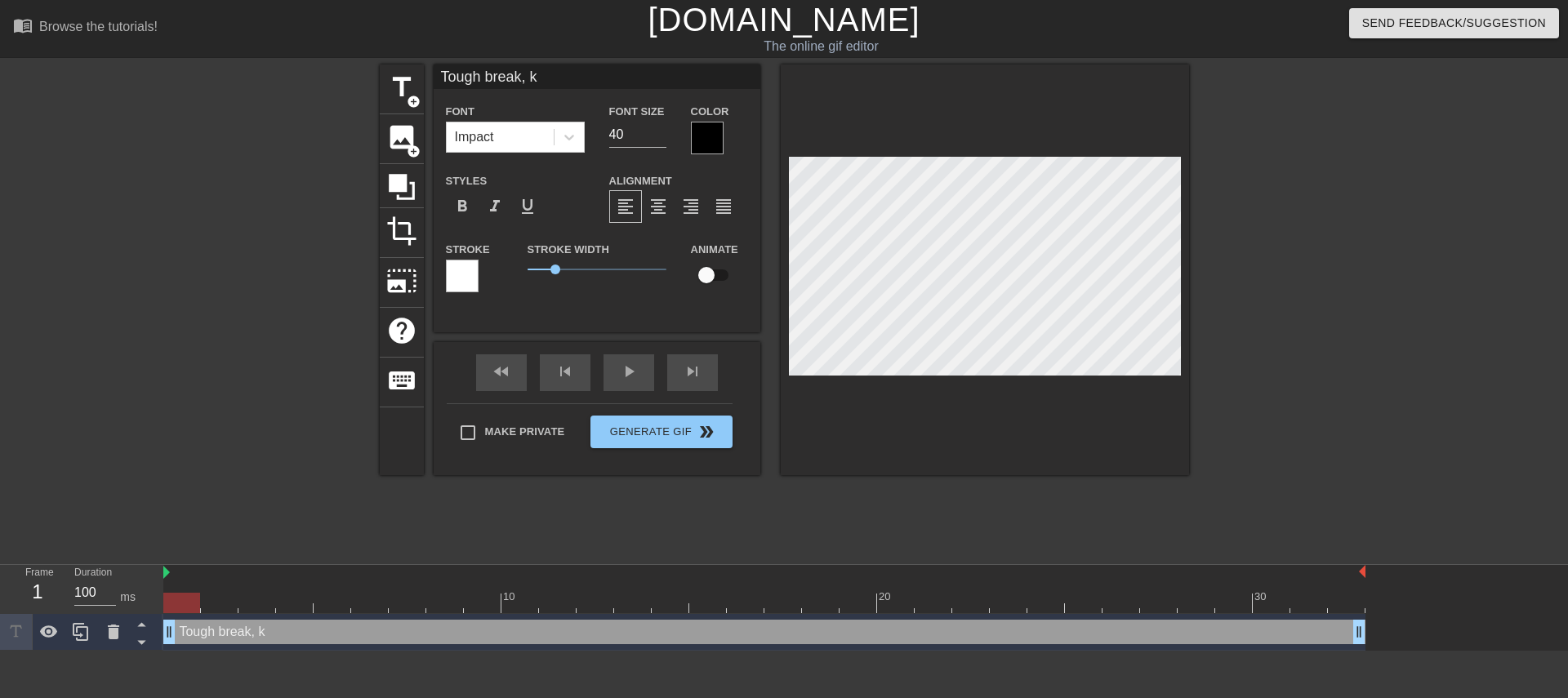
type textarea "Tough break, ki"
type input "Tough break, kid"
type textarea "Tough break, kid"
type input "Tough break, kid."
type textarea "Tough break, kid."
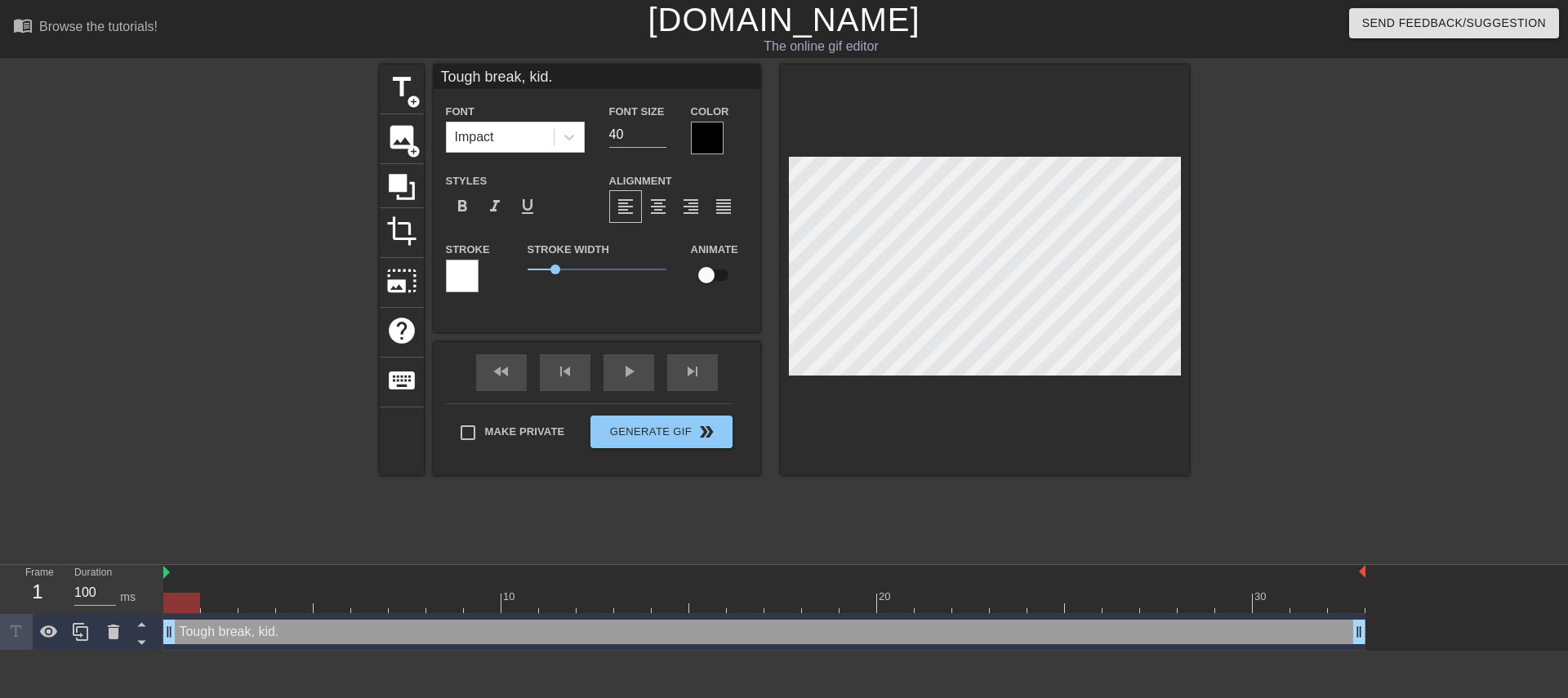
type input "Tough break, kid."
type textarea "Tough break, kid."
type input "Tough break, kid. Y"
type textarea "Tough break, kid. Y"
type input "Tough break, kid. Yo"
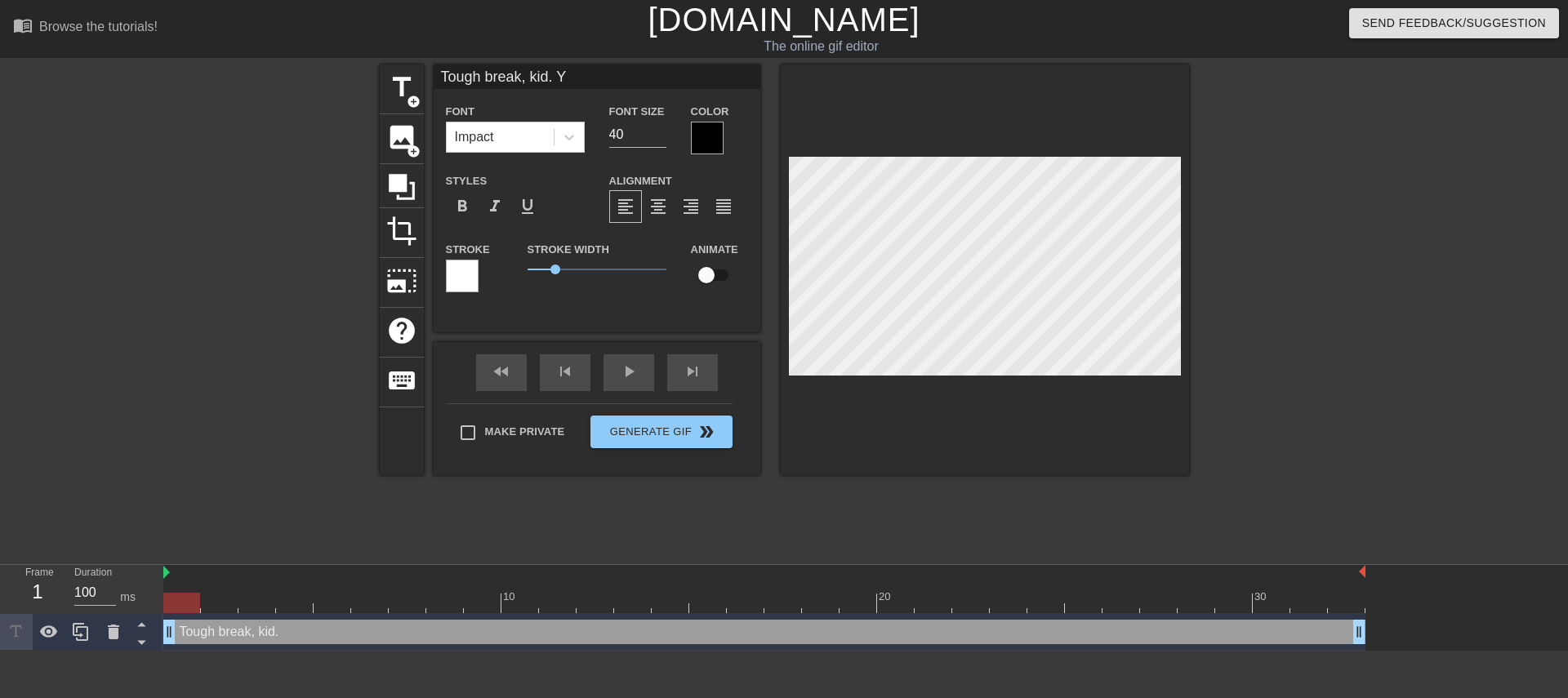
type textarea "Tough break, kid. Yo"
type input "Tough break, kid. You"
type textarea "Tough break, kid. You"
type input "Tough break, kid. You'"
type textarea "Tough break, kid. You'"
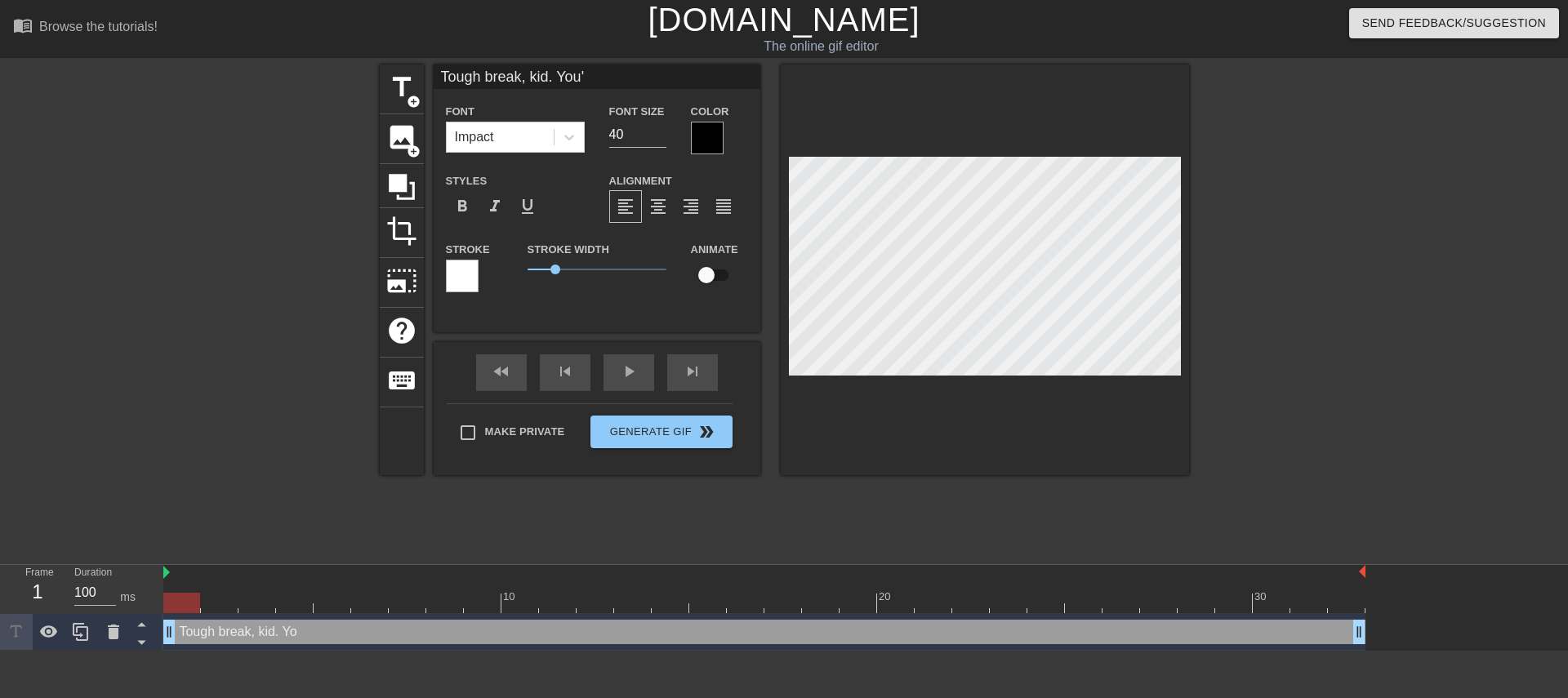
type input "Tough break, kid. You'r"
type textarea "Tough break, kid. You'r"
type input "Tough break, kid. You're"
type textarea "Tough break, kid. You're"
type input "Tough break, kid. You're d"
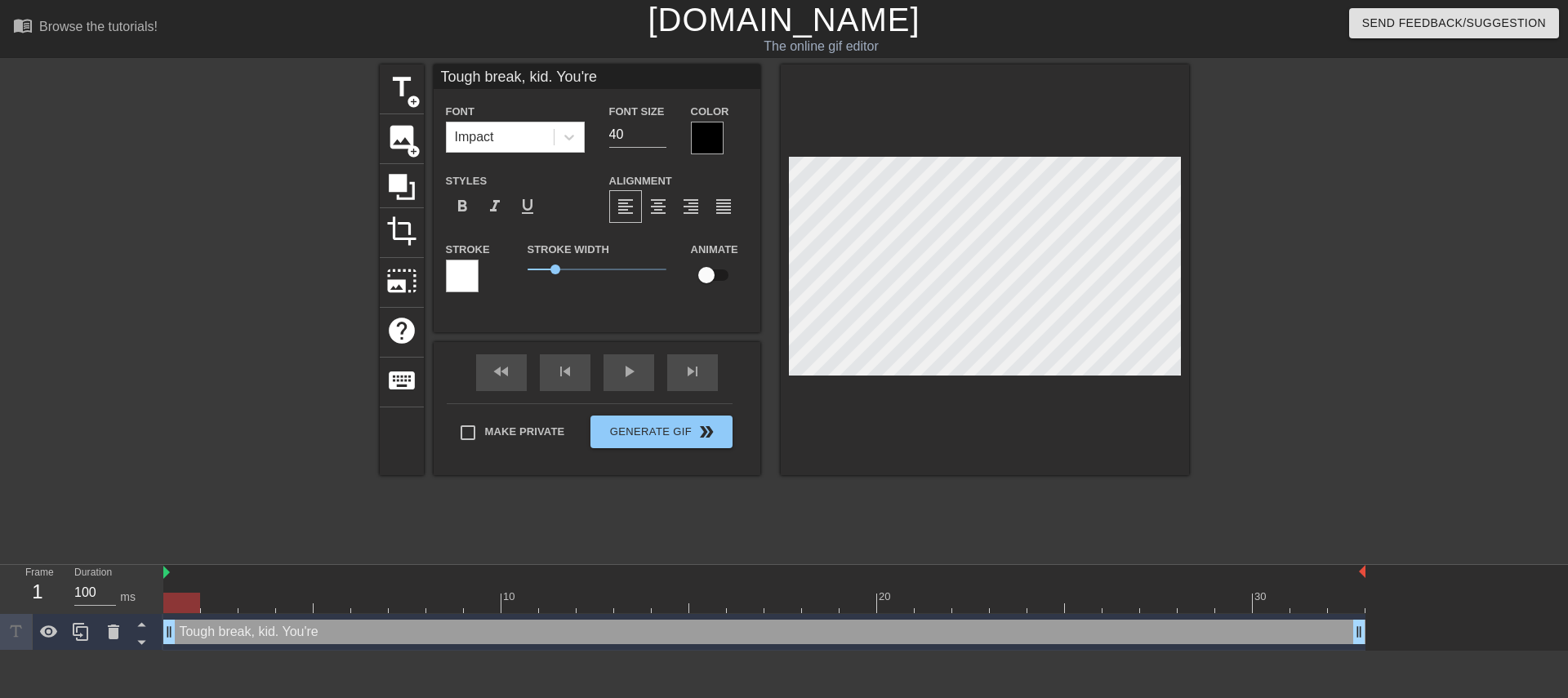
type textarea "Tough break, kid. You're d"
type input "Tough break, kid. You're de"
type textarea "Tough break, kid. You're de"
type input "Tough break, kid. You're dea"
type textarea "Tough break, kid. You're dea"
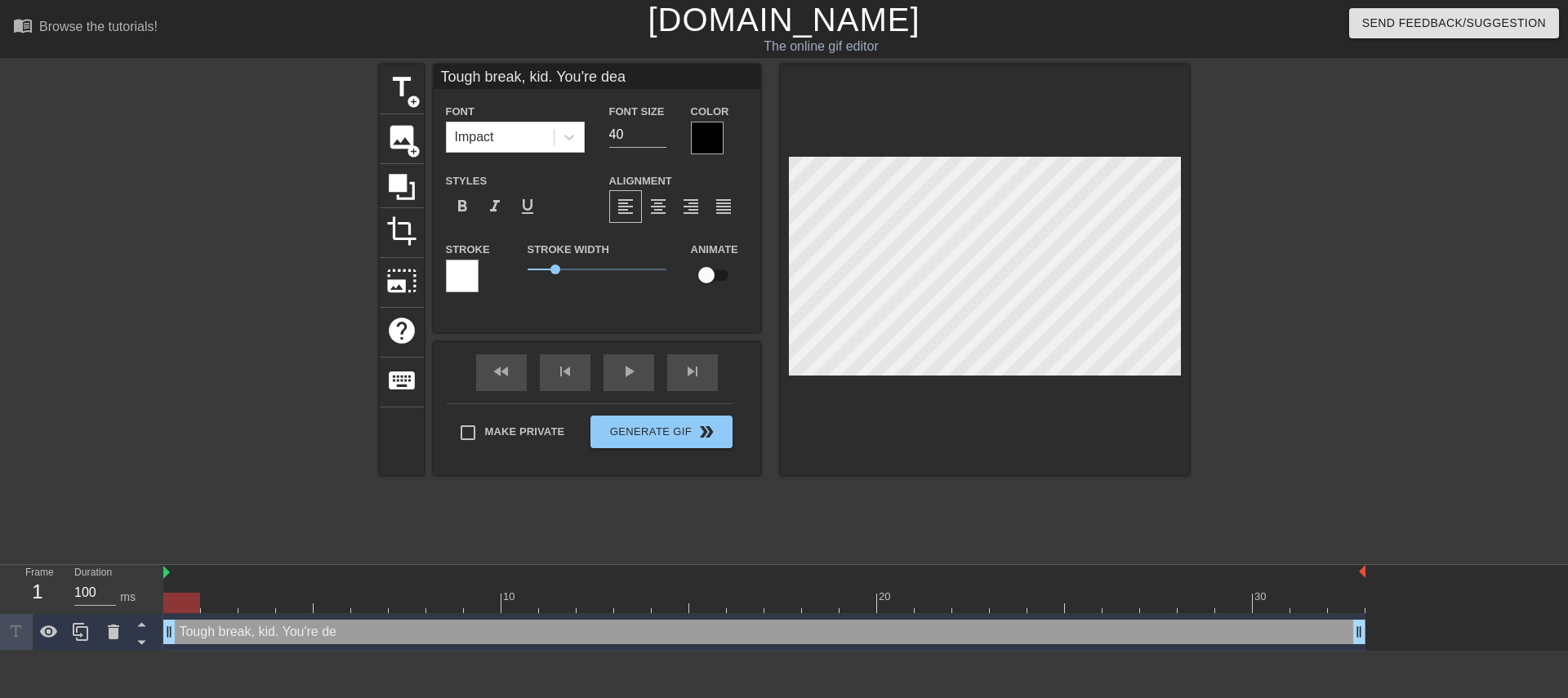
type input "Tough break, kid. You're dead"
type textarea "Tough break, kid. You're dead"
type input "Tough break, kid. You're dead."
type textarea "Tough break, kid. You're dead."
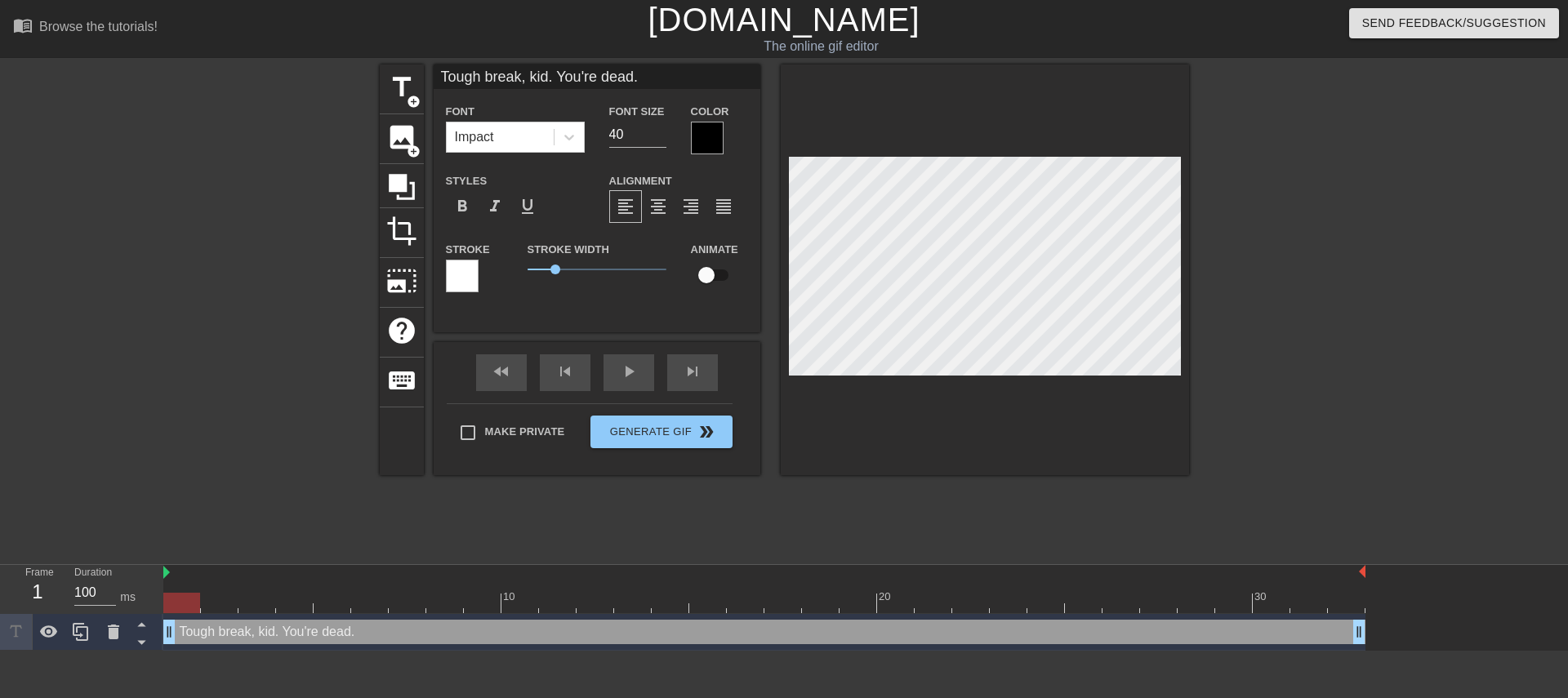
type input "Tough break, kid. You're dead."
type textarea "Tough break, kid. You're dead."
type input "Tough break, kid. You're dead.H"
type textarea "Tough break, kid. You're dead. H"
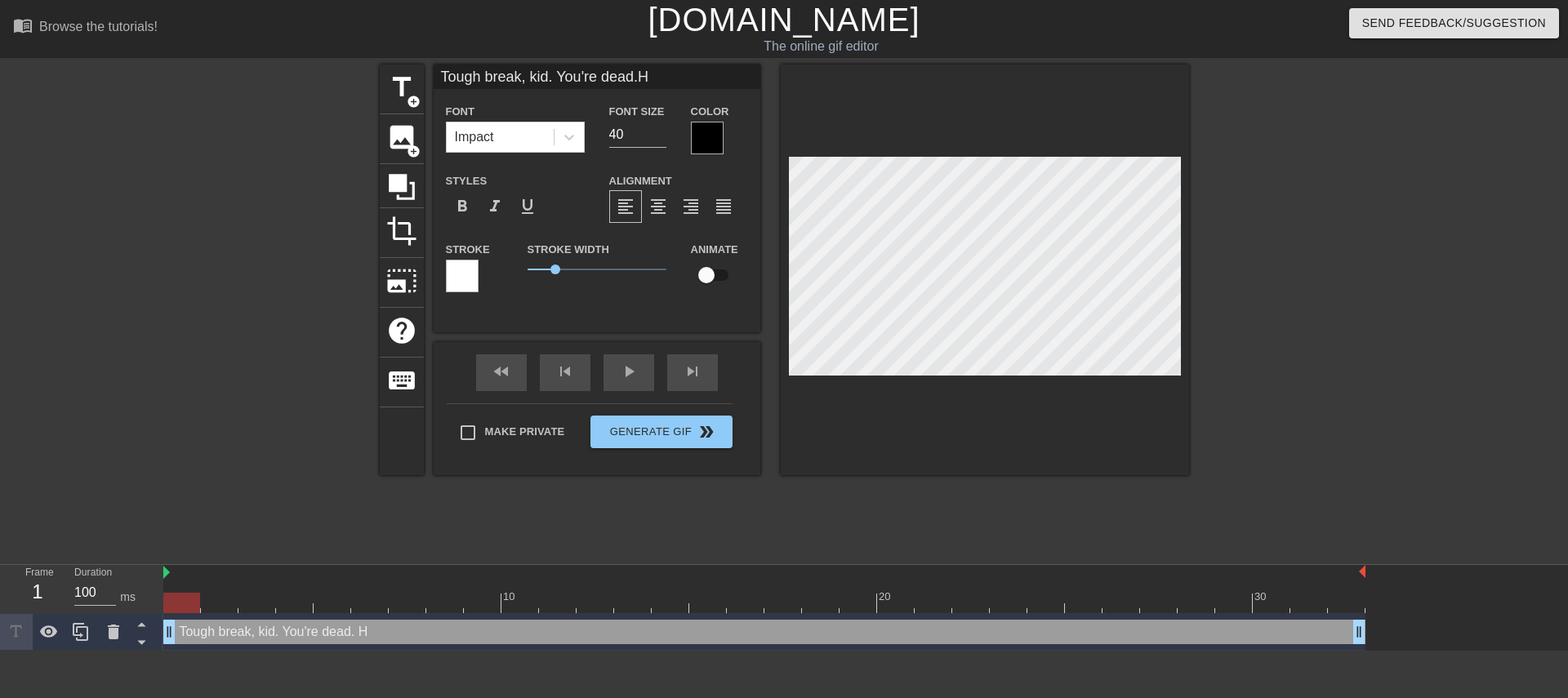
type input "Tough break, kid. You're dead.He"
type textarea "Tough break, kid. You're dead. He"
type input "Tough break, kid. You're dead.Her"
type textarea "Tough break, kid. You're dead. Here"
type input "Tough break, kid. You're [DOMAIN_NAME]'"
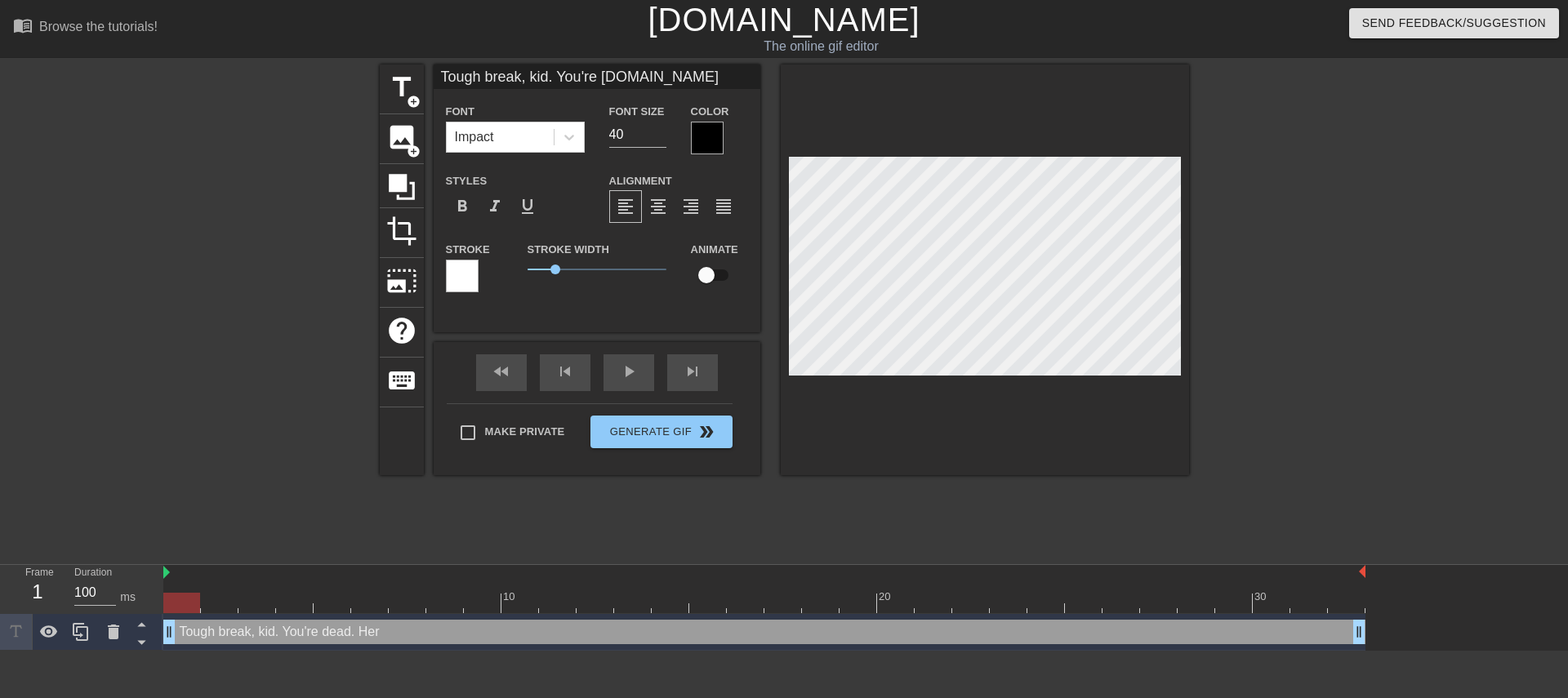
type textarea "Tough break, kid. You're dead. Here'"
type input "Tough break, kid. You're [DOMAIN_NAME]'s"
type textarea "Tough break, kid. You're dead. Here's"
type input "Tough break, kid. You're [DOMAIN_NAME]'s"
type textarea "Tough break, kid. You're dead. Here's"
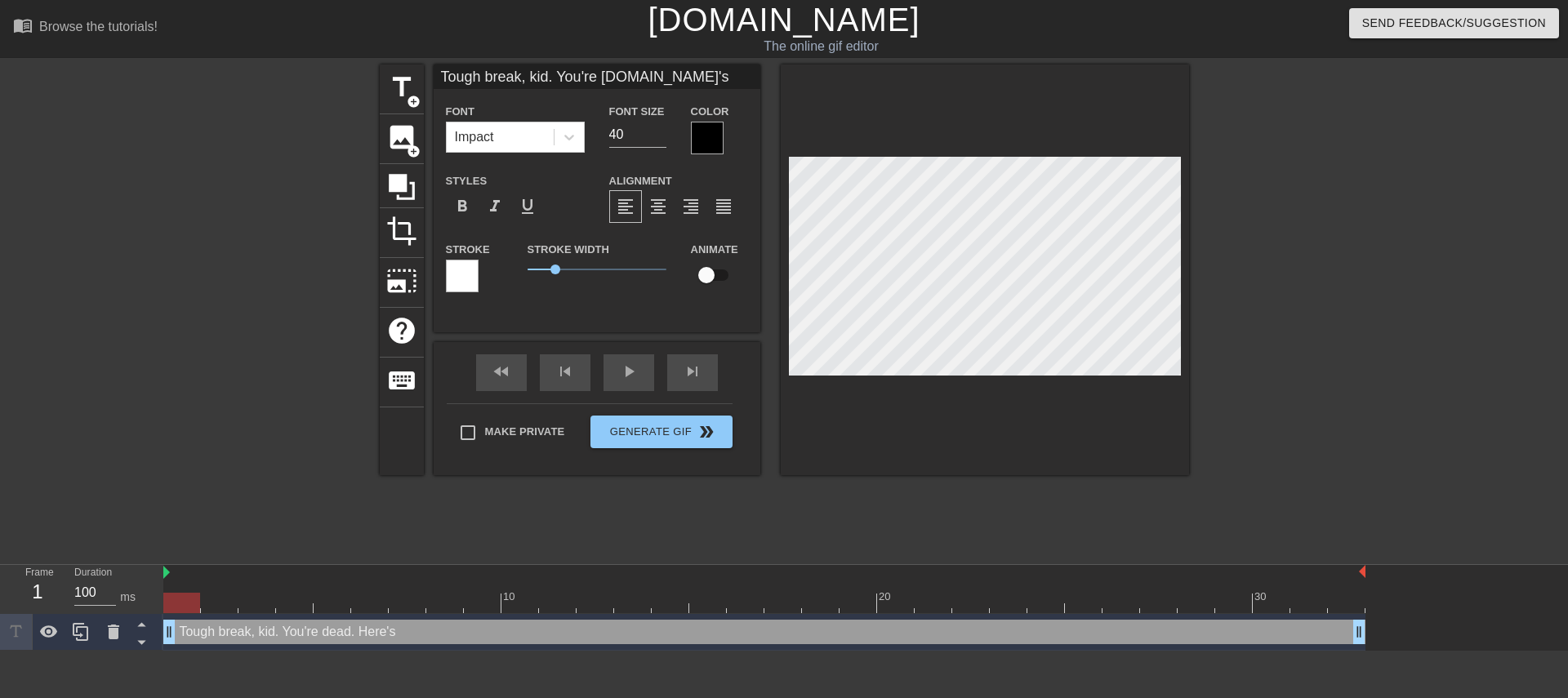
type input "Tough break, kid. You're [DOMAIN_NAME]'s a"
type textarea "Tough break, kid. You're dead. Here's a"
type input "Tough break, kid. You're [DOMAIN_NAME]'s a"
type textarea "Tough break, kid. You're dead. Here's a p"
type input "Tough break, kid. You're [DOMAIN_NAME]'s a pe"
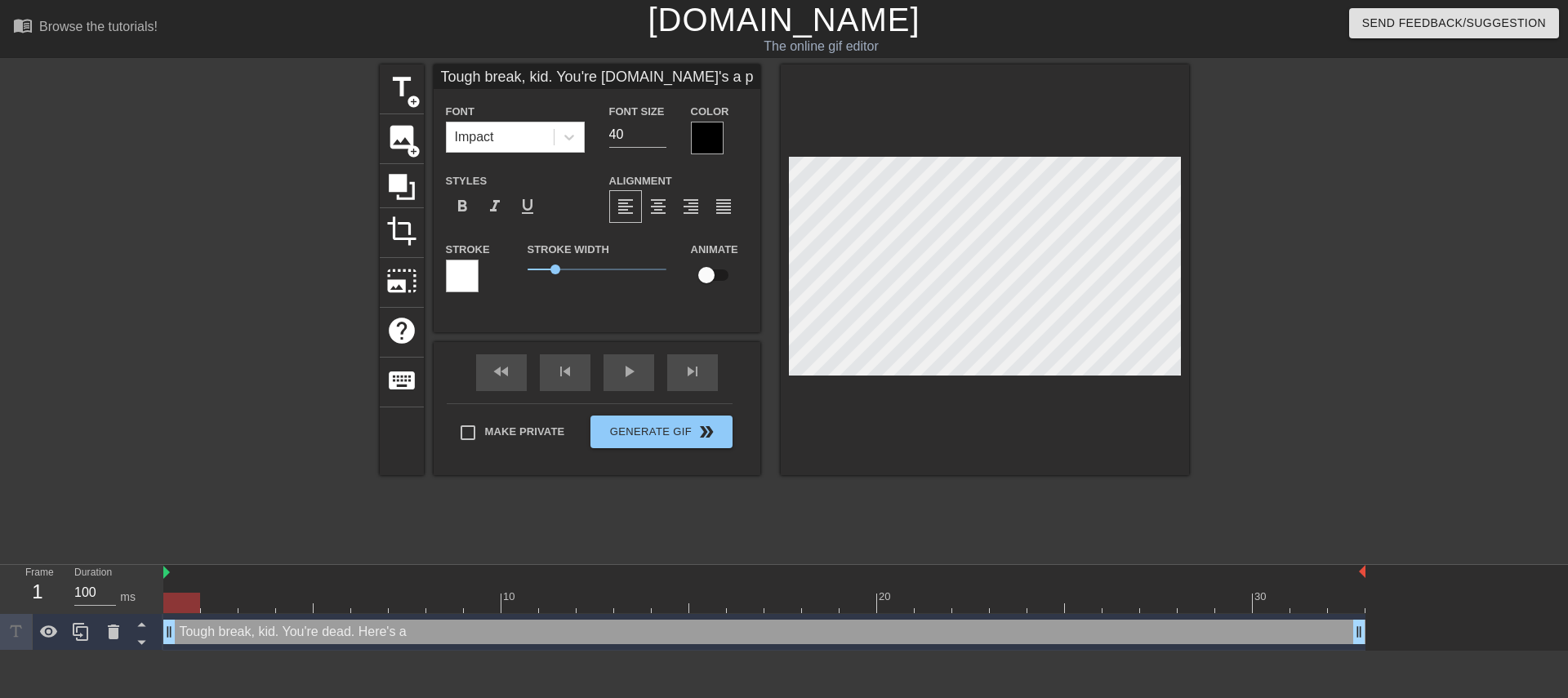
type textarea "Tough break, kid. You're dead. Here's a pe"
type input "Tough break, kid. You're [DOMAIN_NAME]'s a pep"
type textarea "Tough break, kid. You're dead. Here's a pep"
type input "Tough break, kid. You're [DOMAIN_NAME]'s a pepp"
type textarea "Tough break, kid. You're dead. Here's a pepp"
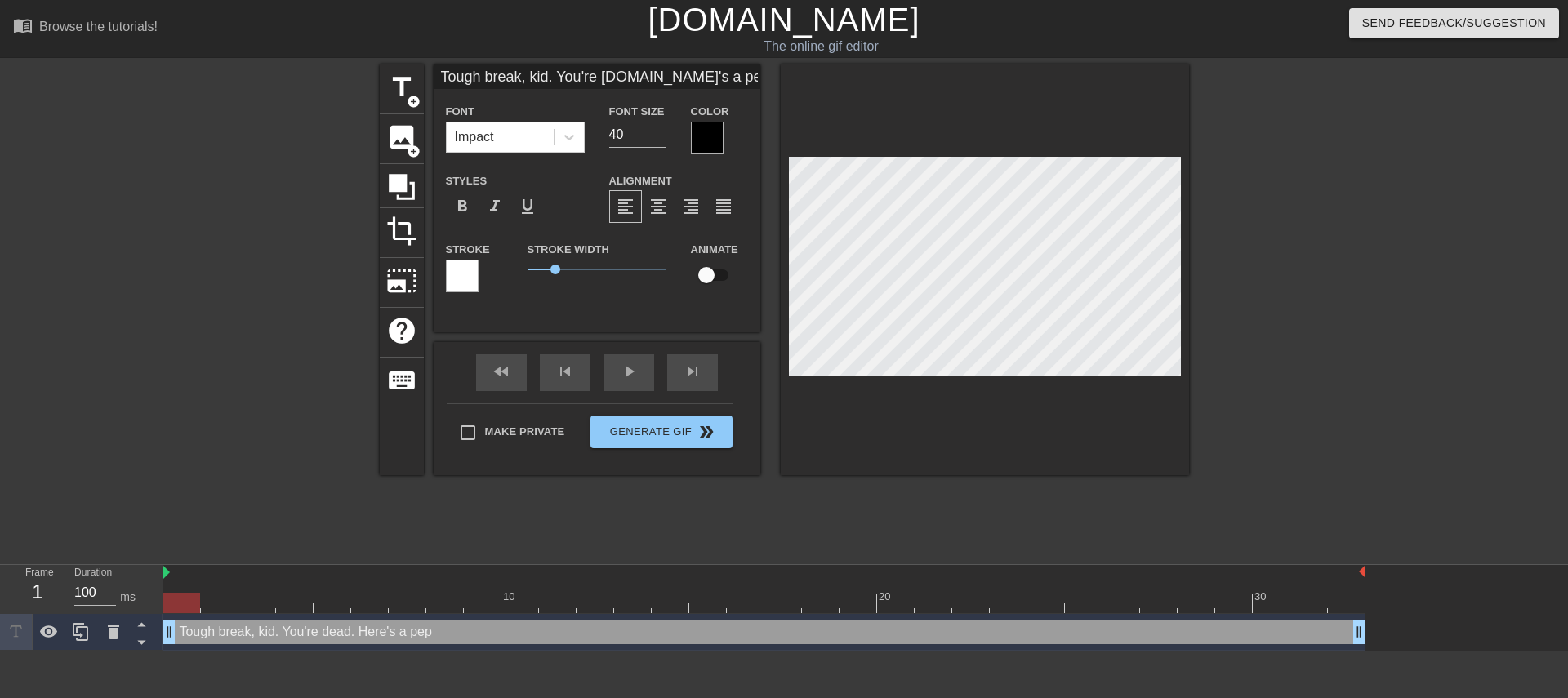
type input "Tough break, kid. You're [DOMAIN_NAME]'s a peppe"
type textarea "Tough break, kid. You're dead. Here's a peppe"
type input "Tough break, kid. You're [DOMAIN_NAME]'s a pepper"
type textarea "Tough break, kid. You're dead. Here's a pepper"
type input "Tough break, kid. You're [DOMAIN_NAME]'s a pepperm"
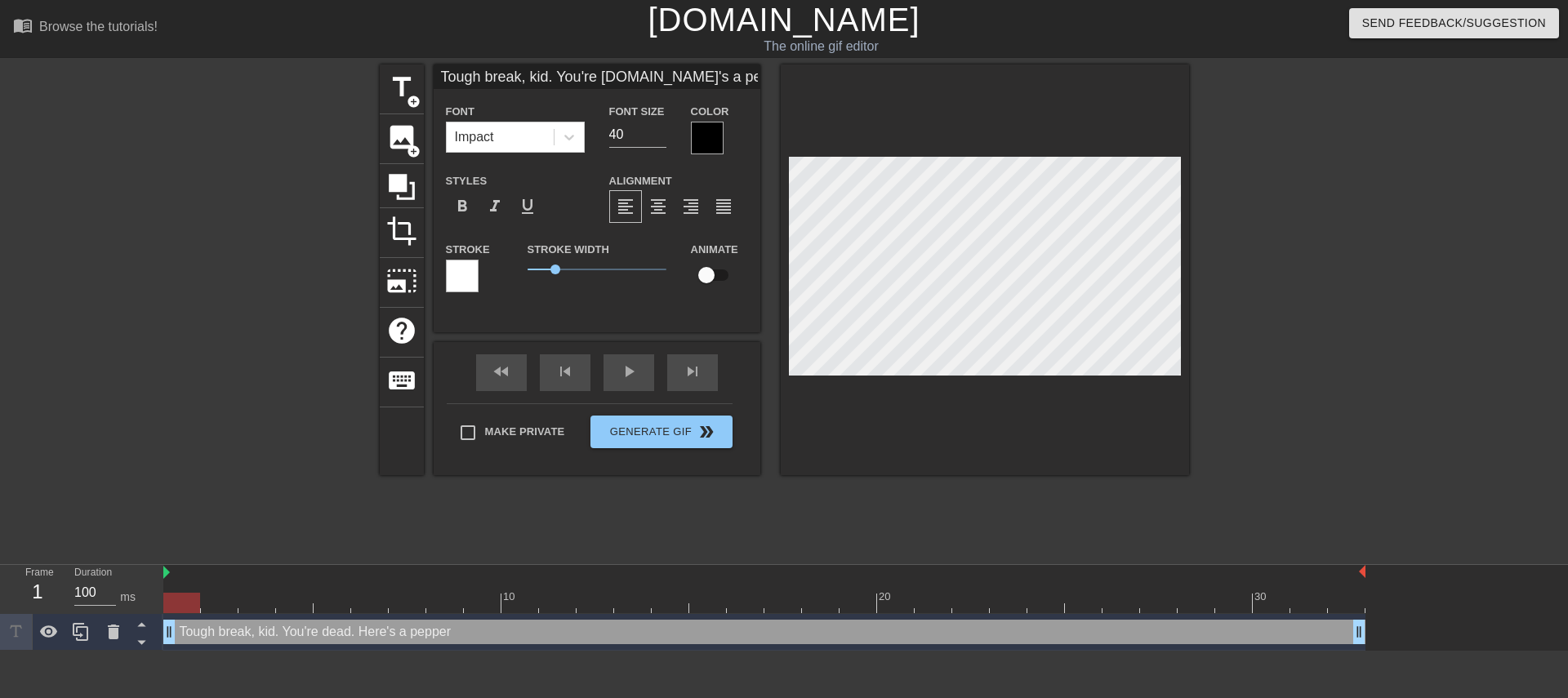
type textarea "Tough break, kid. You're dead. Here's a pepperm"
type input "Tough break, kid. You're [DOMAIN_NAME]'s a peppermi"
type textarea "Tough break, kid. You're dead. Here's a peppermi"
type input "Tough break, kid. You're [DOMAIN_NAME]'s a peppermin"
type textarea "Tough break, kid. You're dead. Here's a peppermint"
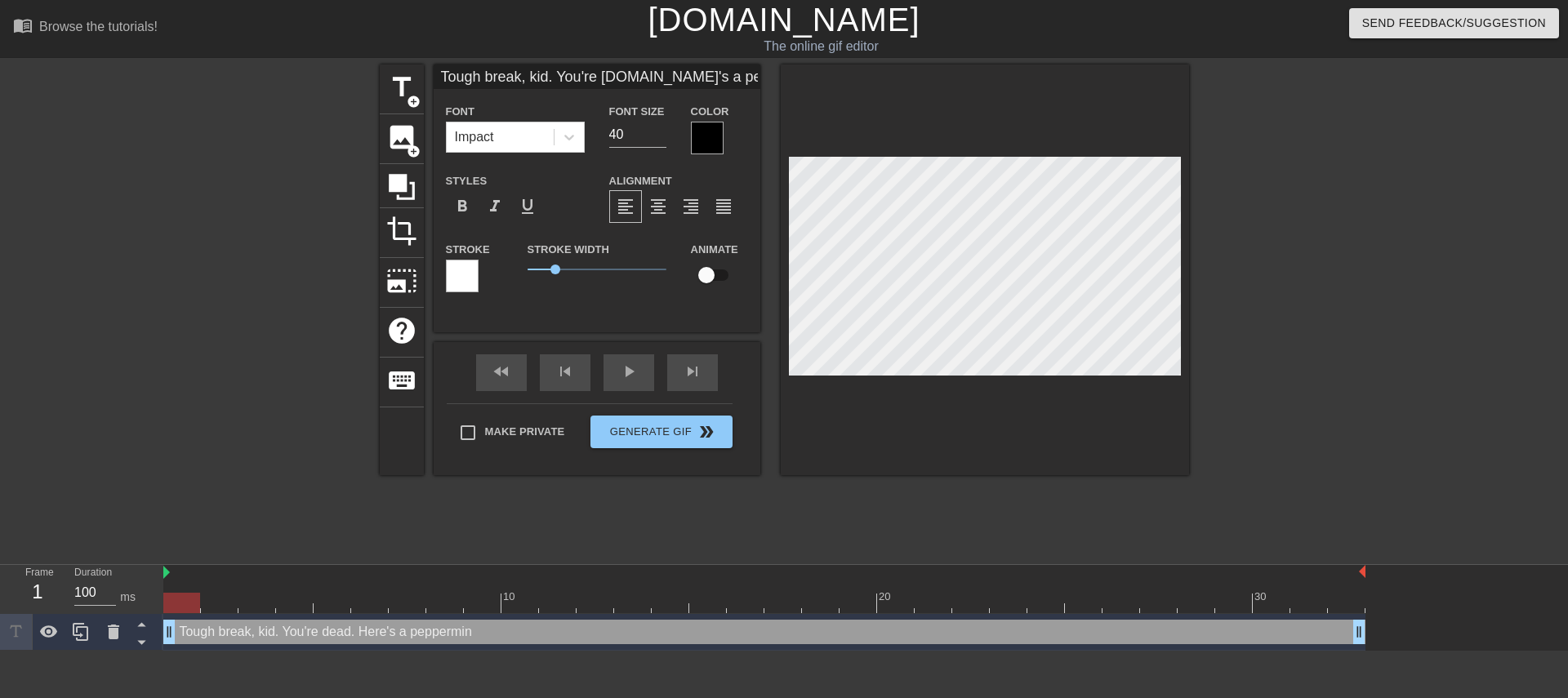
scroll to position [3, 7]
type input "Tough break, kid. You're [DOMAIN_NAME]'s a peppermint."
type textarea "Tough break, kid. You're dead. Here's a peppermint."
type input "Tough break, kid. You're [DOMAIN_NAME]'s a peppermint."
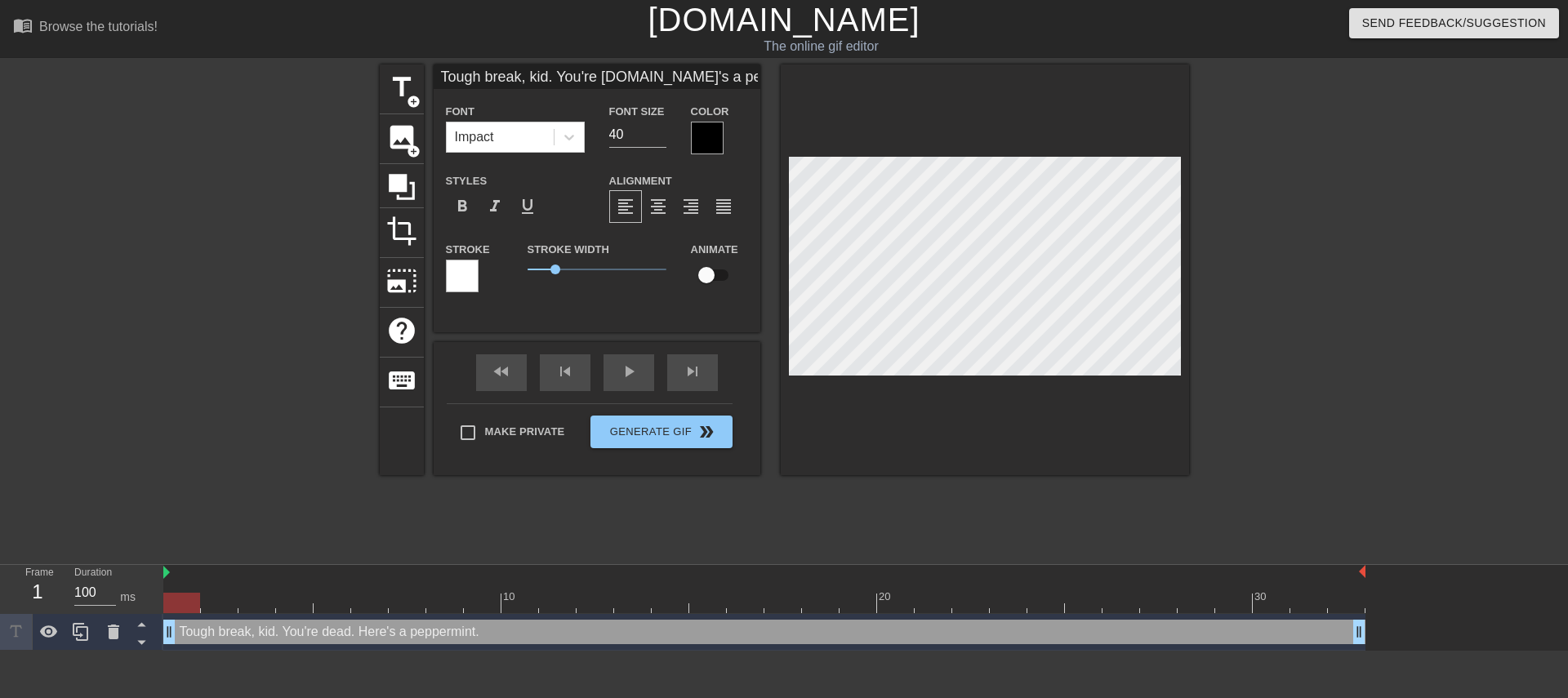
type textarea "Tough break, kid. You're dead. Here's a peppermint."
type input "Tough break, kid. You're [DOMAIN_NAME]'s a peppermint."
type textarea "Tough break, kid. You're dead. Here's a peppermint."
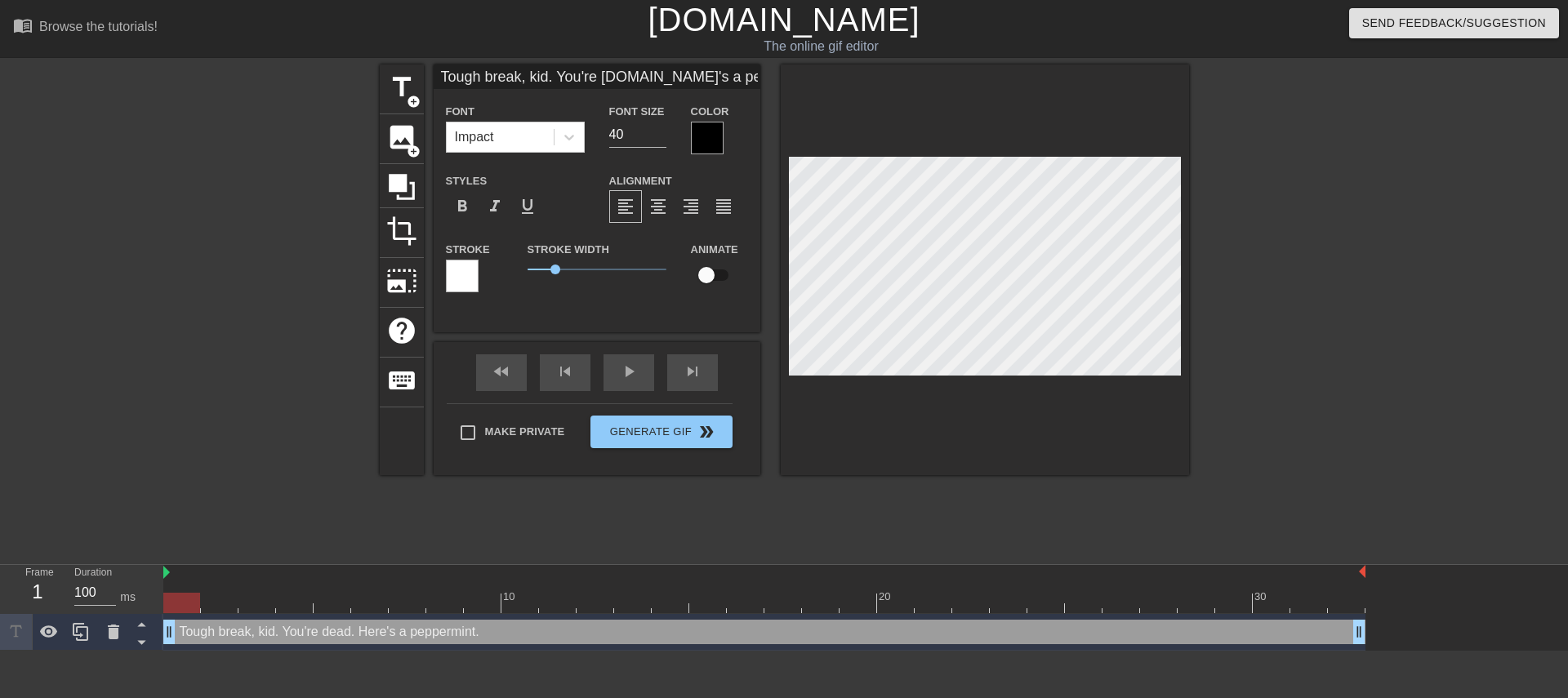
type input "Tough break, kid. You're [DOMAIN_NAME]'s a peppermint."
type textarea "Tough break, kid. You're dead. =Here's a peppermint."
type input "Tough break, kid. You're [DOMAIN_NAME]'s a peppermint."
type textarea "Tough break, kid. You're dead. Here's a peppermint."
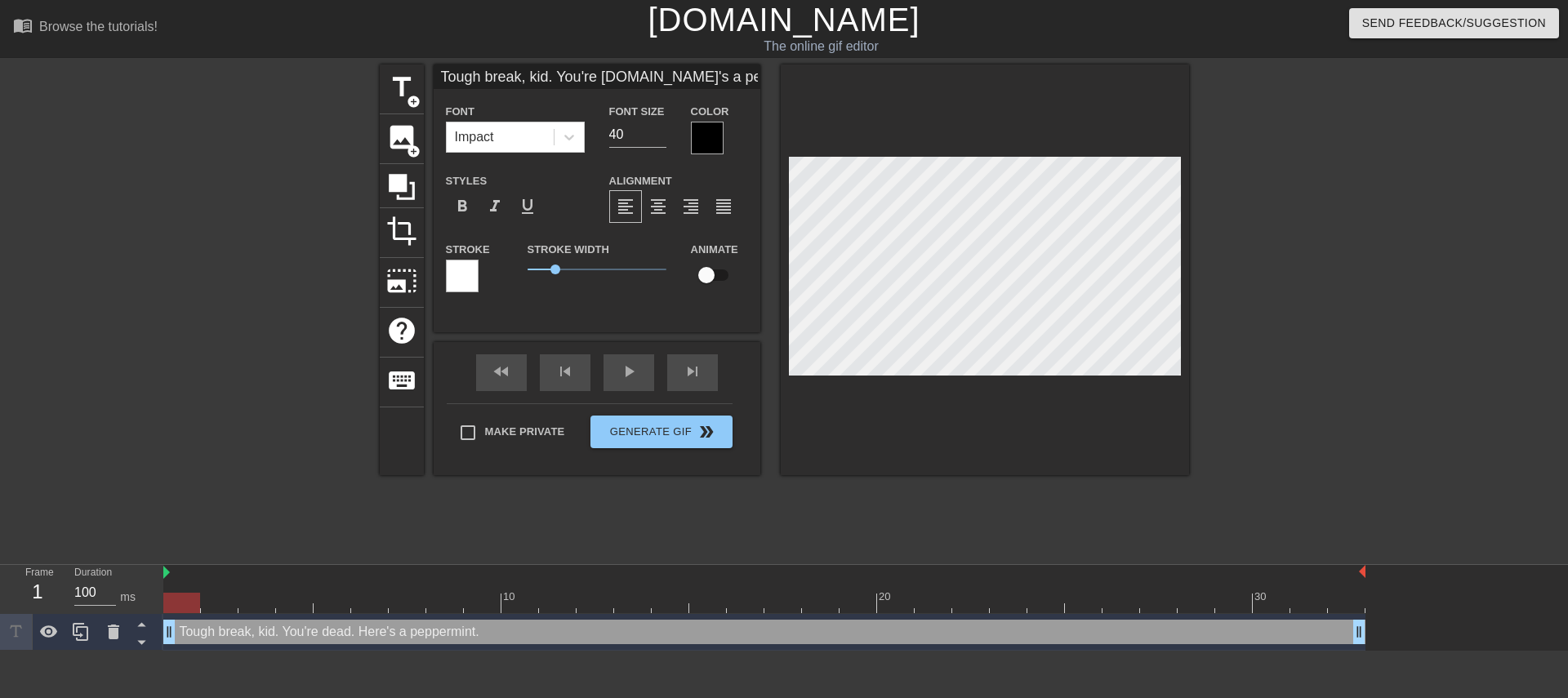
scroll to position [3, 3]
type input "Tough break, kid. You're [DOMAIN_NAME]'s a peppermint."
type textarea "Tough break, kid. You're [DOMAIN_NAME]'s a peppermint."
type input "Tough break, kid. You're dead. Here's a peppermint."
type textarea "Tough break, kid. You're dead. Here's a peppermint."
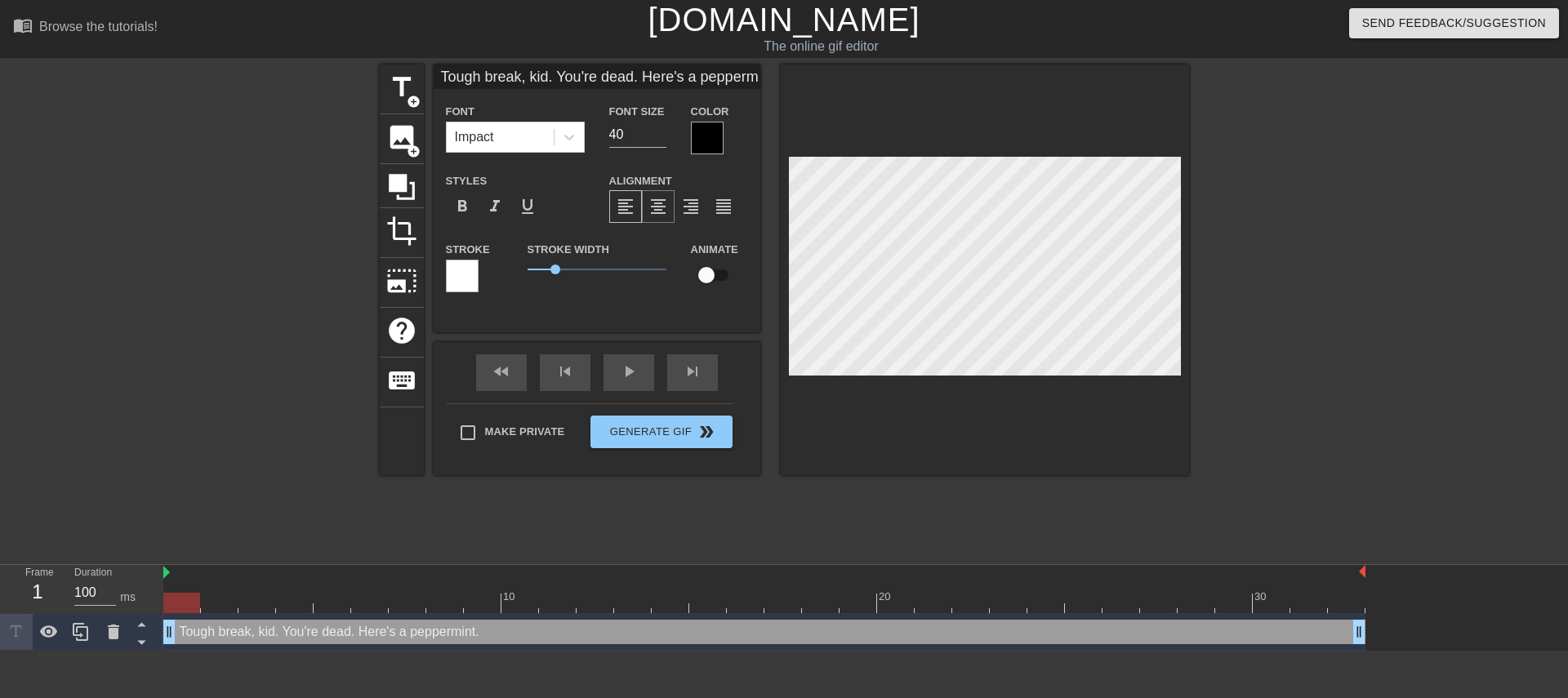
click at [665, 195] on div "format_align_center" at bounding box center [658, 207] width 32 height 32
click at [455, 270] on div at bounding box center [462, 276] width 32 height 32
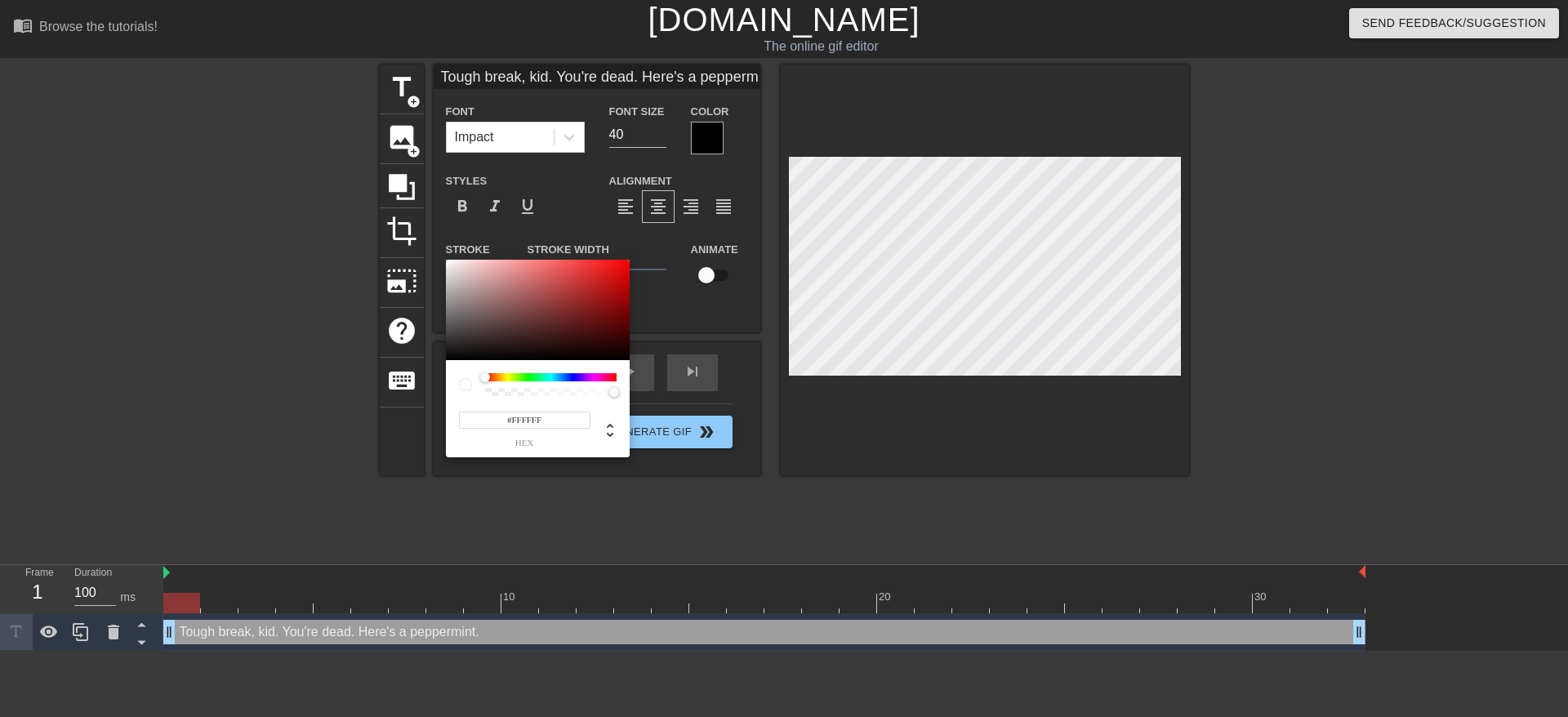
type input "Tough break, kid. You're dead. Here's a peppermint."
type input "#917676"
type input "Tough break, kid. You're dead. Here's a peppermint."
type input "#917777"
type input "Tough break, kid. You're dead. Here's a peppermint."
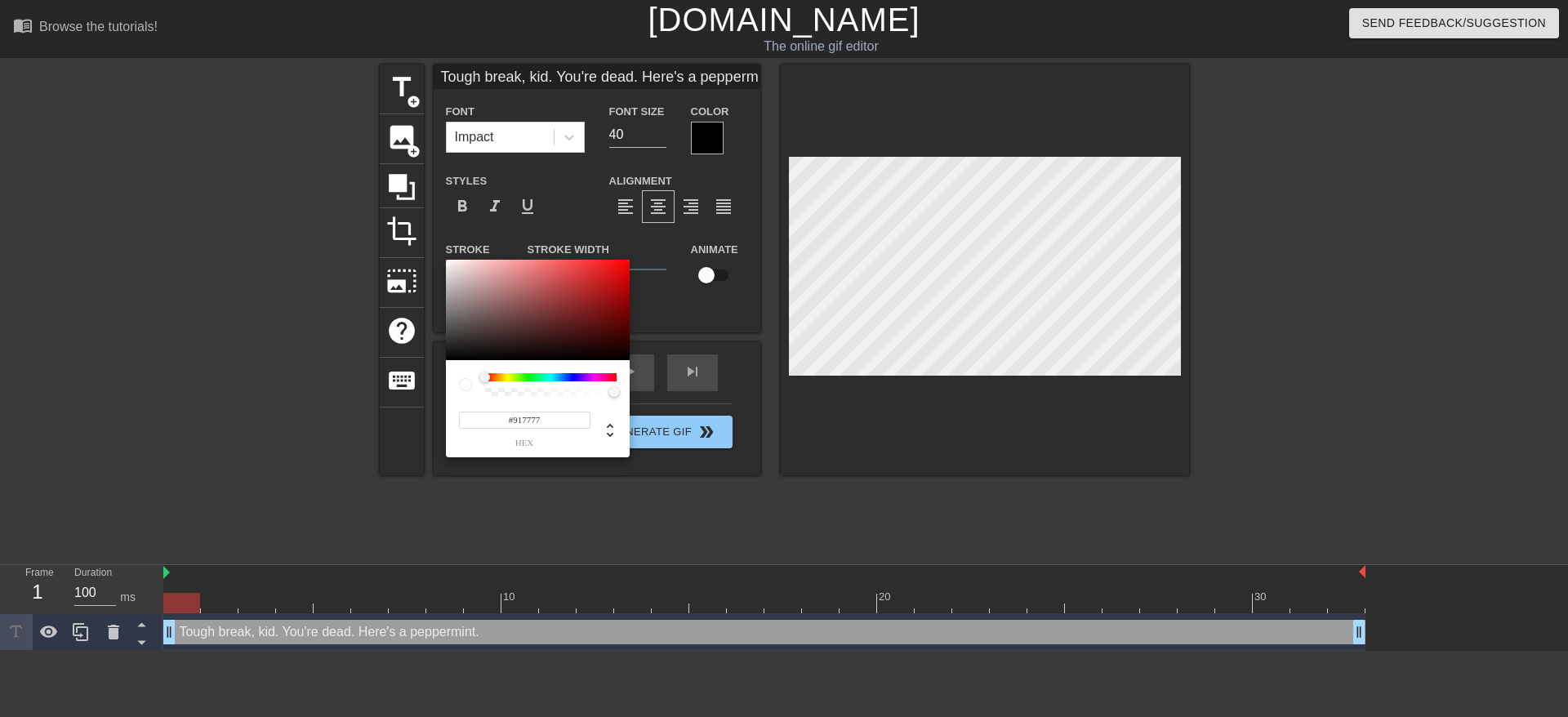
type input "#635656"
type input "Tough break, kid. You're dead. Here's a peppermint."
type input "#282525"
type input "Tough break, kid. You're dead. Here's a peppermint."
type input "#000000"
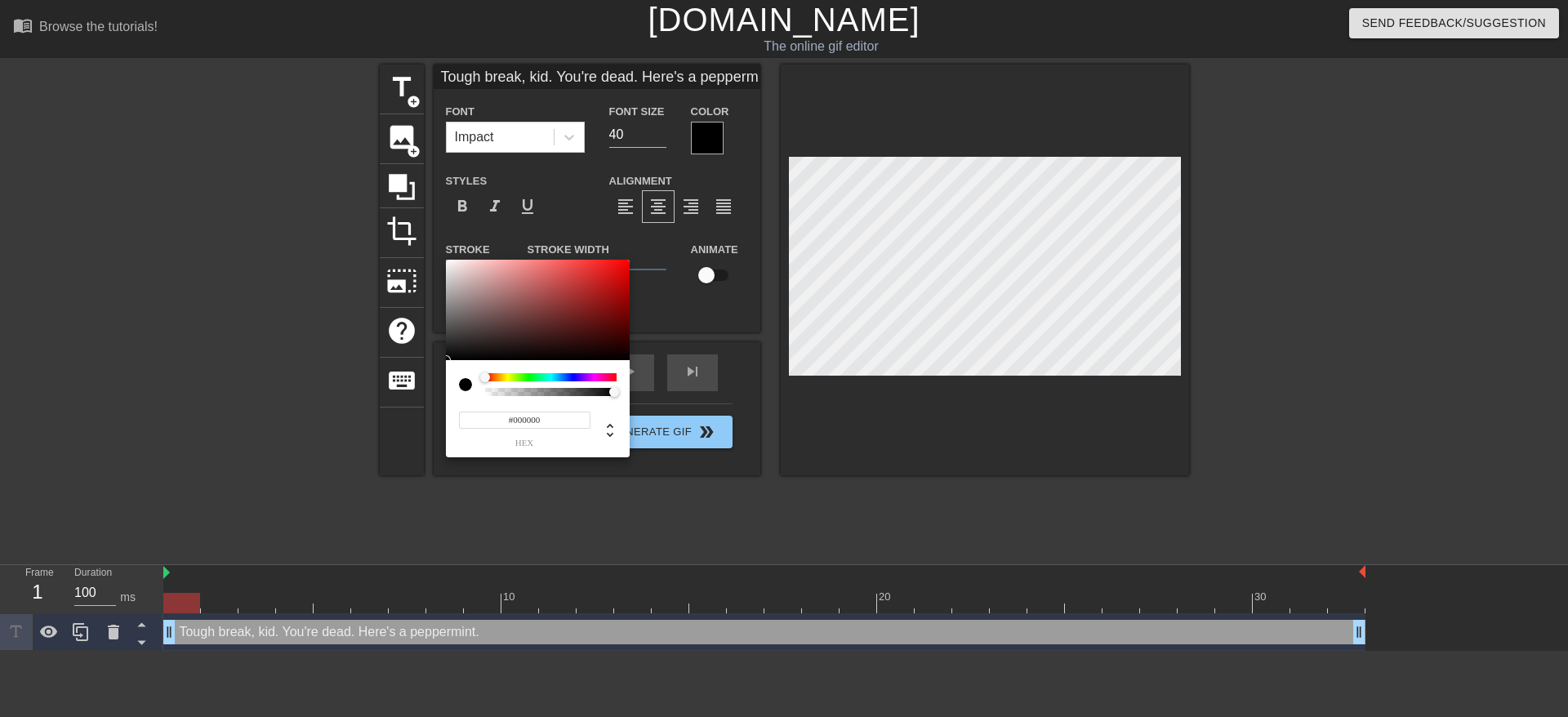
type input "Tough break, kid. You're dead. Here's a peppermint."
drag, startPoint x: 475, startPoint y: 308, endPoint x: 414, endPoint y: 404, distance: 113.7
click at [414, 404] on div "#000000 hex" at bounding box center [784, 358] width 1568 height 717
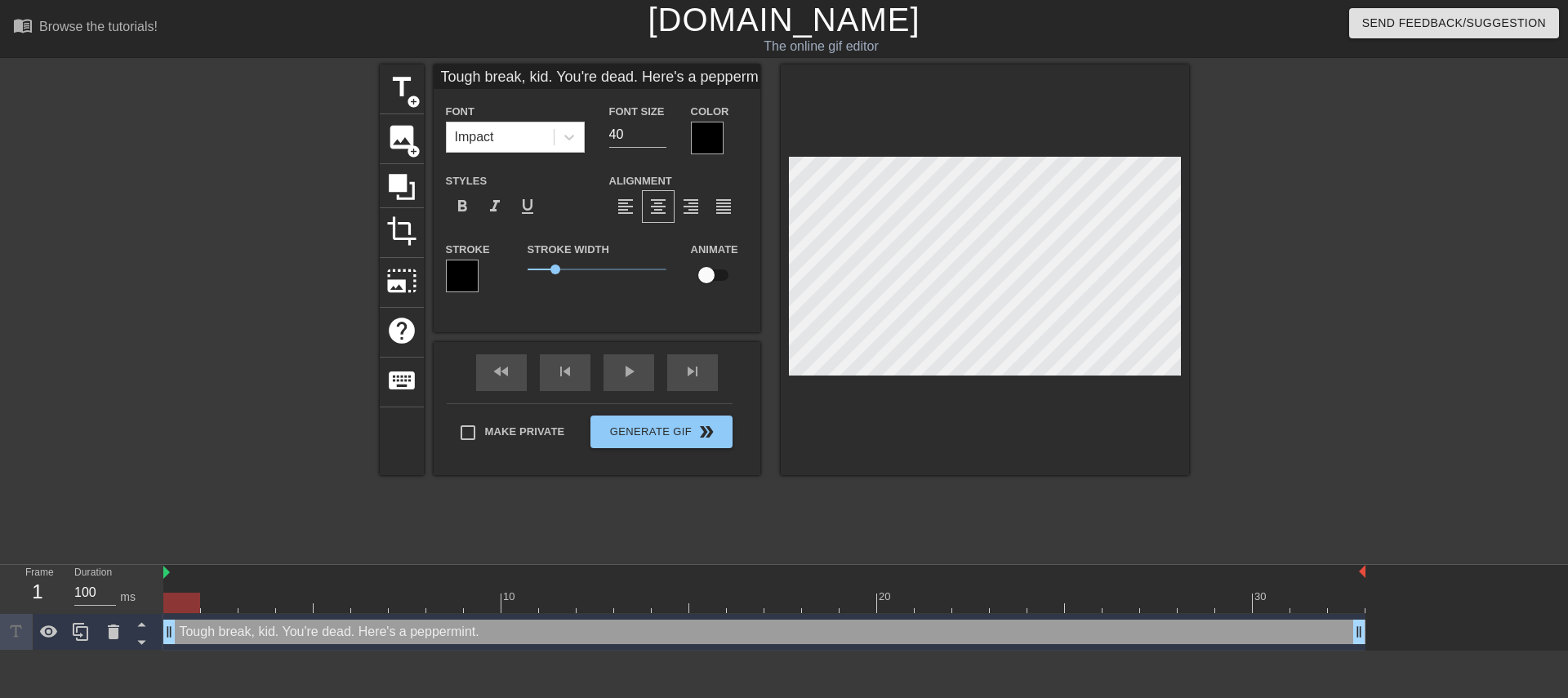
click at [700, 144] on div at bounding box center [707, 138] width 32 height 32
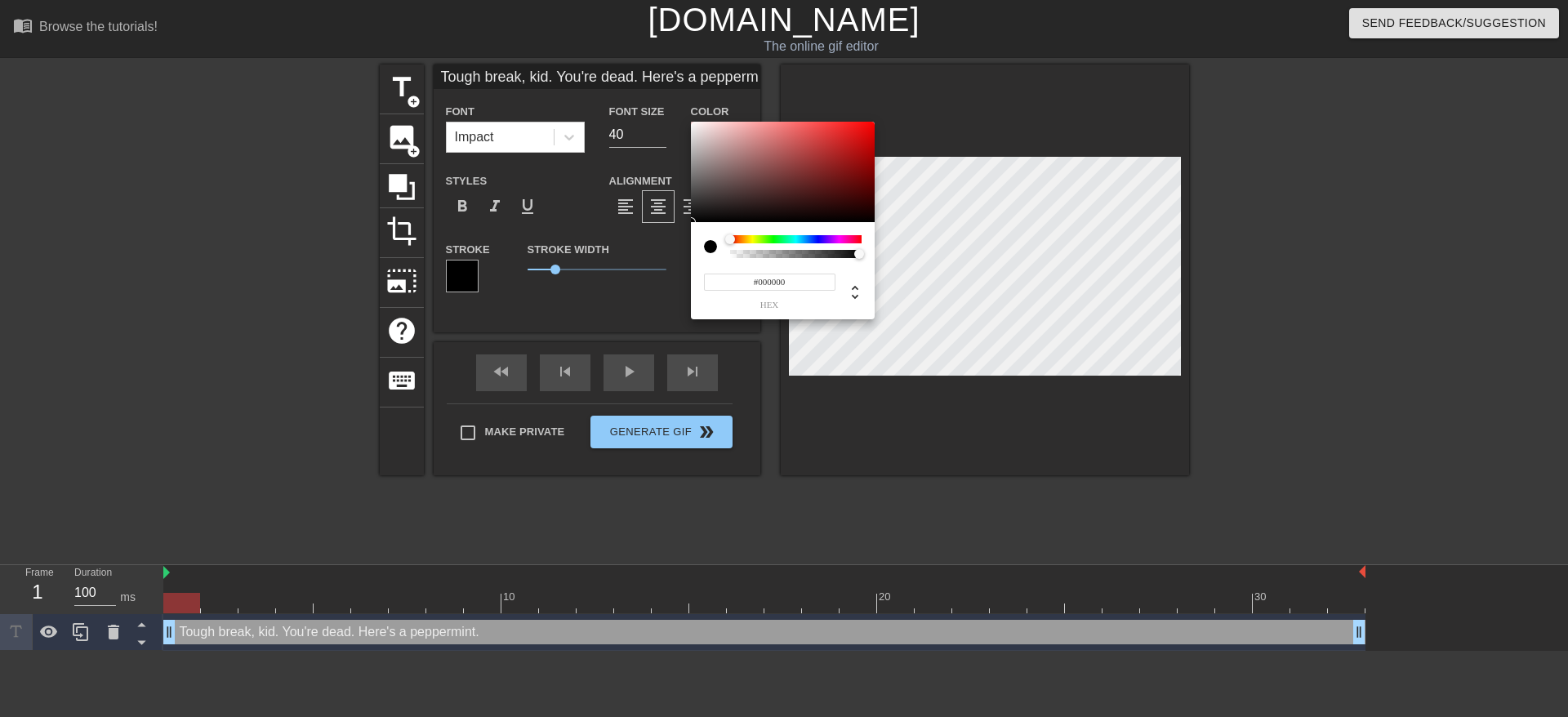
type input "Tough break, kid. You're dead. Here's a peppermint."
type input "#847171"
type input "Tough break, kid. You're dead. Here's a peppermint."
type input "#8F7E7E"
type input "Tough break, kid. You're dead. Here's a peppermint."
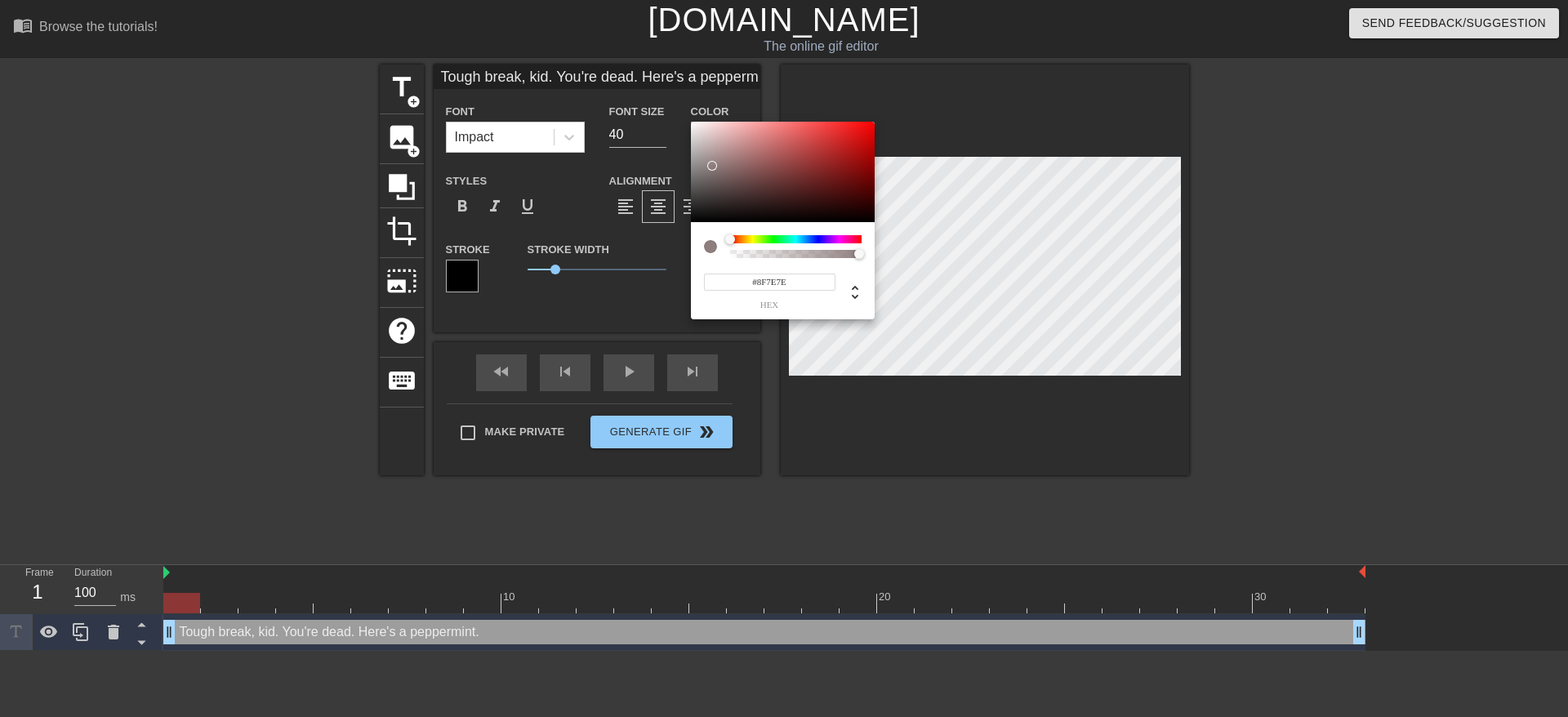
type input "#FFFFFF"
drag, startPoint x: 717, startPoint y: 171, endPoint x: 639, endPoint y: 66, distance: 130.8
click at [639, 66] on div "#FFFFFF hex" at bounding box center [784, 358] width 1568 height 717
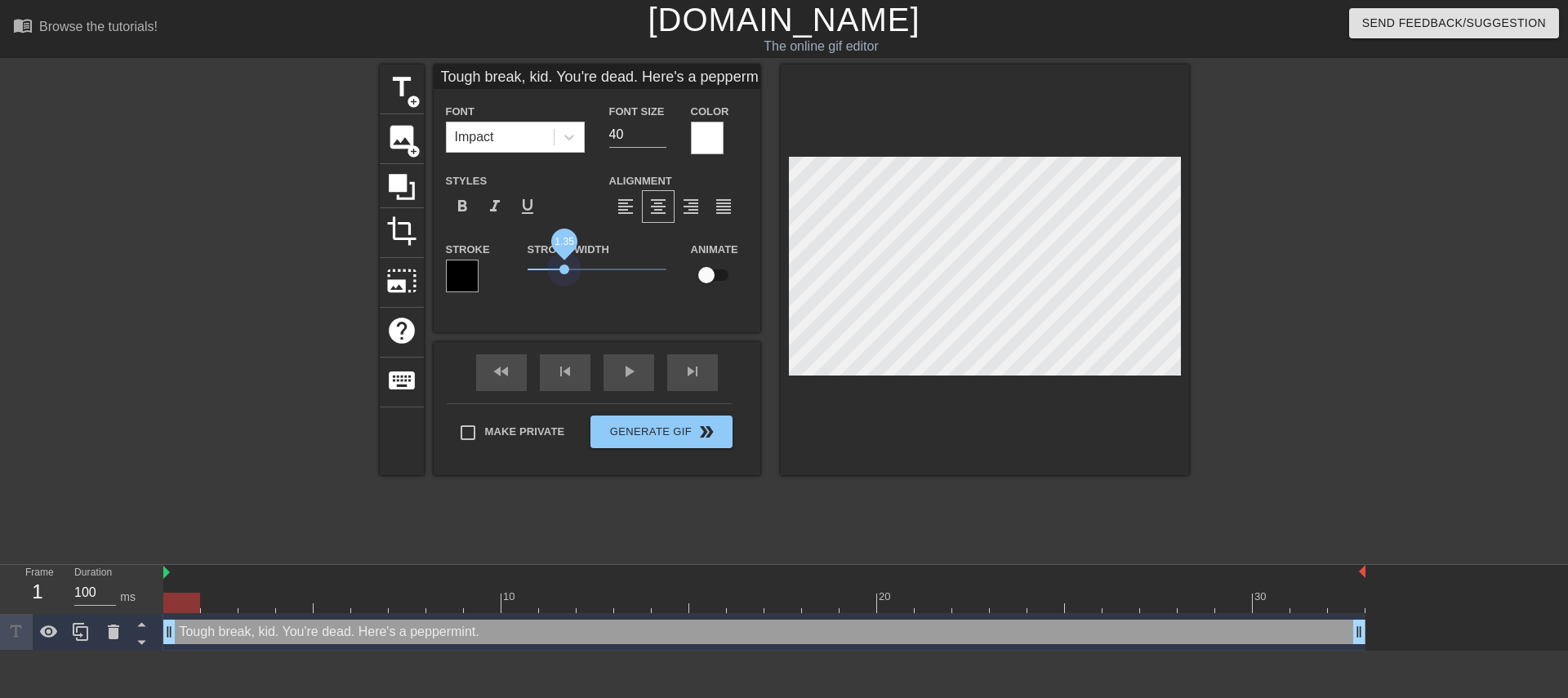
type input "Tough break, kid. You're dead. Here's a peppermint."
drag, startPoint x: 554, startPoint y: 274, endPoint x: 567, endPoint y: 274, distance: 13.0
click at [567, 274] on span "1.45" at bounding box center [596, 269] width 138 height 20
click at [796, 514] on div "title add_circle image add_circle crop photo_size_select_large help keyboard To…" at bounding box center [784, 308] width 809 height 490
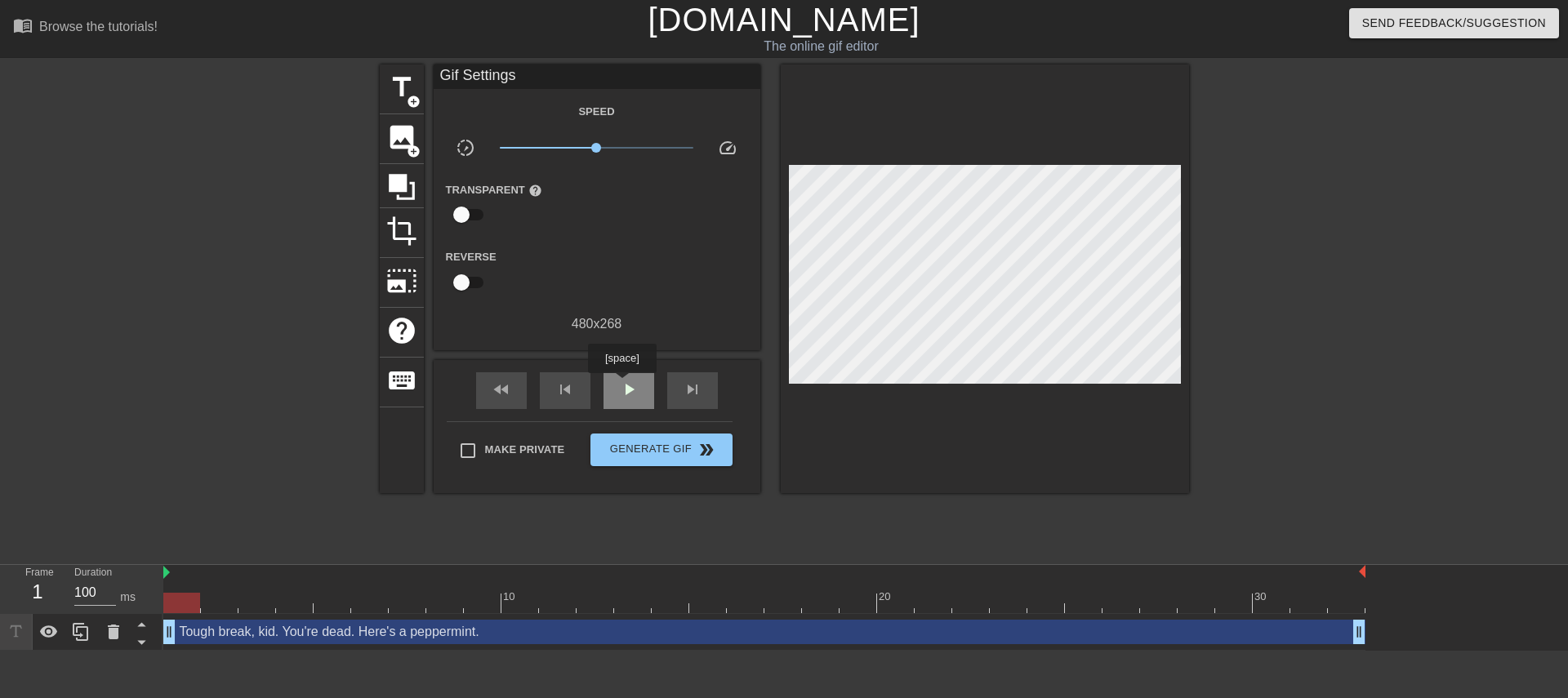
click at [621, 384] on span "play_arrow" at bounding box center [628, 389] width 20 height 20
click at [621, 384] on span "pause" at bounding box center [628, 389] width 20 height 20
drag, startPoint x: 596, startPoint y: 150, endPoint x: 617, endPoint y: 150, distance: 21.0
click at [617, 150] on span "x1.64" at bounding box center [617, 147] width 9 height 9
click at [623, 386] on span "play_arrow" at bounding box center [628, 389] width 20 height 20
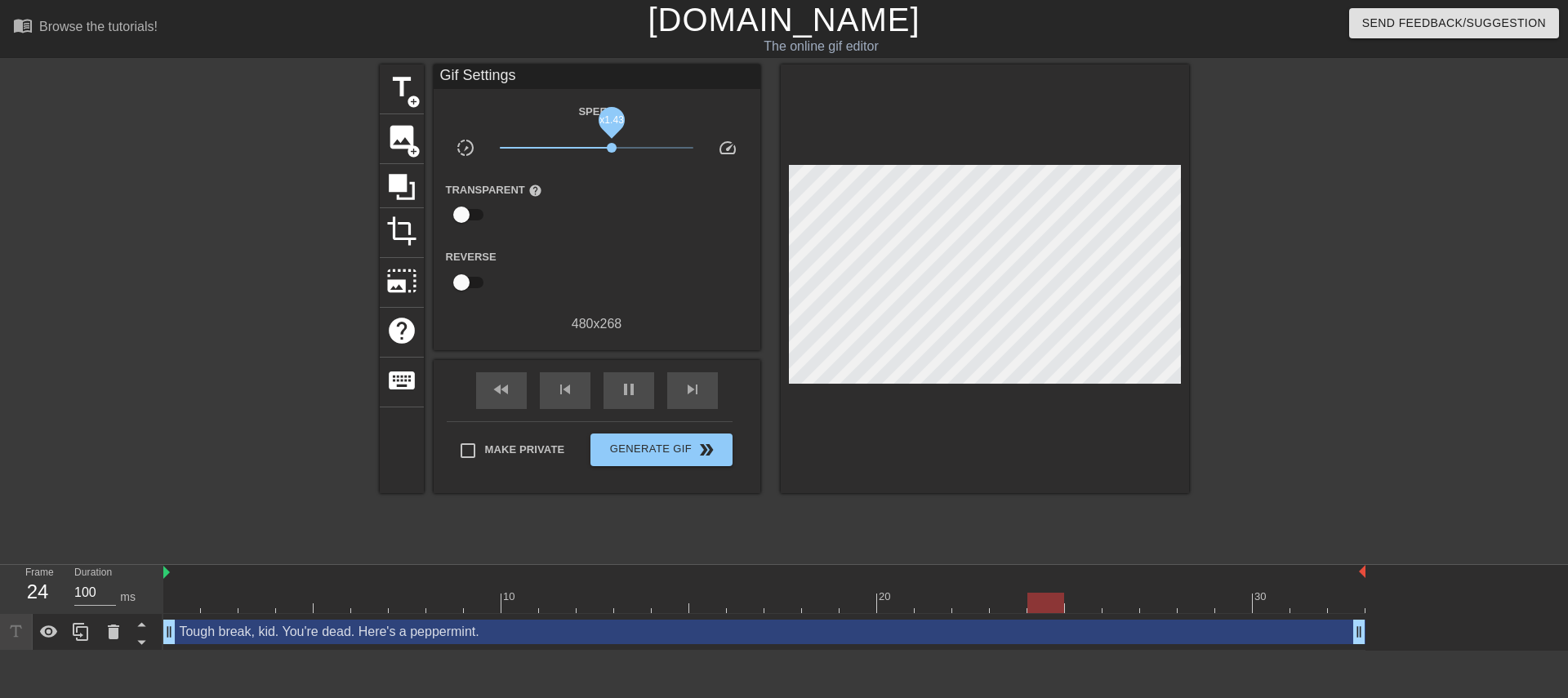
click at [612, 150] on span "x1.43" at bounding box center [611, 147] width 9 height 9
click at [636, 449] on span "Generate Gif double_arrow" at bounding box center [661, 449] width 128 height 20
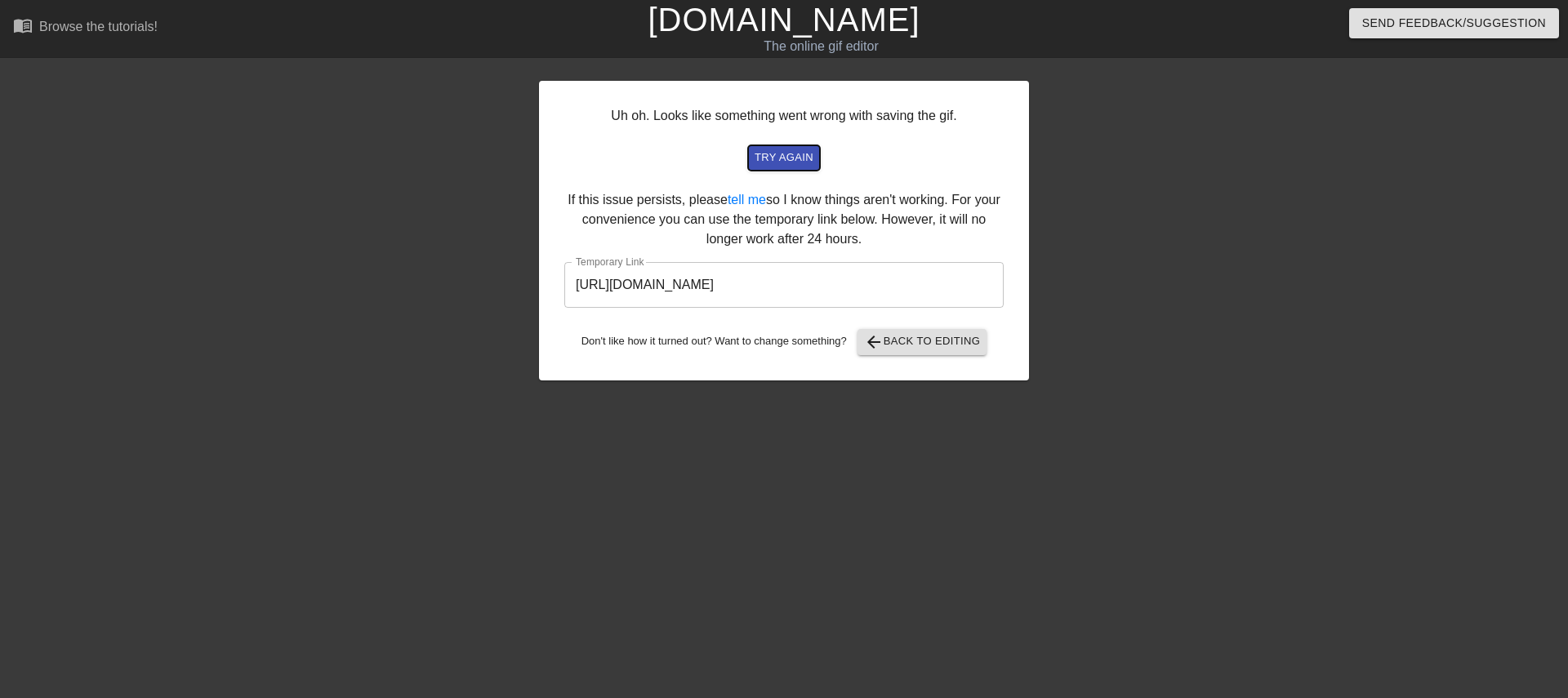
click at [793, 162] on span "try again" at bounding box center [784, 158] width 59 height 19
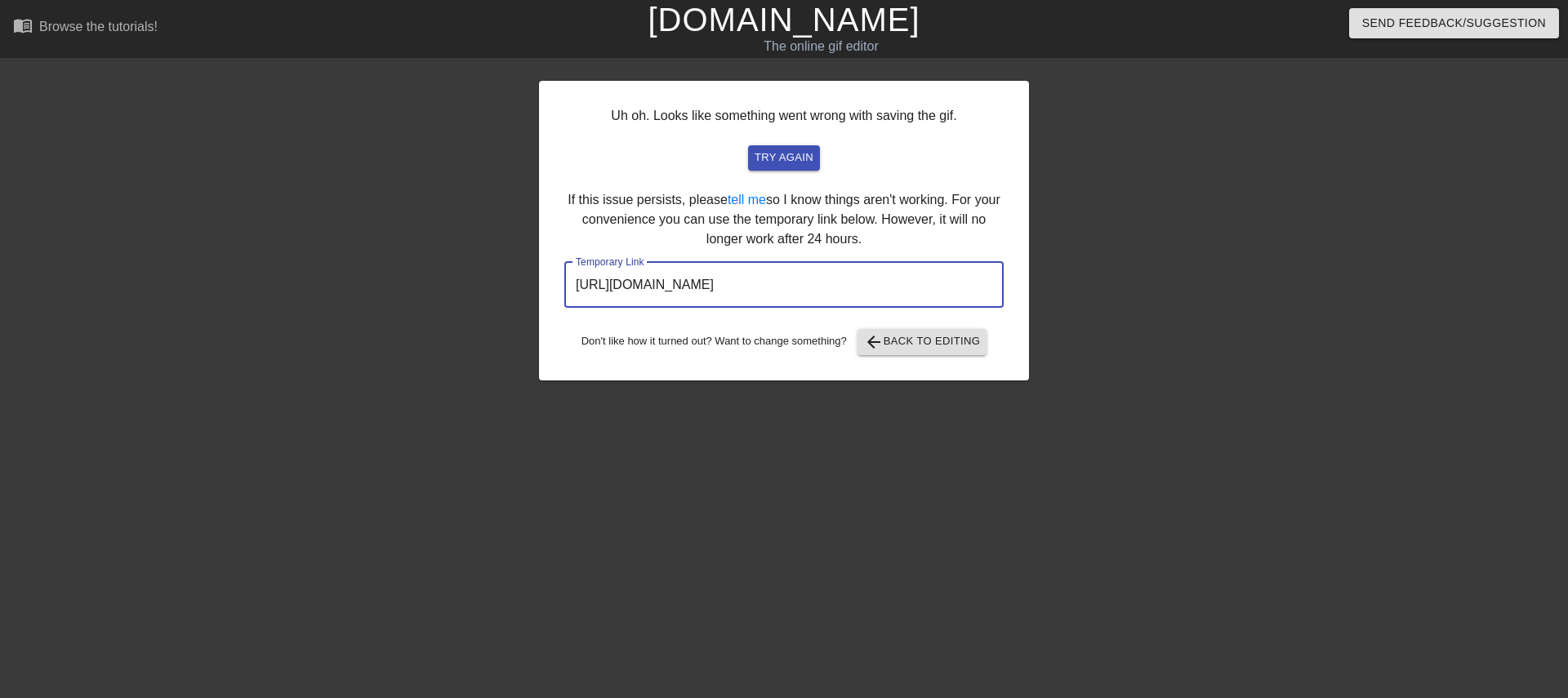
click at [818, 285] on input "[URL][DOMAIN_NAME]" at bounding box center [784, 285] width 439 height 46
click at [1279, 261] on div at bounding box center [1171, 308] width 245 height 490
